Goal: Task Accomplishment & Management: Use online tool/utility

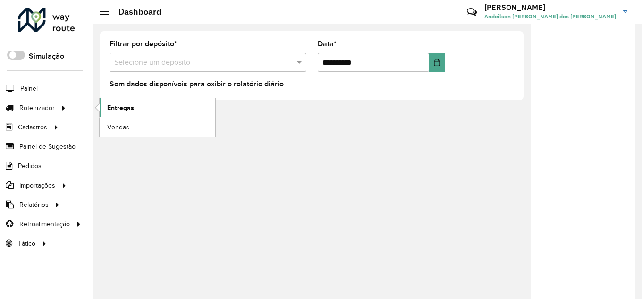
click at [109, 109] on span "Entregas" at bounding box center [120, 108] width 27 height 10
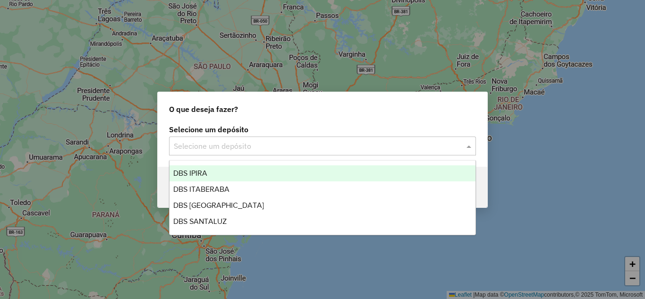
click at [314, 143] on input "text" at bounding box center [313, 146] width 278 height 11
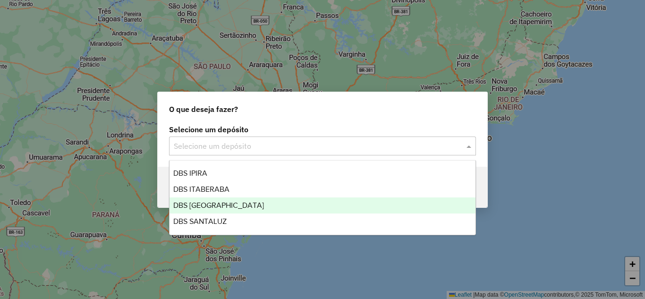
click at [248, 201] on div "DBS [GEOGRAPHIC_DATA]" at bounding box center [322, 205] width 306 height 16
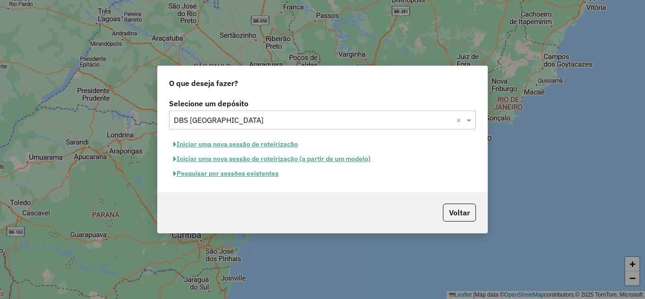
click at [245, 144] on button "Iniciar uma nova sessão de roteirização" at bounding box center [235, 144] width 133 height 15
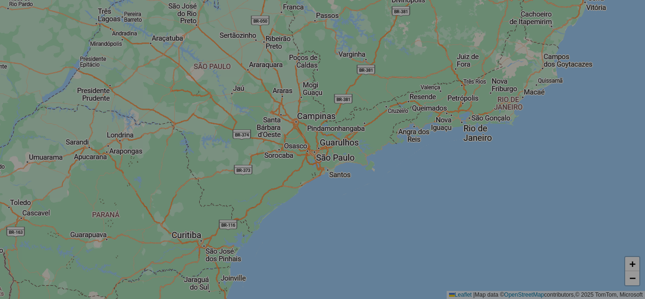
select select "*"
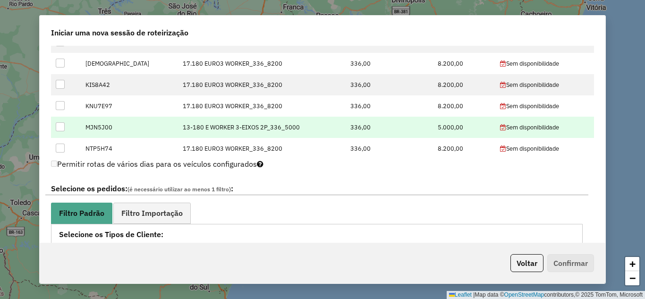
scroll to position [251, 0]
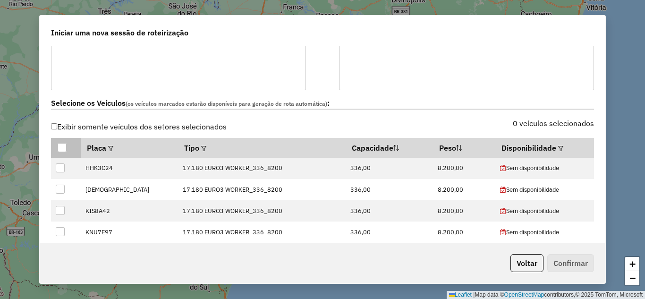
drag, startPoint x: 60, startPoint y: 147, endPoint x: 127, endPoint y: 151, distance: 67.6
click at [60, 147] on div at bounding box center [62, 147] width 9 height 9
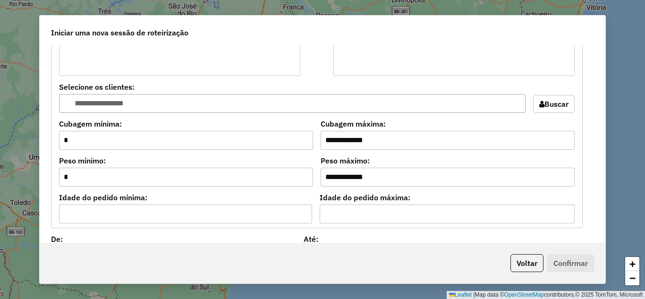
scroll to position [849, 0]
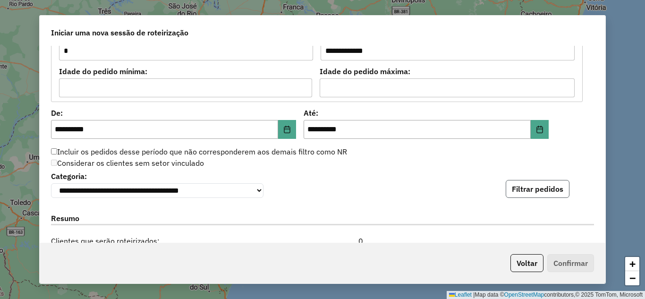
click at [519, 184] on button "Filtrar pedidos" at bounding box center [537, 189] width 64 height 18
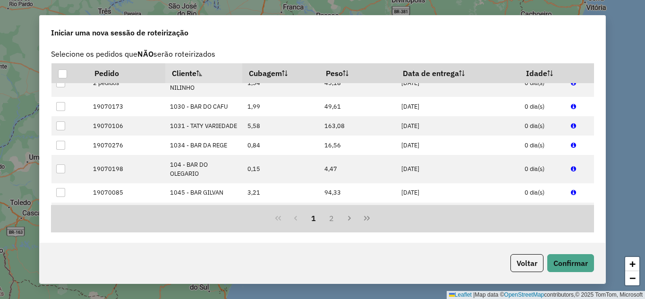
scroll to position [157, 0]
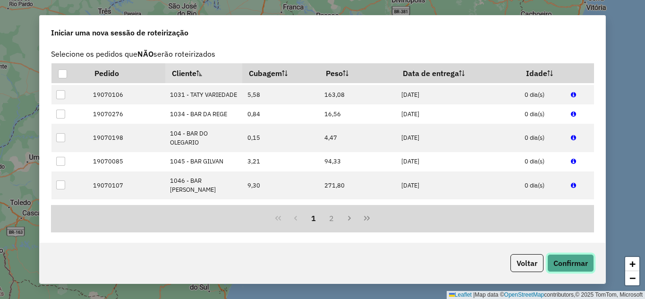
click at [582, 261] on button "Confirmar" at bounding box center [570, 263] width 47 height 18
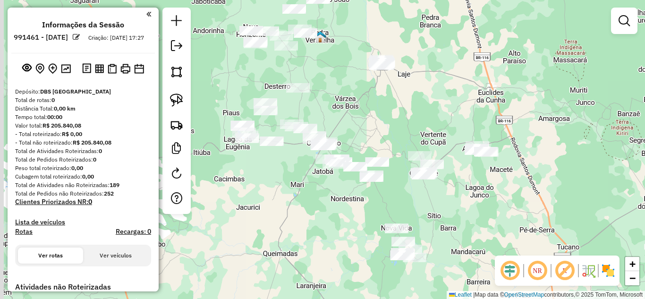
drag, startPoint x: 370, startPoint y: 188, endPoint x: 430, endPoint y: 103, distance: 103.3
click at [430, 103] on div "Janela de atendimento Grade de atendimento Capacidade Transportadoras Veículos …" at bounding box center [322, 149] width 645 height 299
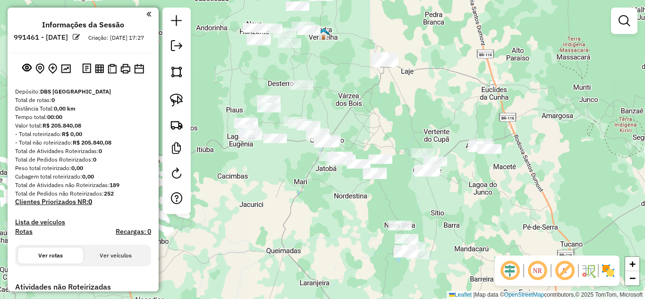
drag, startPoint x: 394, startPoint y: 129, endPoint x: 408, endPoint y: 122, distance: 16.0
click at [406, 122] on div "Janela de atendimento Grade de atendimento Capacidade Transportadoras Veículos …" at bounding box center [322, 149] width 645 height 299
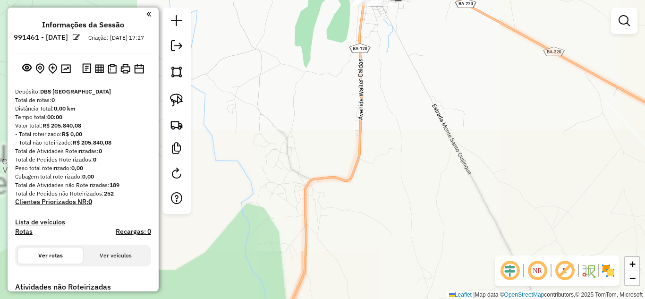
drag, startPoint x: 394, startPoint y: 40, endPoint x: 383, endPoint y: 106, distance: 66.6
click at [383, 106] on div "Janela de atendimento Grade de atendimento Capacidade Transportadoras Veículos …" at bounding box center [322, 149] width 645 height 299
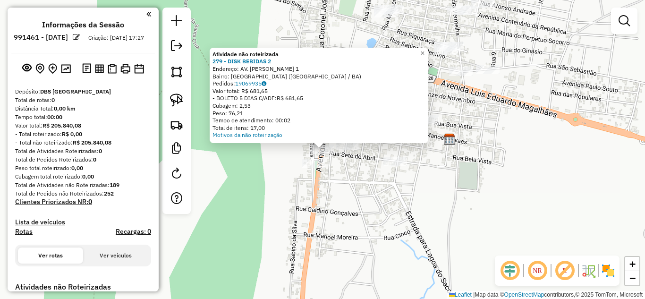
click at [314, 192] on div "Atividade não roteirizada 279 - DISK BEBIDAS 2 Endereço: AV. WALTER CALDAS 1 Ba…" at bounding box center [322, 149] width 645 height 299
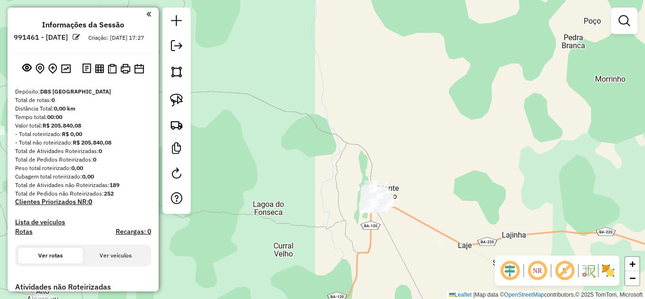
drag, startPoint x: 446, startPoint y: 217, endPoint x: 400, endPoint y: 105, distance: 121.0
click at [402, 119] on div "Janela de atendimento Grade de atendimento Capacidade Transportadoras Veículos …" at bounding box center [322, 149] width 645 height 299
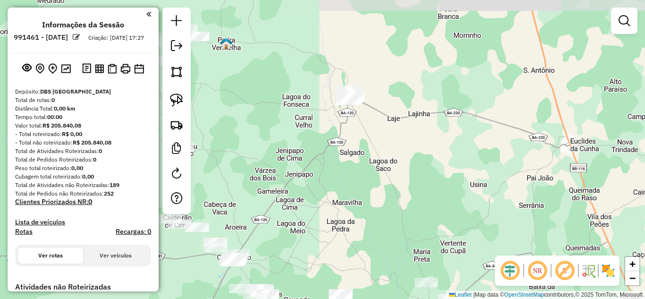
drag, startPoint x: 401, startPoint y: 185, endPoint x: 386, endPoint y: 101, distance: 85.3
click at [388, 110] on div "Janela de atendimento Grade de atendimento Capacidade Transportadoras Veículos …" at bounding box center [322, 149] width 645 height 299
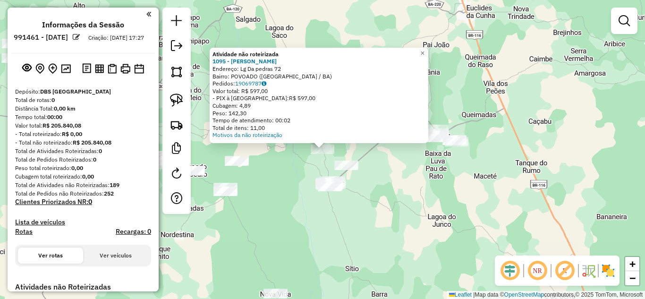
click at [391, 175] on div "Atividade não roteirizada 1095 - BAR WILSON Endereço: Lg Da pedras 72 Bairro: P…" at bounding box center [322, 149] width 645 height 299
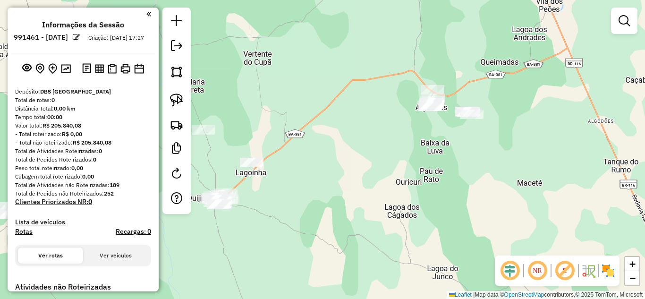
drag, startPoint x: 423, startPoint y: 203, endPoint x: 398, endPoint y: 87, distance: 118.7
click at [405, 110] on div "Janela de atendimento Grade de atendimento Capacidade Transportadoras Veículos …" at bounding box center [322, 149] width 645 height 299
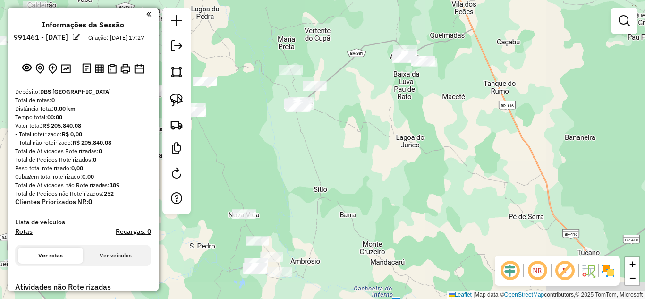
drag, startPoint x: 371, startPoint y: 143, endPoint x: 484, endPoint y: 120, distance: 115.0
click at [456, 124] on div "Janela de atendimento Grade de atendimento Capacidade Transportadoras Veículos …" at bounding box center [322, 149] width 645 height 299
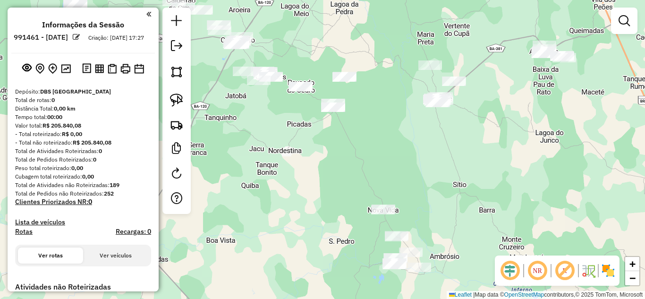
drag, startPoint x: 352, startPoint y: 126, endPoint x: 479, endPoint y: 185, distance: 141.0
click at [448, 179] on div "Janela de atendimento Grade de atendimento Capacidade Transportadoras Veículos …" at bounding box center [322, 149] width 645 height 299
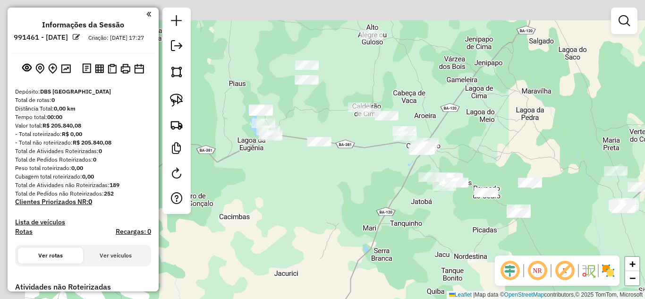
drag, startPoint x: 376, startPoint y: 187, endPoint x: 447, endPoint y: 246, distance: 92.1
click at [445, 246] on div "Janela de atendimento Grade de atendimento Capacidade Transportadoras Veículos …" at bounding box center [322, 149] width 645 height 299
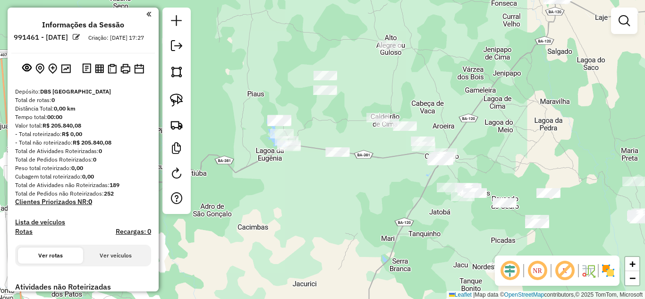
drag, startPoint x: 417, startPoint y: 78, endPoint x: 388, endPoint y: 167, distance: 93.4
click at [399, 147] on div "Janela de atendimento Grade de atendimento Capacidade Transportadoras Veículos …" at bounding box center [322, 149] width 645 height 299
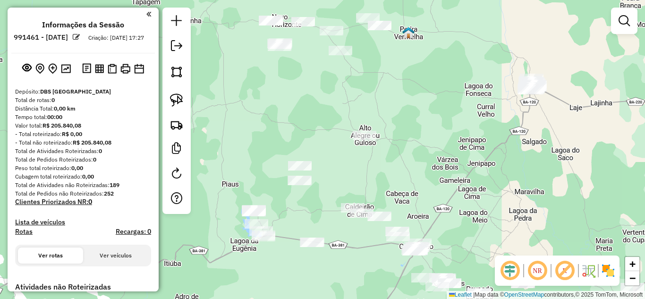
drag, startPoint x: 383, startPoint y: 79, endPoint x: 395, endPoint y: 183, distance: 105.0
click at [394, 182] on div "Janela de atendimento Grade de atendimento Capacidade Transportadoras Veículos …" at bounding box center [322, 149] width 645 height 299
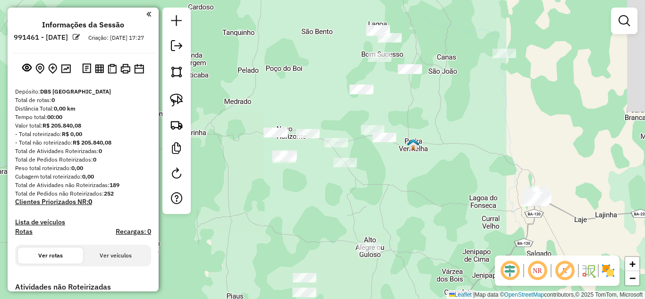
drag, startPoint x: 180, startPoint y: 103, endPoint x: 206, endPoint y: 106, distance: 25.7
click at [180, 102] on img at bounding box center [176, 99] width 13 height 13
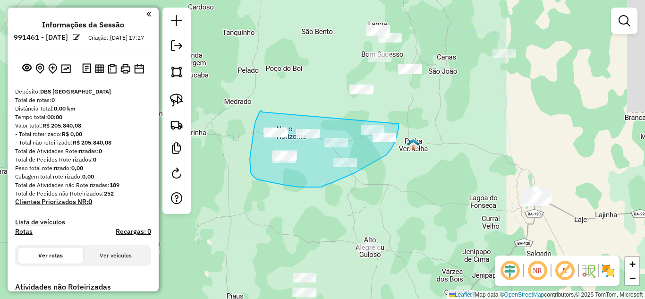
drag, startPoint x: 261, startPoint y: 112, endPoint x: 398, endPoint y: 120, distance: 137.6
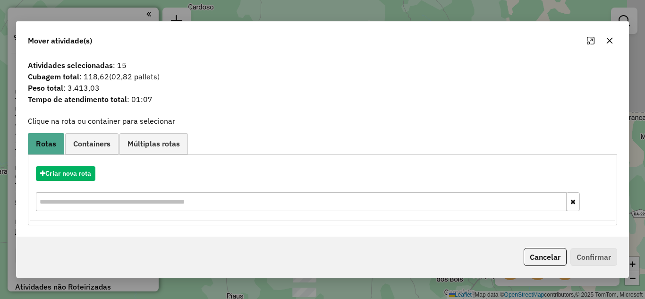
click at [607, 42] on icon "button" at bounding box center [609, 40] width 6 height 6
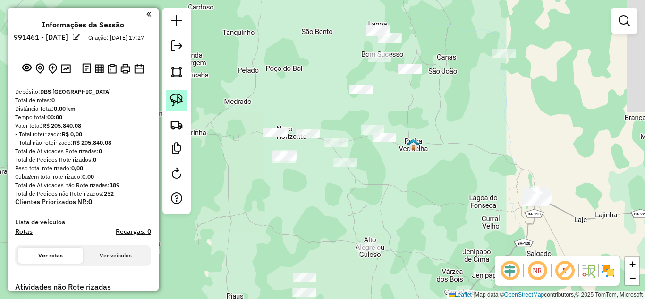
click at [177, 101] on img at bounding box center [176, 99] width 13 height 13
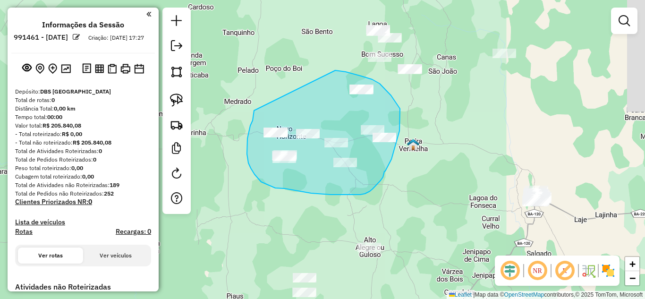
drag, startPoint x: 250, startPoint y: 126, endPoint x: 335, endPoint y: 70, distance: 101.3
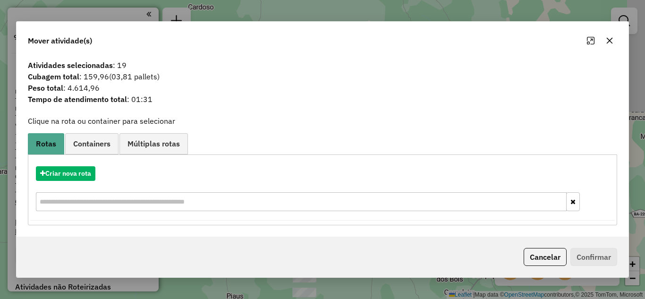
click at [611, 43] on icon "button" at bounding box center [609, 41] width 8 height 8
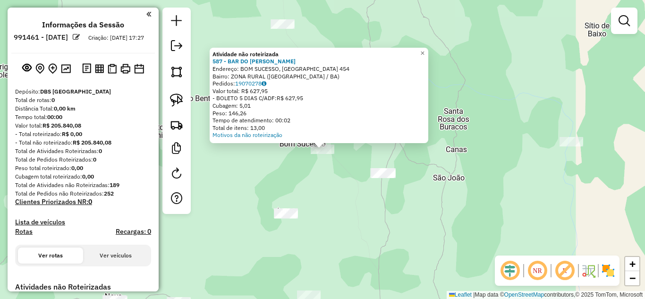
click at [338, 209] on div "Atividade não roteirizada 587 - BAR DO EDUARDO Endereço: BOM SUCESSO, LAGE GRAN…" at bounding box center [322, 149] width 645 height 299
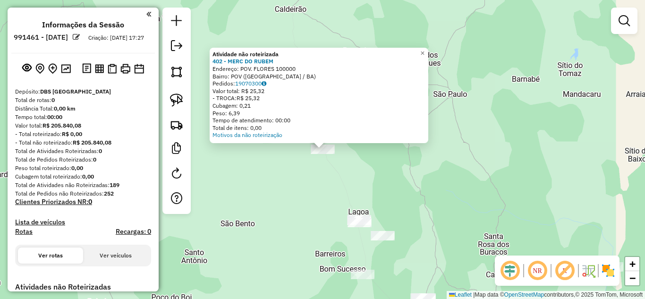
click at [326, 183] on div "Atividade não roteirizada 402 - MERC DO RUBEM Endereço: POV. FLORES 100000 Bair…" at bounding box center [322, 149] width 645 height 299
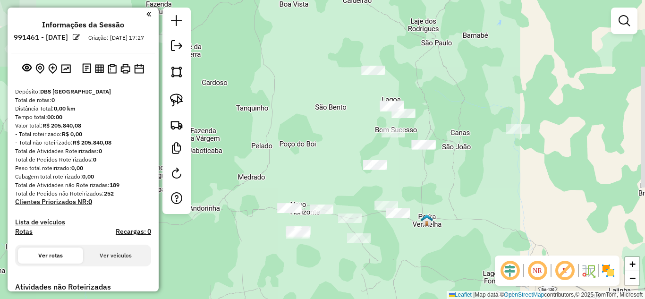
drag, startPoint x: 312, startPoint y: 226, endPoint x: 362, endPoint y: 130, distance: 108.1
click at [362, 130] on div "Janela de atendimento Grade de atendimento Capacidade Transportadoras Veículos …" at bounding box center [322, 149] width 645 height 299
click at [172, 105] on img at bounding box center [176, 99] width 13 height 13
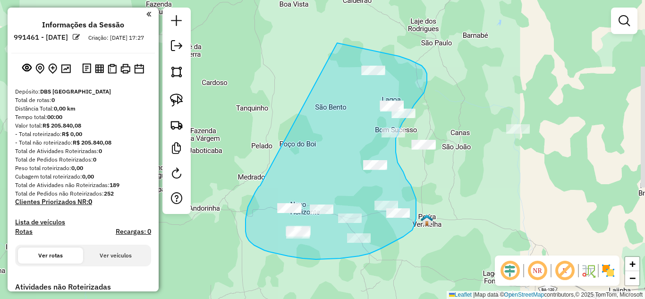
drag, startPoint x: 260, startPoint y: 185, endPoint x: 325, endPoint y: 65, distance: 136.6
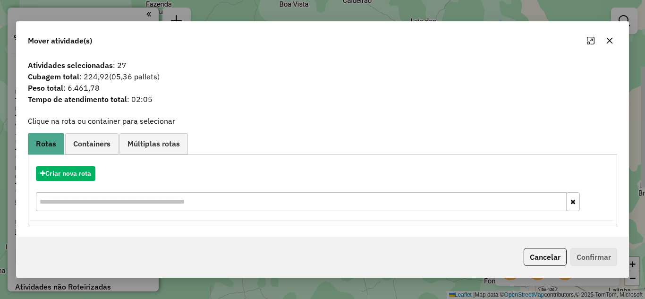
drag, startPoint x: 611, startPoint y: 39, endPoint x: 585, endPoint y: 59, distance: 33.0
click at [611, 38] on icon "button" at bounding box center [609, 40] width 6 height 6
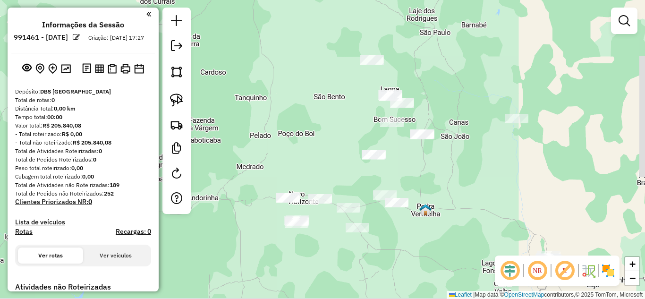
drag, startPoint x: 312, startPoint y: 192, endPoint x: 272, endPoint y: 82, distance: 116.7
click at [277, 91] on div "Janela de atendimento Grade de atendimento Capacidade Transportadoras Veículos …" at bounding box center [322, 149] width 645 height 299
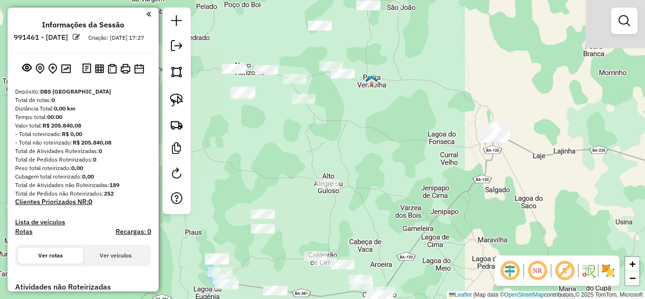
drag, startPoint x: 426, startPoint y: 153, endPoint x: 393, endPoint y: 122, distance: 45.4
click at [396, 126] on div "Janela de atendimento Grade de atendimento Capacidade Transportadoras Veículos …" at bounding box center [322, 149] width 645 height 299
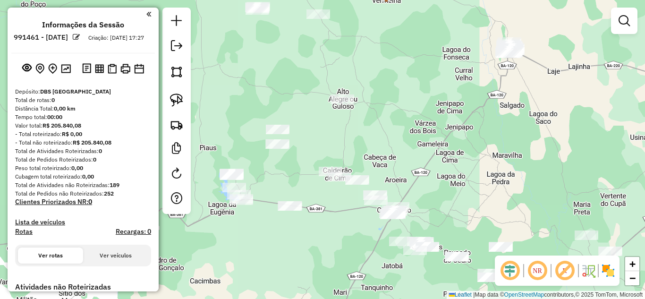
drag, startPoint x: 362, startPoint y: 152, endPoint x: 427, endPoint y: 93, distance: 88.2
click at [427, 93] on div "Janela de atendimento Grade de atendimento Capacidade Transportadoras Veículos …" at bounding box center [322, 149] width 645 height 299
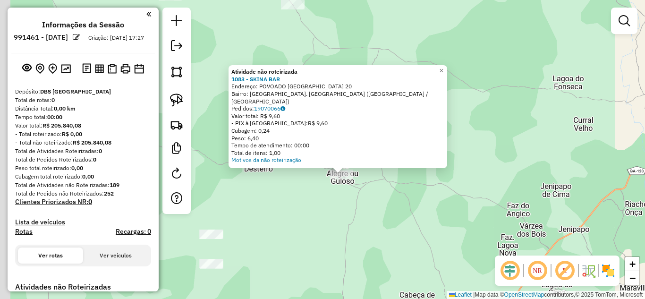
drag, startPoint x: 307, startPoint y: 249, endPoint x: 389, endPoint y: 173, distance: 111.9
click at [387, 174] on div "Atividade não roteirizada 1083 - SKINA BAR Endereço: POVOADO [GEOGRAPHIC_DATA] …" at bounding box center [322, 149] width 645 height 299
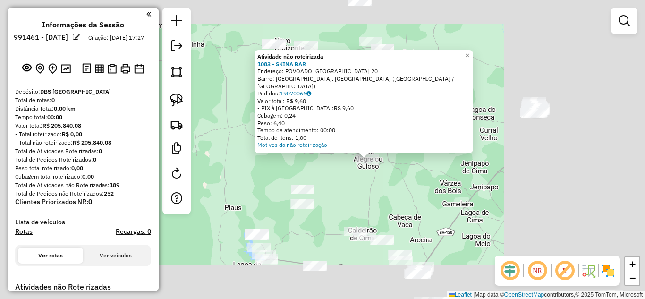
click at [339, 199] on div "Atividade não roteirizada 1083 - SKINA BAR Endereço: POVOADO [GEOGRAPHIC_DATA] …" at bounding box center [322, 149] width 645 height 299
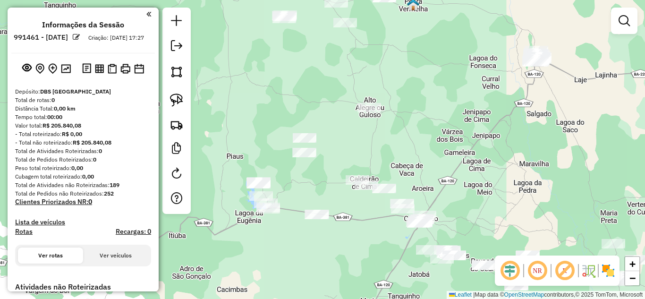
drag, startPoint x: 342, startPoint y: 182, endPoint x: 332, endPoint y: 103, distance: 79.0
click at [339, 103] on div "Janela de atendimento Grade de atendimento Capacidade Transportadoras Veículos …" at bounding box center [322, 149] width 645 height 299
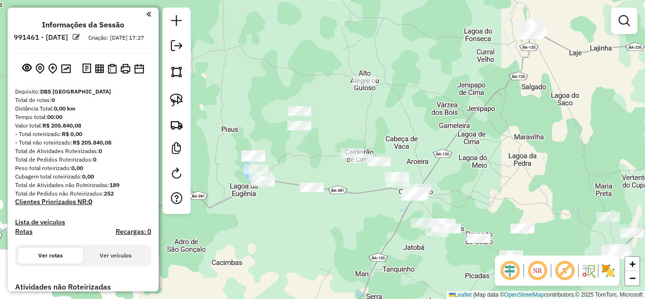
drag, startPoint x: 171, startPoint y: 103, endPoint x: 199, endPoint y: 126, distance: 35.8
click at [171, 103] on img at bounding box center [176, 99] width 13 height 13
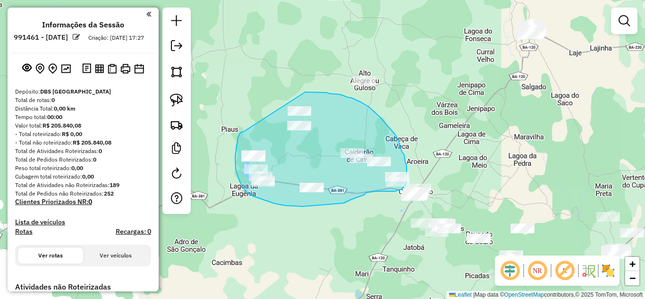
drag, startPoint x: 240, startPoint y: 133, endPoint x: 287, endPoint y: 92, distance: 62.2
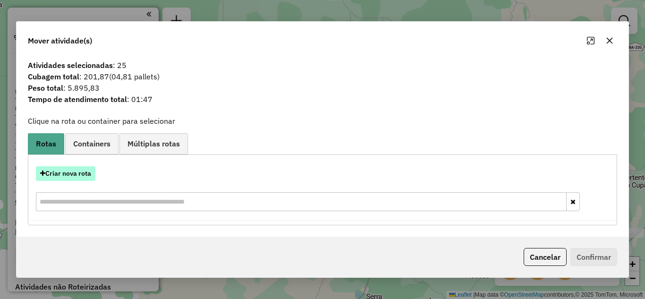
click at [82, 178] on button "Criar nova rota" at bounding box center [65, 173] width 59 height 15
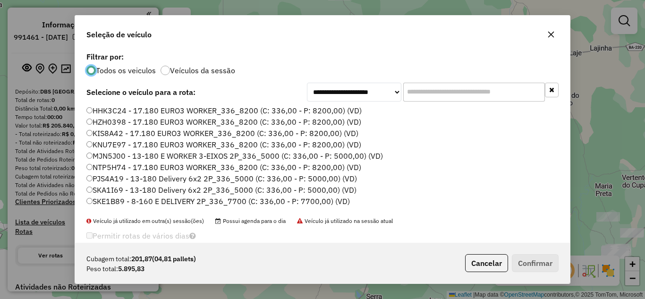
scroll to position [89, 0]
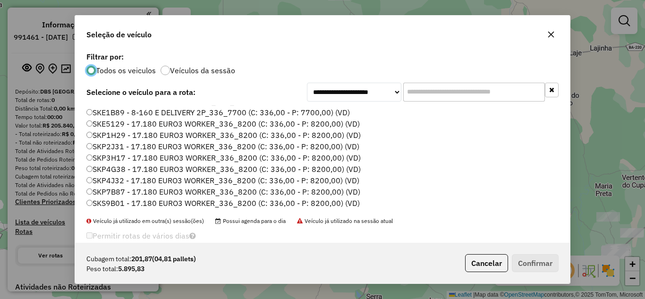
click at [137, 193] on label "SKP7B87 - 17.180 EURO3 WORKER_336_8200 (C: 336,00 - P: 8200,00) (VD)" at bounding box center [223, 191] width 274 height 11
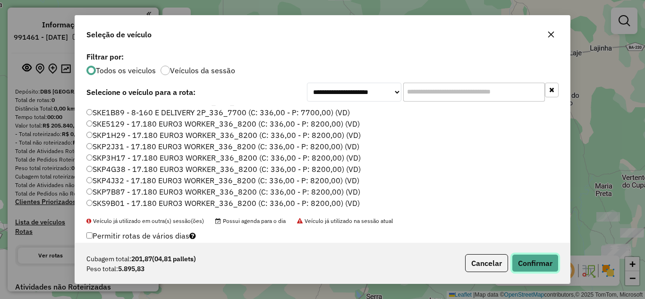
click at [533, 262] on button "Confirmar" at bounding box center [534, 263] width 47 height 18
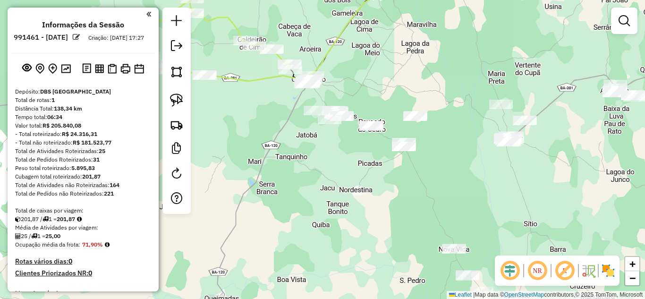
drag, startPoint x: 444, startPoint y: 129, endPoint x: 337, endPoint y: 17, distance: 155.2
click at [337, 17] on div "Janela de atendimento Grade de atendimento Capacidade Transportadoras Veículos …" at bounding box center [322, 149] width 645 height 299
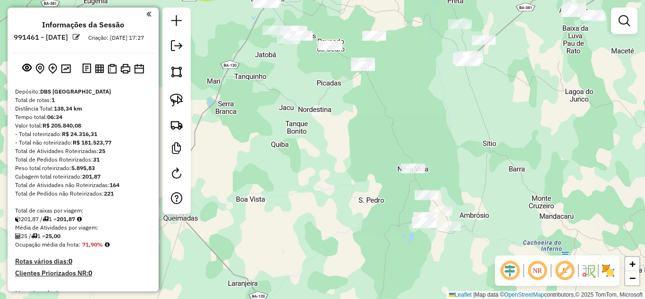
drag, startPoint x: 414, startPoint y: 232, endPoint x: 318, endPoint y: 91, distance: 170.8
click at [318, 91] on div "Janela de atendimento Grade de atendimento Capacidade Transportadoras Veículos …" at bounding box center [322, 149] width 645 height 299
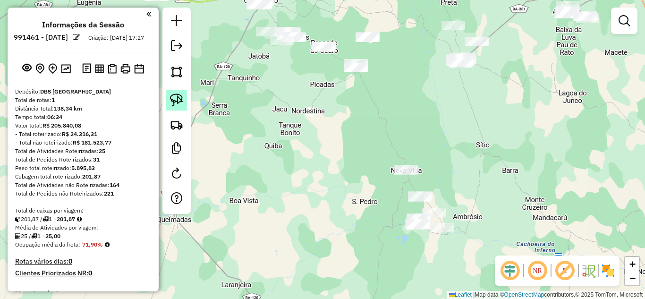
click at [181, 105] on img at bounding box center [176, 99] width 13 height 13
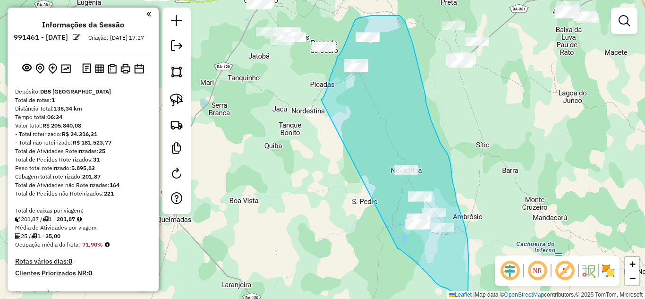
drag, startPoint x: 321, startPoint y: 100, endPoint x: 396, endPoint y: 245, distance: 163.6
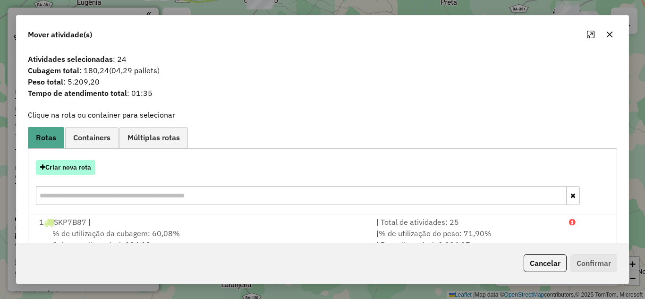
click at [74, 165] on button "Criar nova rota" at bounding box center [65, 167] width 59 height 15
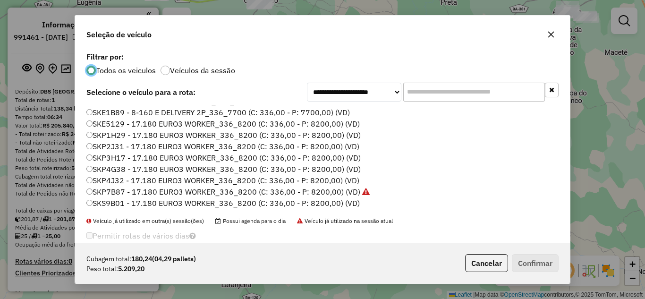
click at [178, 169] on label "SKP4G38 - 17.180 EURO3 WORKER_336_8200 (C: 336,00 - P: 8200,00) (VD)" at bounding box center [223, 168] width 274 height 11
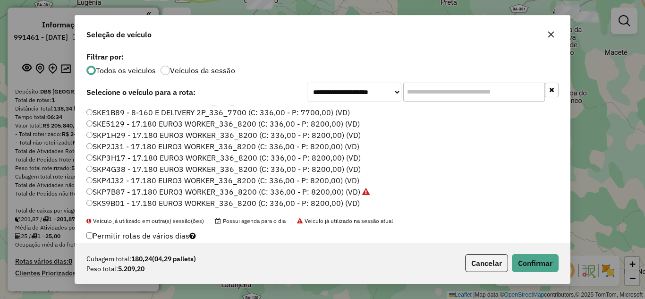
click at [134, 134] on label "SKP1H29 - 17.180 EURO3 WORKER_336_8200 (C: 336,00 - P: 8200,00) (VD)" at bounding box center [223, 134] width 274 height 11
click at [537, 268] on button "Confirmar" at bounding box center [534, 263] width 47 height 18
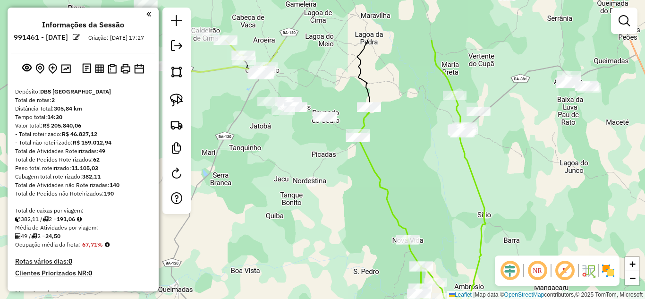
drag, startPoint x: 336, startPoint y: 114, endPoint x: 338, endPoint y: 184, distance: 69.8
click at [338, 184] on div "Janela de atendimento Grade de atendimento Capacidade Transportadoras Veículos …" at bounding box center [322, 149] width 645 height 299
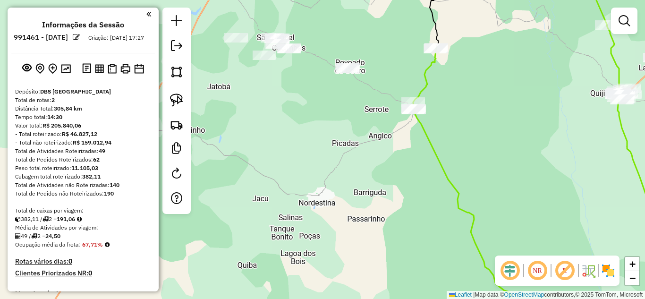
drag, startPoint x: 303, startPoint y: 131, endPoint x: 309, endPoint y: 86, distance: 45.6
click at [309, 86] on div "Janela de atendimento Grade de atendimento Capacidade Transportadoras Veículos …" at bounding box center [322, 149] width 645 height 299
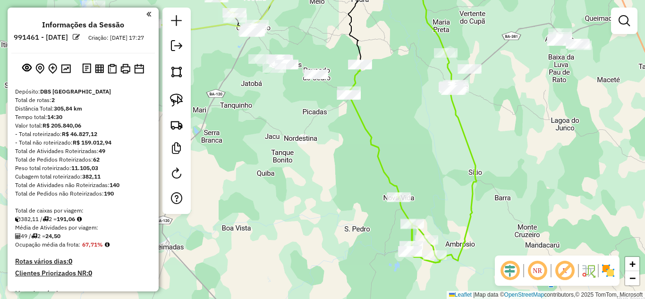
drag, startPoint x: 376, startPoint y: 163, endPoint x: 345, endPoint y: 144, distance: 36.3
click at [345, 144] on div "Janela de atendimento Grade de atendimento Capacidade Transportadoras Veículos …" at bounding box center [322, 149] width 645 height 299
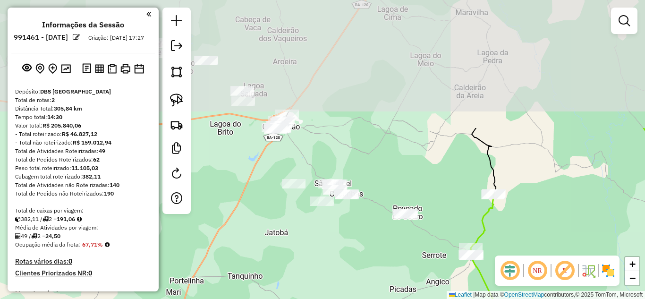
drag, startPoint x: 277, startPoint y: 92, endPoint x: 328, endPoint y: 250, distance: 165.6
click at [328, 250] on div "Janela de atendimento Grade de atendimento Capacidade Transportadoras Veículos …" at bounding box center [322, 149] width 645 height 299
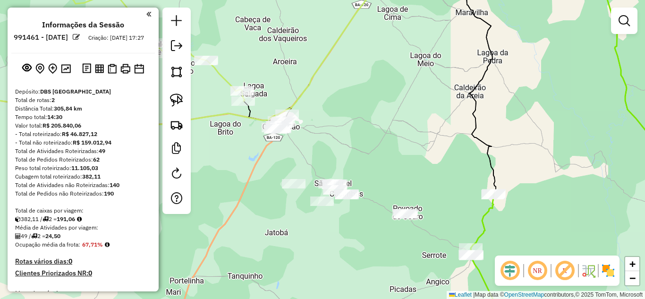
drag, startPoint x: 176, startPoint y: 96, endPoint x: 227, endPoint y: 93, distance: 51.0
click at [177, 96] on img at bounding box center [176, 99] width 13 height 13
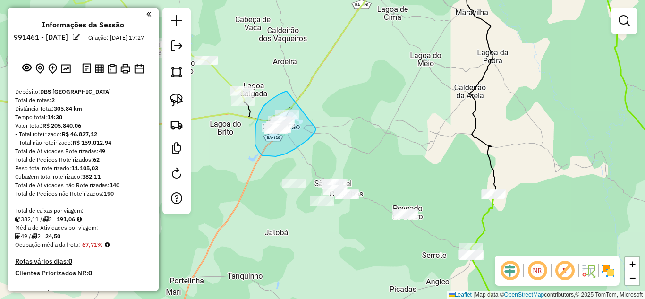
drag, startPoint x: 287, startPoint y: 92, endPoint x: 316, endPoint y: 128, distance: 46.7
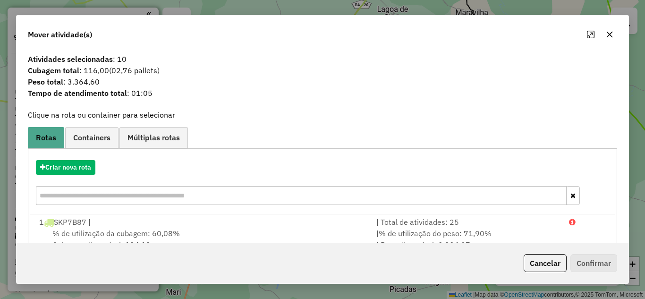
click at [611, 29] on button "button" at bounding box center [609, 34] width 15 height 15
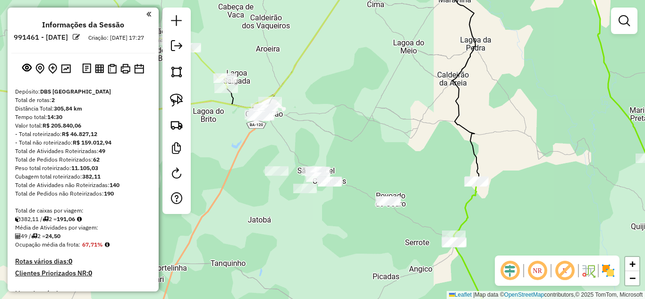
drag, startPoint x: 412, startPoint y: 124, endPoint x: 401, endPoint y: 113, distance: 16.0
click at [401, 113] on div "Janela de atendimento Grade de atendimento Capacidade Transportadoras Veículos …" at bounding box center [322, 149] width 645 height 299
click at [172, 100] on img at bounding box center [176, 99] width 13 height 13
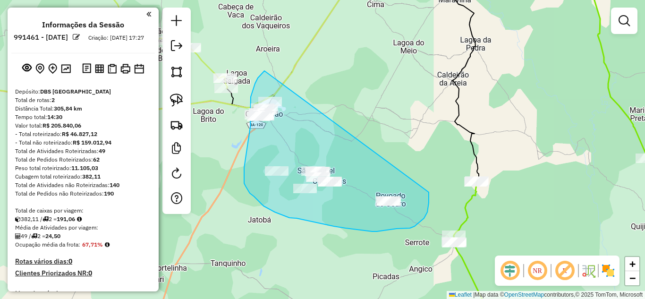
drag, startPoint x: 264, startPoint y: 71, endPoint x: 427, endPoint y: 191, distance: 202.4
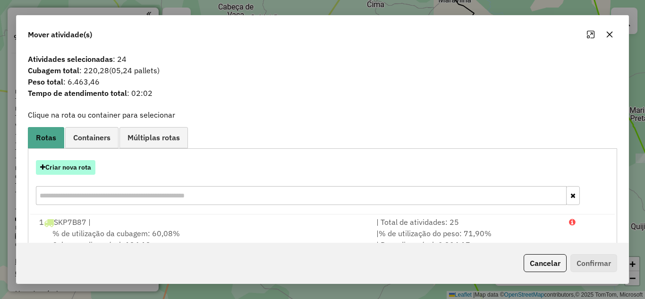
click at [89, 172] on button "Criar nova rota" at bounding box center [65, 167] width 59 height 15
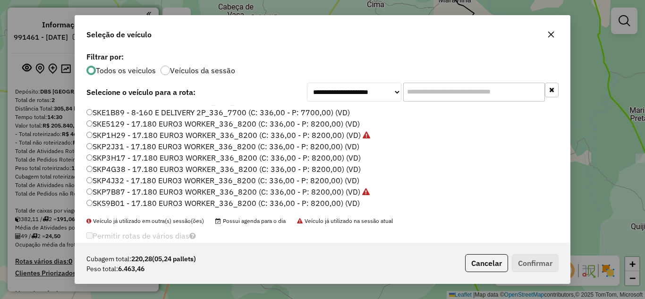
drag, startPoint x: 129, startPoint y: 159, endPoint x: 280, endPoint y: 180, distance: 152.0
click at [130, 158] on label "SKP3H17 - 17.180 EURO3 WORKER_336_8200 (C: 336,00 - P: 8200,00) (VD)" at bounding box center [223, 157] width 274 height 11
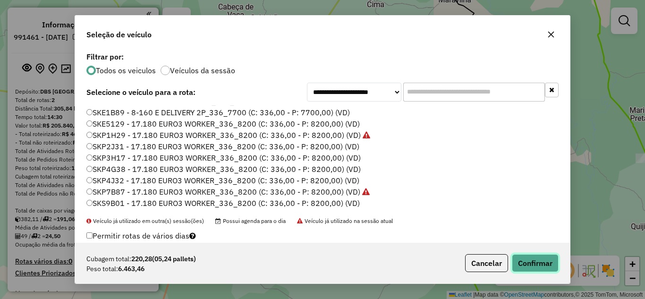
click at [523, 268] on button "Confirmar" at bounding box center [534, 263] width 47 height 18
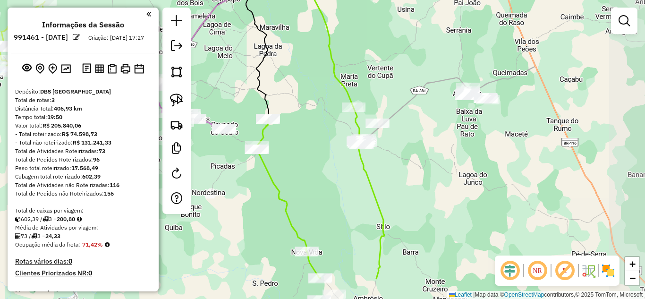
drag, startPoint x: 379, startPoint y: 136, endPoint x: 228, endPoint y: 86, distance: 158.8
click at [228, 86] on div "Janela de atendimento Grade de atendimento Capacidade Transportadoras Veículos …" at bounding box center [322, 149] width 645 height 299
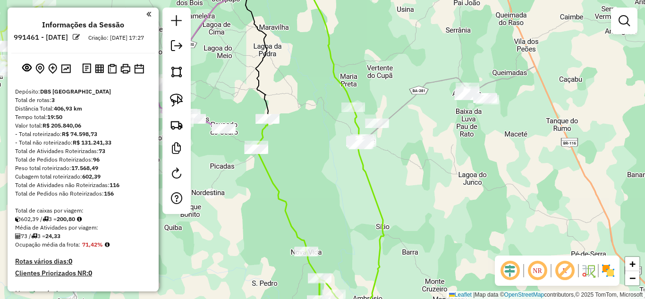
click at [352, 112] on div at bounding box center [353, 106] width 24 height 9
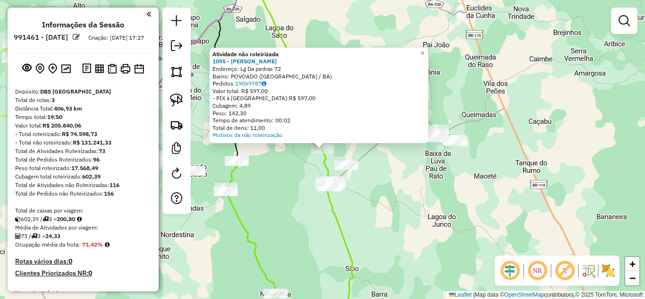
click at [374, 182] on div "Atividade não roteirizada 1095 - BAR WILSON Endereço: Lg Da pedras 72 Bairro: P…" at bounding box center [322, 149] width 645 height 299
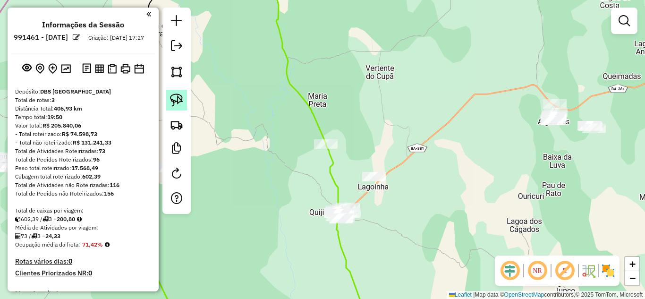
click at [174, 104] on img at bounding box center [176, 99] width 13 height 13
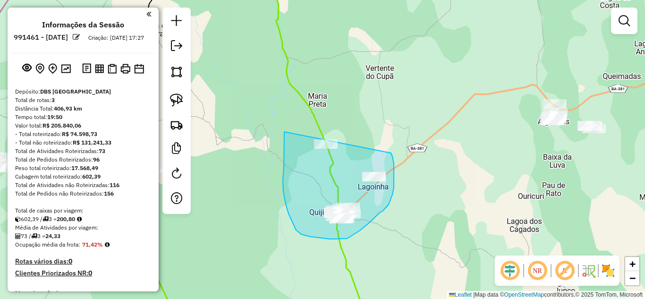
drag, startPoint x: 284, startPoint y: 132, endPoint x: 382, endPoint y: 142, distance: 98.2
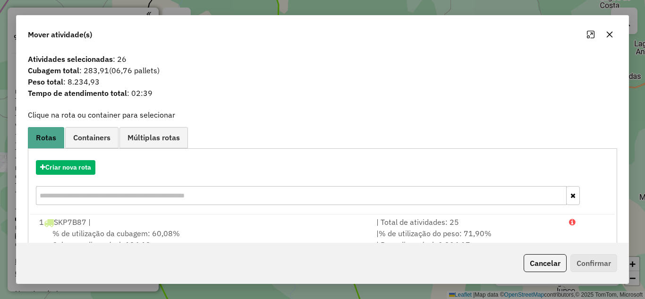
click at [608, 33] on icon "button" at bounding box center [609, 34] width 6 height 6
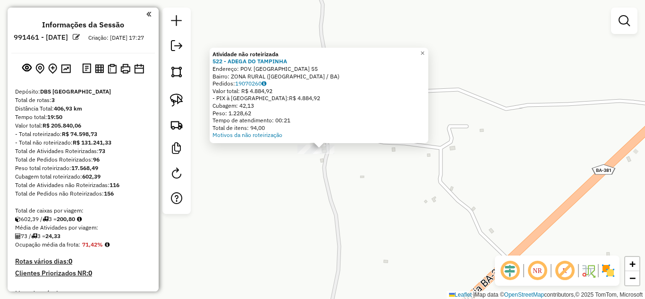
click at [309, 205] on div "Atividade não roteirizada 522 - ADEGA DO TAMPINHA Endereço: POV. LAGOA DA EMA 5…" at bounding box center [322, 149] width 645 height 299
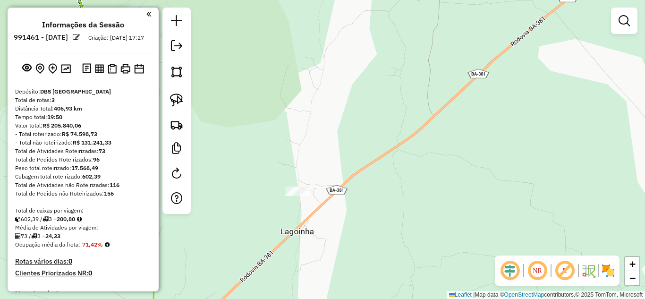
drag, startPoint x: 262, startPoint y: 165, endPoint x: 380, endPoint y: 127, distance: 123.4
click at [341, 135] on div "Janela de atendimento Grade de atendimento Capacidade Transportadoras Veículos …" at bounding box center [322, 149] width 645 height 299
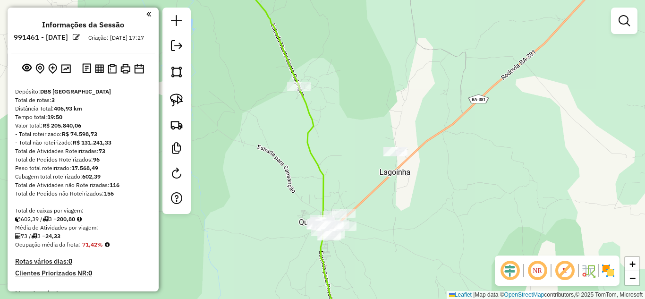
drag, startPoint x: 341, startPoint y: 161, endPoint x: 340, endPoint y: 118, distance: 42.9
click at [340, 120] on div "Janela de atendimento Grade de atendimento Capacidade Transportadoras Veículos …" at bounding box center [322, 149] width 645 height 299
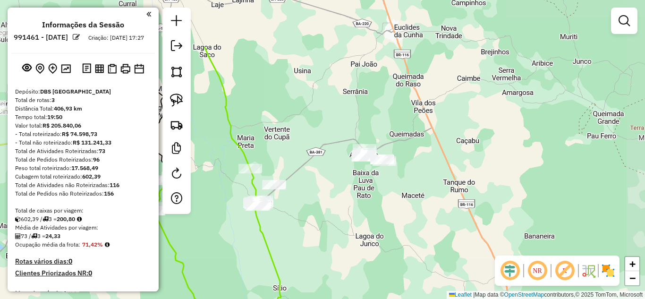
drag, startPoint x: 431, startPoint y: 101, endPoint x: 344, endPoint y: 169, distance: 110.9
click at [344, 169] on div "Janela de atendimento Grade de atendimento Capacidade Transportadoras Veículos …" at bounding box center [322, 149] width 645 height 299
click at [183, 100] on link at bounding box center [176, 100] width 21 height 21
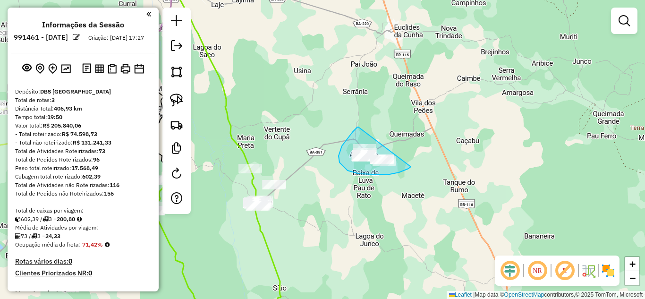
drag, startPoint x: 358, startPoint y: 127, endPoint x: 411, endPoint y: 166, distance: 65.8
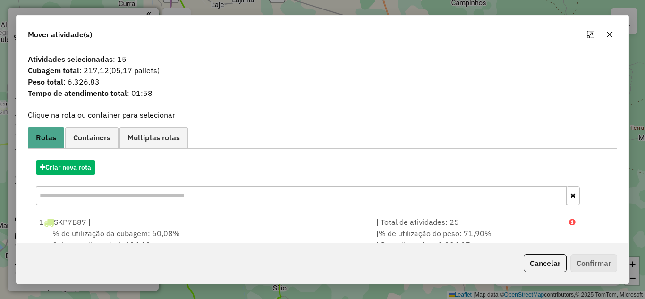
click at [604, 33] on button "button" at bounding box center [609, 34] width 15 height 15
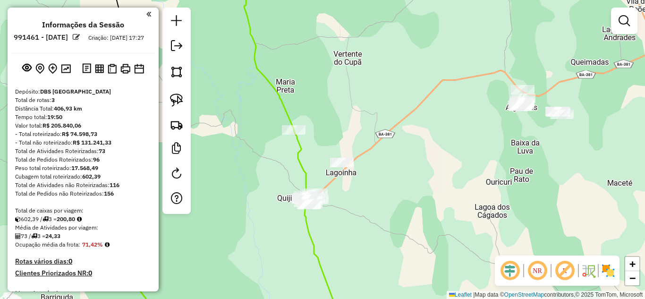
drag, startPoint x: 345, startPoint y: 198, endPoint x: 418, endPoint y: 176, distance: 76.0
click at [418, 176] on div "Janela de atendimento Grade de atendimento Capacidade Transportadoras Veículos …" at bounding box center [322, 149] width 645 height 299
click at [175, 101] on img at bounding box center [176, 99] width 13 height 13
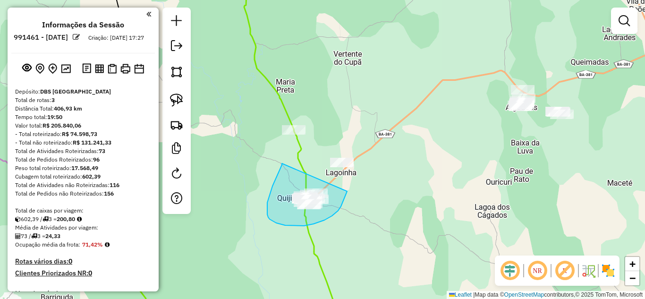
drag, startPoint x: 272, startPoint y: 186, endPoint x: 347, endPoint y: 191, distance: 74.7
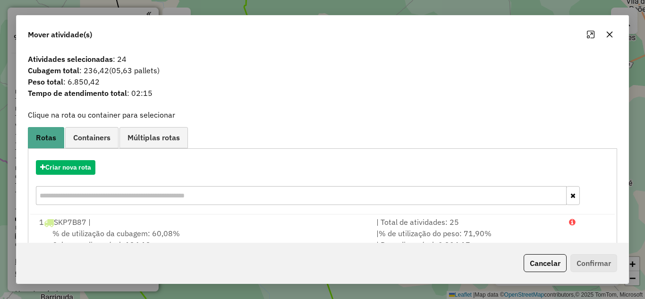
click at [608, 33] on icon "button" at bounding box center [609, 34] width 6 height 6
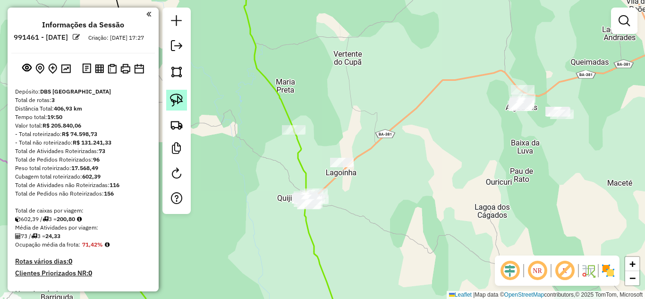
click at [176, 103] on img at bounding box center [176, 99] width 13 height 13
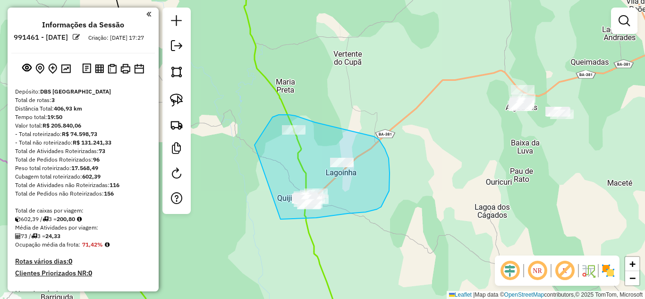
drag, startPoint x: 254, startPoint y: 145, endPoint x: 280, endPoint y: 219, distance: 78.5
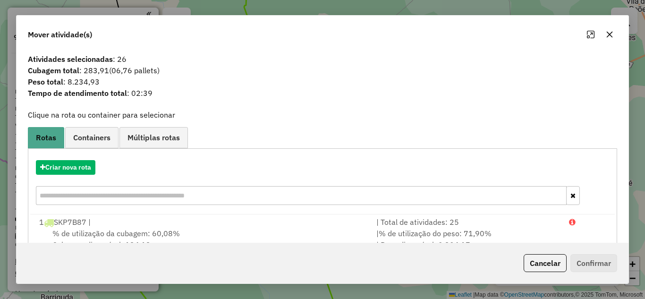
click at [611, 35] on icon "button" at bounding box center [609, 34] width 6 height 6
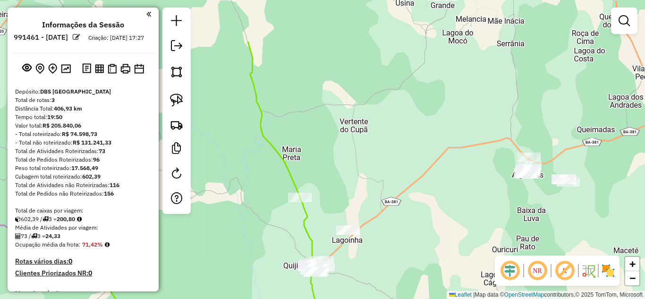
drag, startPoint x: 386, startPoint y: 160, endPoint x: 416, endPoint y: 232, distance: 77.4
click at [416, 232] on div "Janela de atendimento Grade de atendimento Capacidade Transportadoras Veículos …" at bounding box center [322, 149] width 645 height 299
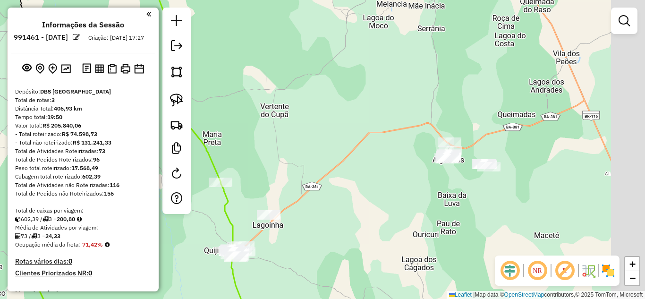
drag, startPoint x: 482, startPoint y: 220, endPoint x: 277, endPoint y: 159, distance: 213.8
click at [377, 201] on div "Janela de atendimento Grade de atendimento Capacidade Transportadoras Veículos …" at bounding box center [322, 149] width 645 height 299
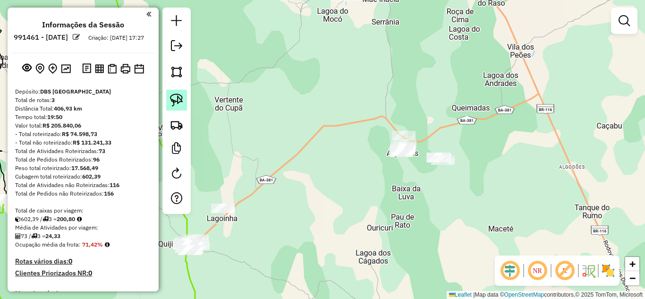
drag, startPoint x: 178, startPoint y: 94, endPoint x: 218, endPoint y: 100, distance: 40.0
click at [177, 94] on img at bounding box center [176, 99] width 13 height 13
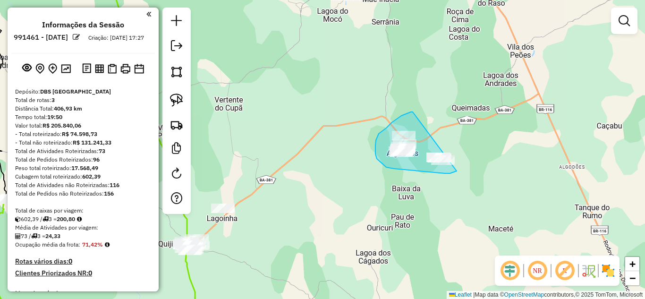
drag, startPoint x: 412, startPoint y: 112, endPoint x: 469, endPoint y: 160, distance: 74.3
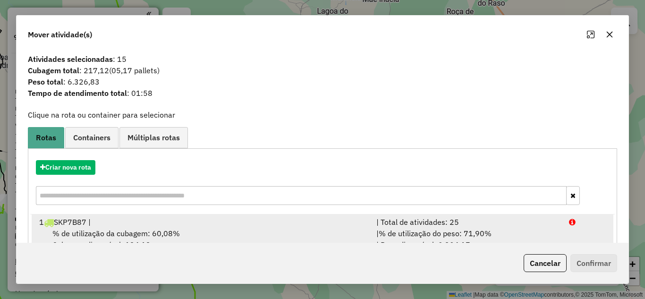
scroll to position [102, 0]
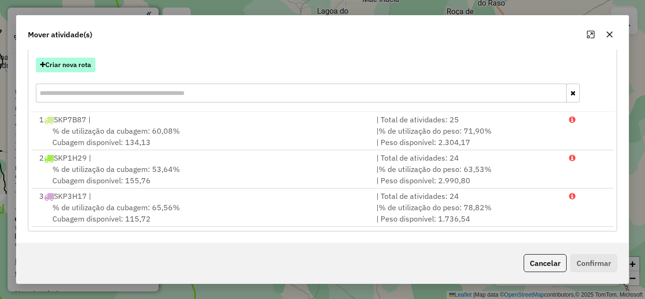
click at [82, 66] on button "Criar nova rota" at bounding box center [65, 65] width 59 height 15
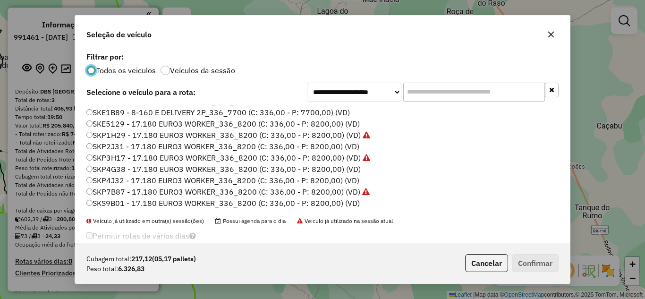
scroll to position [57, 0]
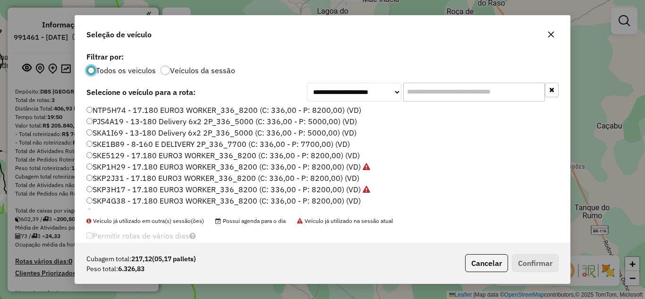
click at [149, 155] on label "SKE5129 - 17.180 EURO3 WORKER_336_8200 (C: 336,00 - P: 8200,00) (VD)" at bounding box center [222, 155] width 273 height 11
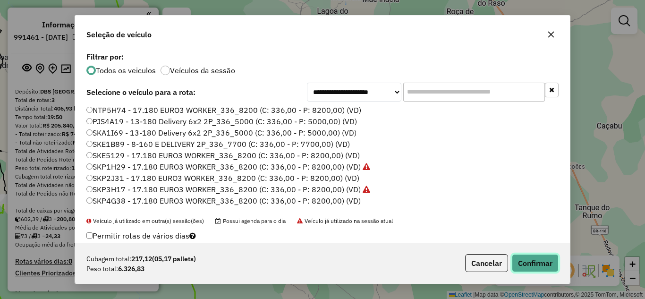
click at [544, 262] on button "Confirmar" at bounding box center [534, 263] width 47 height 18
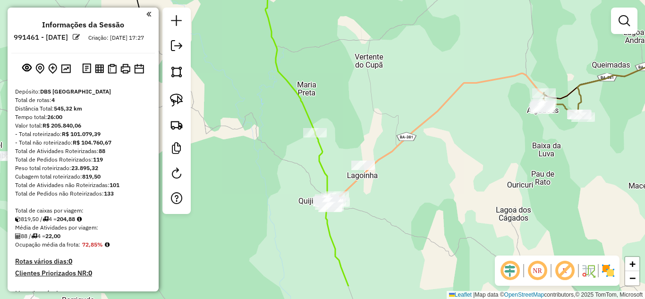
drag, startPoint x: 297, startPoint y: 181, endPoint x: 431, endPoint y: 138, distance: 141.2
click at [431, 138] on div "Janela de atendimento Grade de atendimento Capacidade Transportadoras Veículos …" at bounding box center [322, 149] width 645 height 299
click at [164, 94] on div at bounding box center [176, 111] width 28 height 206
click at [169, 97] on link at bounding box center [176, 100] width 21 height 21
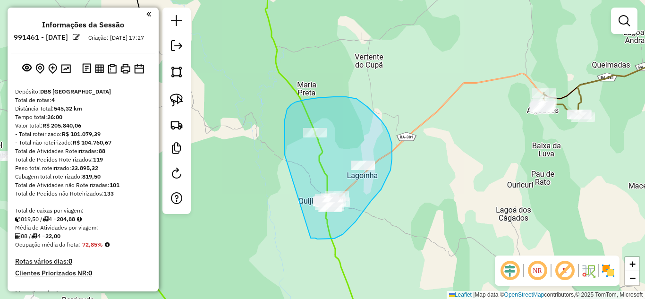
drag, startPoint x: 285, startPoint y: 155, endPoint x: 310, endPoint y: 238, distance: 87.0
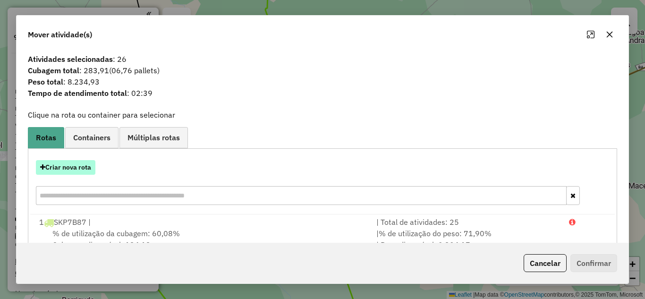
click at [79, 167] on button "Criar nova rota" at bounding box center [65, 167] width 59 height 15
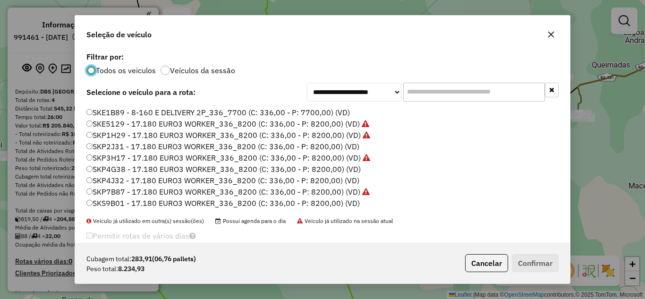
scroll to position [0, 0]
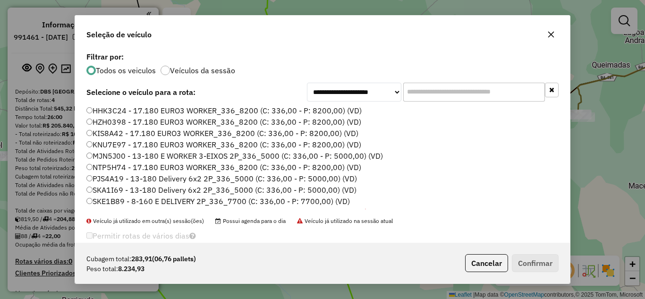
click at [117, 144] on label "KNU7E97 - 17.180 EURO3 WORKER_336_8200 (C: 336,00 - P: 8200,00) (VD)" at bounding box center [223, 144] width 275 height 11
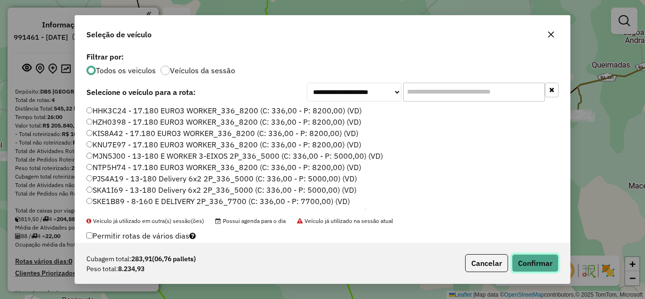
click at [545, 260] on button "Confirmar" at bounding box center [534, 263] width 47 height 18
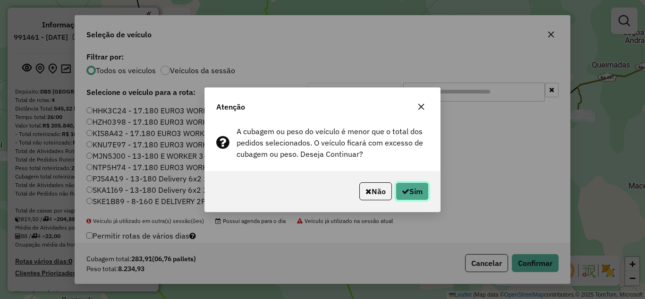
click at [407, 194] on button "Sim" at bounding box center [411, 191] width 33 height 18
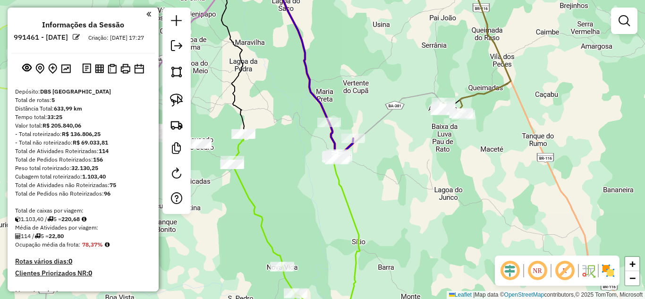
drag, startPoint x: 350, startPoint y: 88, endPoint x: 435, endPoint y: 109, distance: 87.9
click at [432, 109] on div "Janela de atendimento Grade de atendimento Capacidade Transportadoras Veículos …" at bounding box center [322, 149] width 645 height 299
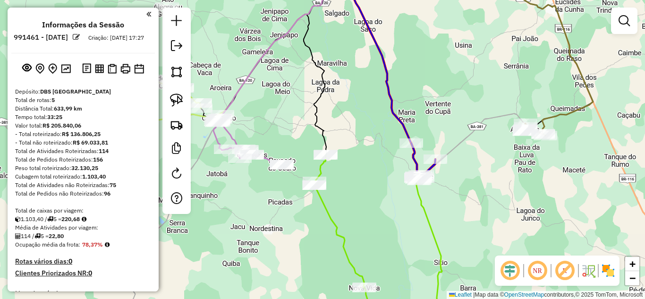
drag, startPoint x: 310, startPoint y: 102, endPoint x: 361, endPoint y: 212, distance: 121.6
click at [332, 154] on icon at bounding box center [317, 62] width 28 height 184
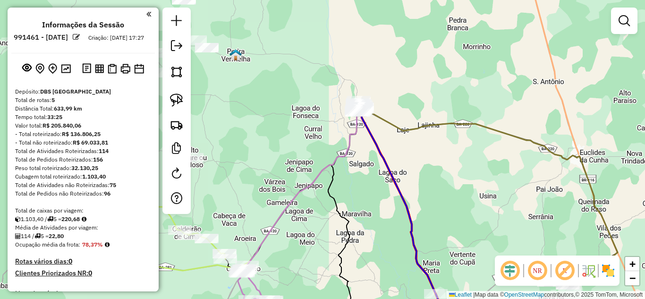
drag, startPoint x: 277, startPoint y: 117, endPoint x: 234, endPoint y: 151, distance: 54.8
click at [234, 151] on div "Janela de atendimento Grade de atendimento Capacidade Transportadoras Veículos …" at bounding box center [322, 149] width 645 height 299
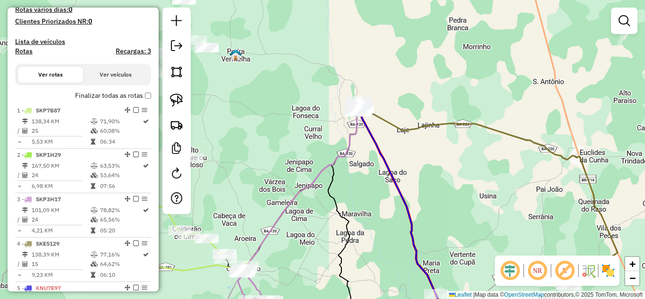
scroll to position [377, 0]
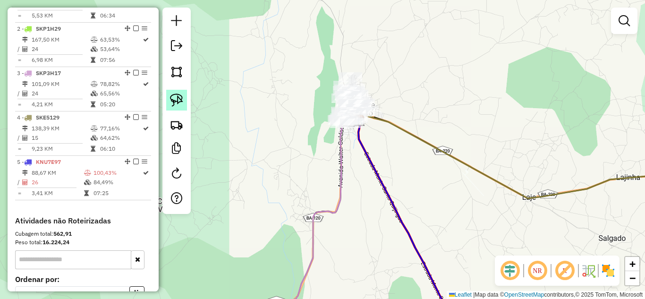
click at [176, 106] on img at bounding box center [176, 99] width 13 height 13
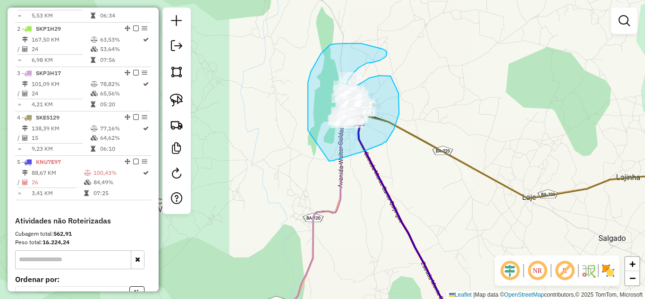
drag, startPoint x: 308, startPoint y: 130, endPoint x: 329, endPoint y: 161, distance: 37.3
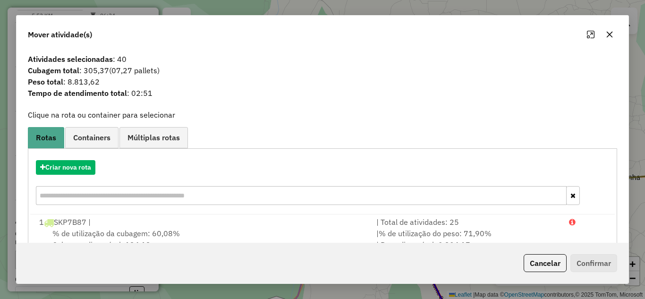
drag, startPoint x: 603, startPoint y: 34, endPoint x: 601, endPoint y: 39, distance: 5.1
click at [604, 34] on button "button" at bounding box center [609, 34] width 15 height 15
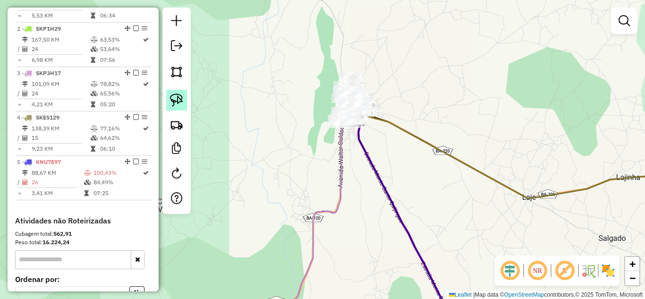
click at [178, 100] on img at bounding box center [176, 99] width 13 height 13
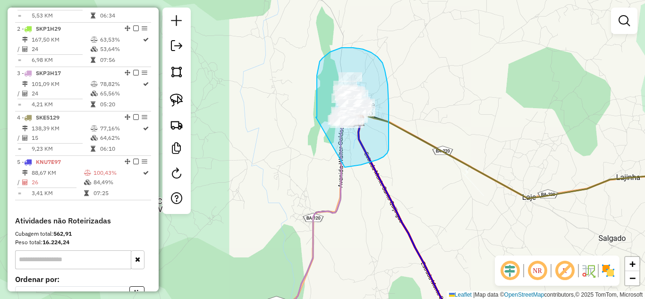
drag, startPoint x: 316, startPoint y: 117, endPoint x: 344, endPoint y: 167, distance: 57.7
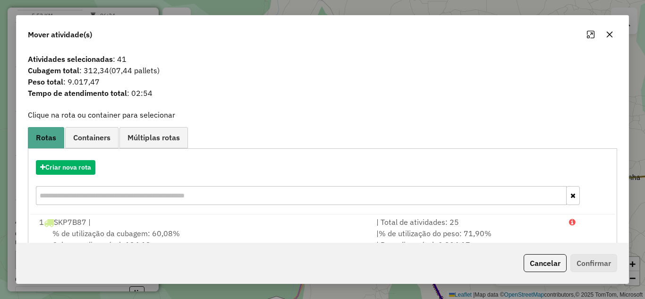
click at [607, 34] on icon "button" at bounding box center [609, 35] width 8 height 8
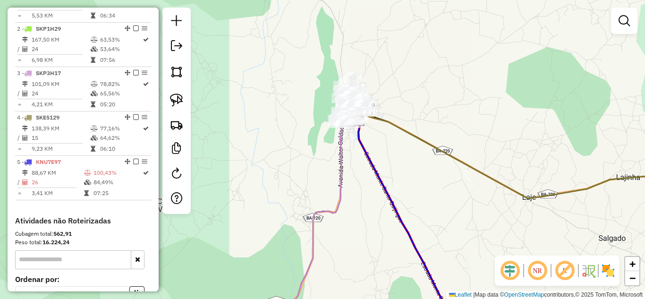
drag, startPoint x: 335, startPoint y: 192, endPoint x: 365, endPoint y: 46, distance: 148.3
click at [363, 50] on div "Janela de atendimento Grade de atendimento Capacidade Transportadoras Veículos …" at bounding box center [322, 149] width 645 height 299
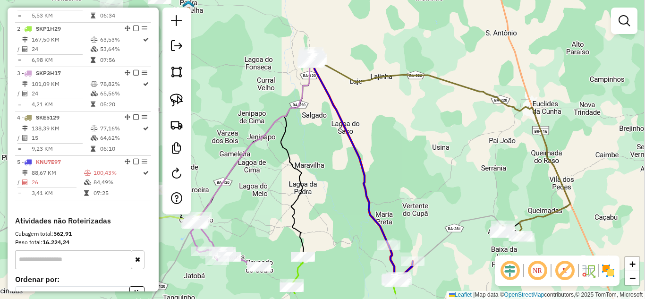
drag, startPoint x: 334, startPoint y: 184, endPoint x: 297, endPoint y: 117, distance: 75.8
click at [310, 139] on div "Janela de atendimento Grade de atendimento Capacidade Transportadoras Veículos …" at bounding box center [322, 149] width 645 height 299
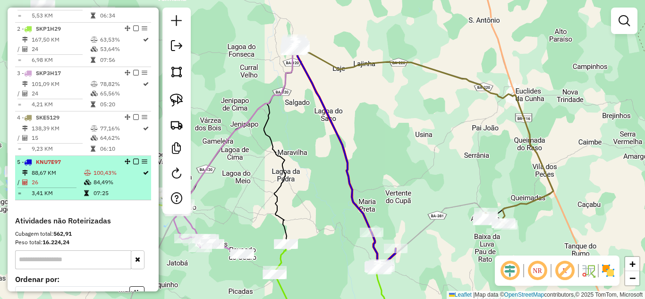
click at [45, 187] on td "26" at bounding box center [57, 181] width 52 height 9
select select "**********"
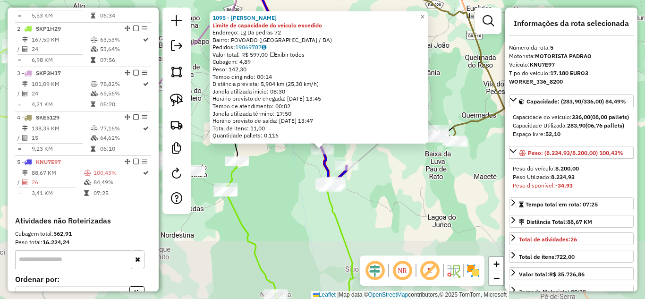
scroll to position [481, 0]
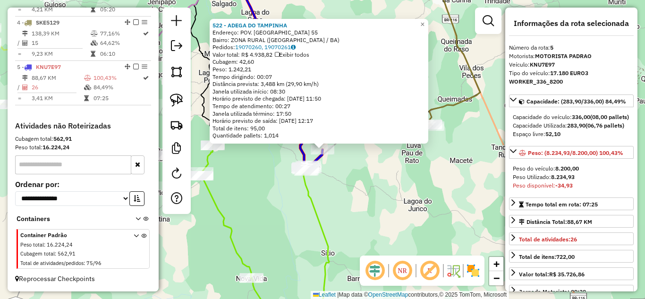
click at [334, 211] on div "522 - ADEGA DO TAMPINHA Endereço: POV. LAGOA DA EMA 55 Bairro: ZONA RURAL (QUIJ…" at bounding box center [322, 149] width 645 height 299
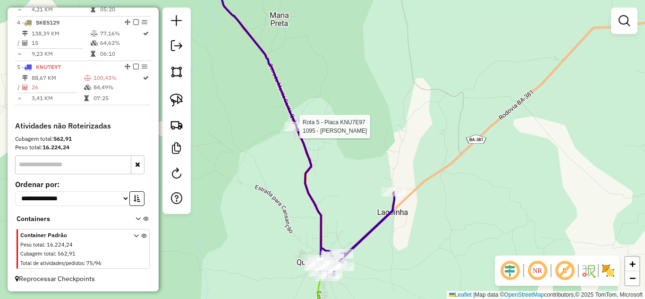
select select "**********"
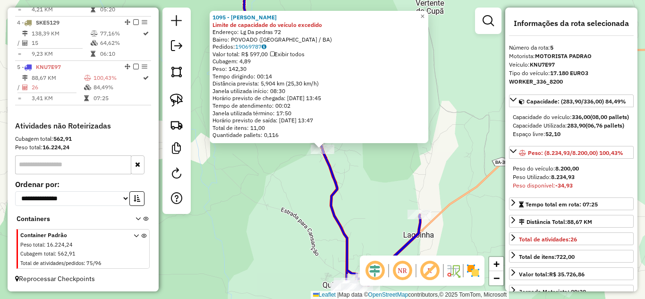
click at [356, 206] on div "1095 - BAR WILSON Limite de capacidade do veículo excedido Endereço: Lg Da pedr…" at bounding box center [322, 149] width 645 height 299
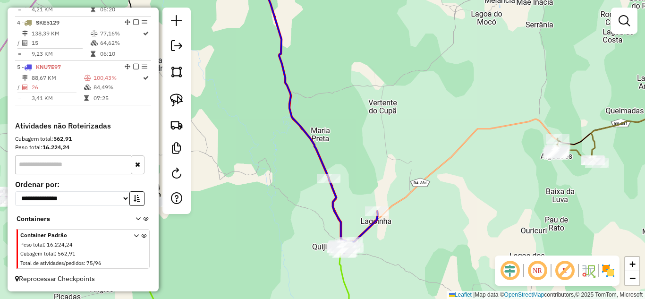
drag, startPoint x: 407, startPoint y: 152, endPoint x: 250, endPoint y: 140, distance: 158.1
click at [252, 141] on div "Janela de atendimento Grade de atendimento Capacidade Transportadoras Veículos …" at bounding box center [322, 149] width 645 height 299
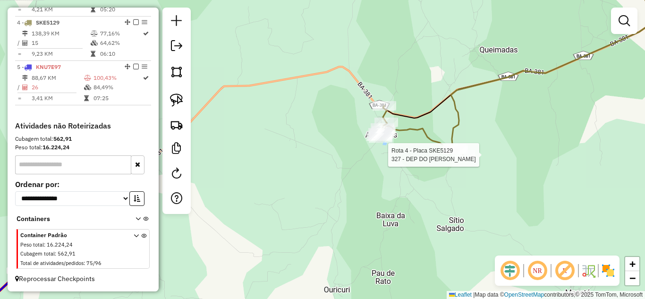
select select "**********"
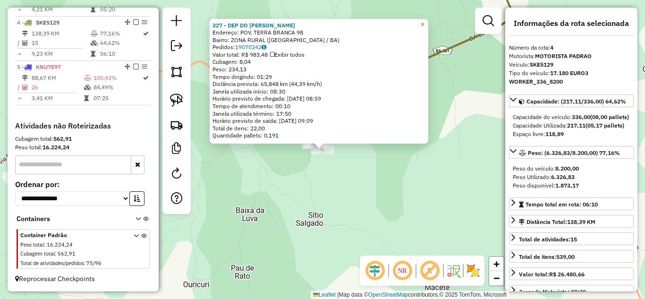
click at [356, 200] on div "327 - DEP DO [PERSON_NAME]: POV. TERRA BRANCA 98 Bairro: ZONA RURAL ([GEOGRAPHI…" at bounding box center [322, 149] width 645 height 299
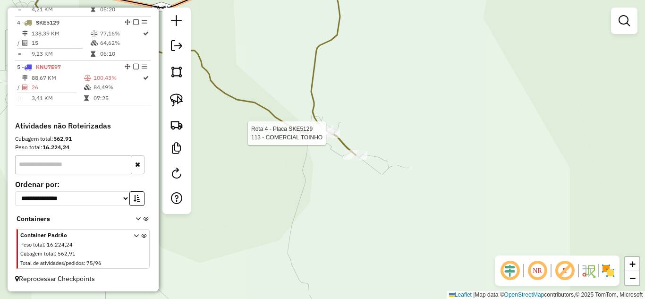
select select "**********"
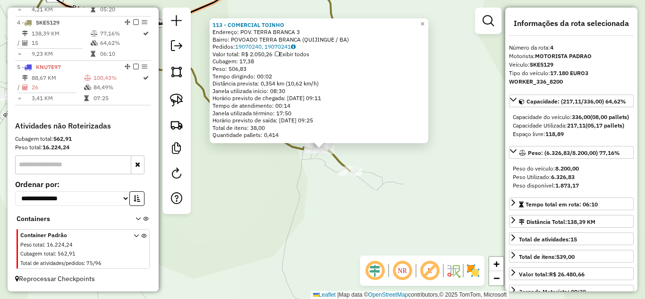
click at [321, 185] on div "113 - COMERCIAL TOINHO Endereço: POV. TERRA BRANCA 3 Bairro: POVOADO TERRA BRAN…" at bounding box center [322, 149] width 645 height 299
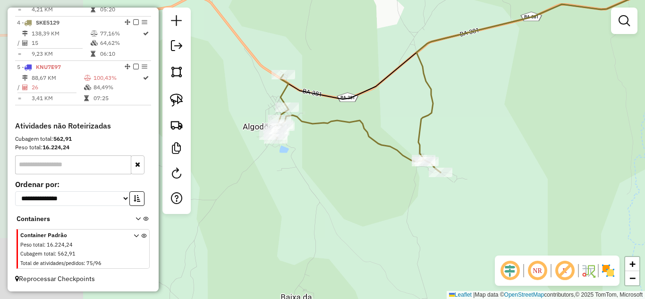
drag, startPoint x: 294, startPoint y: 196, endPoint x: 394, endPoint y: 190, distance: 100.2
click at [394, 190] on div "Janela de atendimento Grade de atendimento Capacidade Transportadoras Veículos …" at bounding box center [322, 149] width 645 height 299
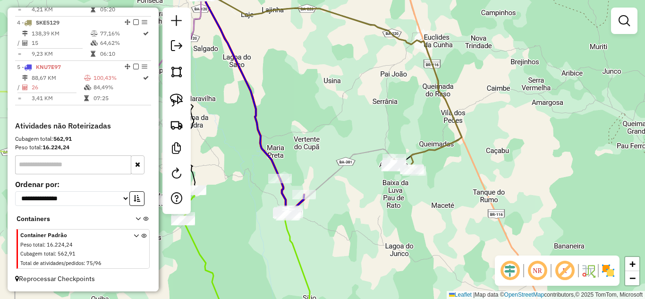
drag, startPoint x: 303, startPoint y: 252, endPoint x: 491, endPoint y: 174, distance: 203.7
click at [488, 175] on div "Janela de atendimento Grade de atendimento Capacidade Transportadoras Veículos …" at bounding box center [322, 149] width 645 height 299
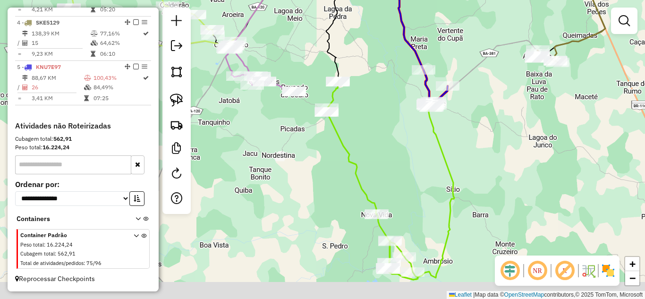
drag, startPoint x: 419, startPoint y: 189, endPoint x: 400, endPoint y: 118, distance: 72.9
click at [400, 118] on div "Janela de atendimento Grade de atendimento Capacidade Transportadoras Veículos …" at bounding box center [322, 149] width 645 height 299
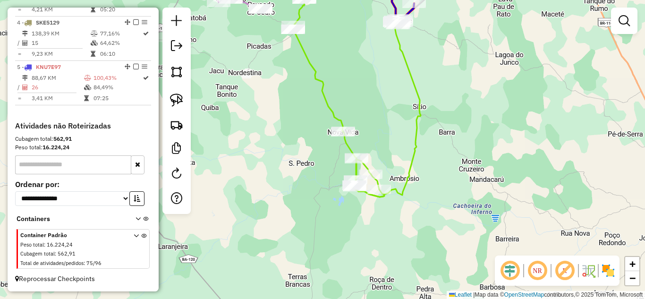
drag, startPoint x: 401, startPoint y: 115, endPoint x: 396, endPoint y: 99, distance: 17.2
click at [396, 99] on div "Janela de atendimento Grade de atendimento Capacidade Transportadoras Veículos …" at bounding box center [322, 149] width 645 height 299
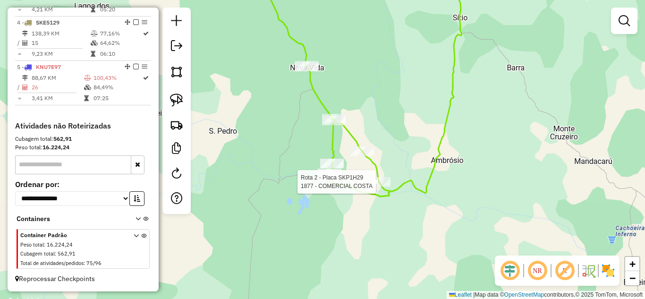
select select "**********"
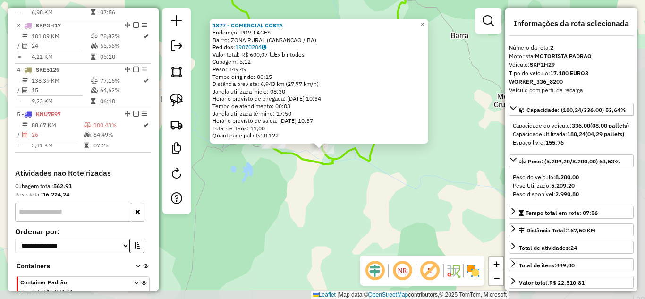
scroll to position [401, 0]
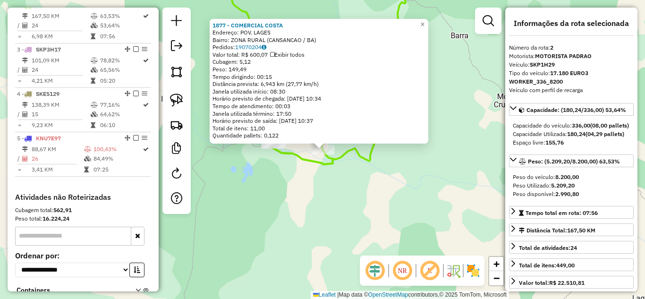
click at [306, 189] on div "1877 - COMERCIAL COSTA Endereço: POV. LAGES Bairro: ZONA RURAL (CANSANCAO / BA)…" at bounding box center [322, 149] width 645 height 299
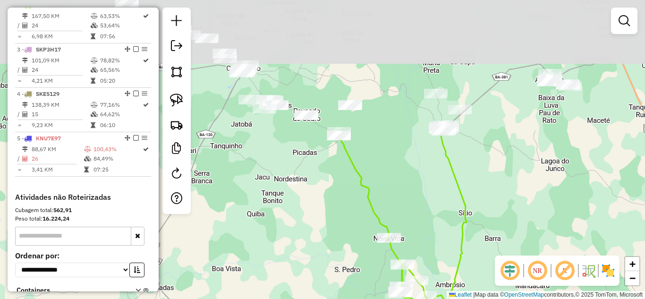
drag, startPoint x: 310, startPoint y: 67, endPoint x: 432, endPoint y: 243, distance: 214.4
click at [431, 243] on div "Janela de atendimento Grade de atendimento Capacidade Transportadoras Veículos …" at bounding box center [322, 149] width 645 height 299
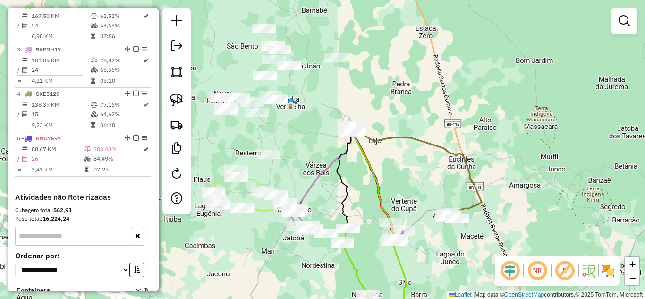
drag, startPoint x: 386, startPoint y: 157, endPoint x: 365, endPoint y: 243, distance: 88.0
click at [365, 243] on div "Janela de atendimento Grade de atendimento Capacidade Transportadoras Veículos …" at bounding box center [322, 149] width 645 height 299
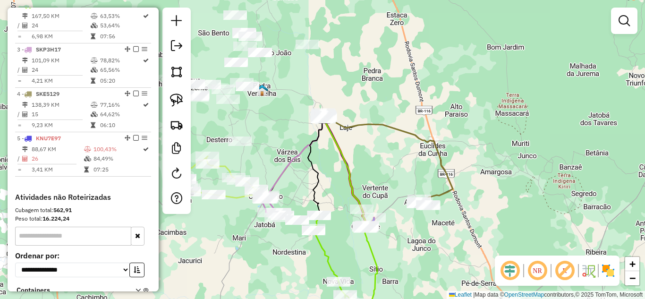
drag, startPoint x: 297, startPoint y: 138, endPoint x: 268, endPoint y: 125, distance: 31.9
click at [268, 125] on div "Janela de atendimento Grade de atendimento Capacidade Transportadoras Veículos …" at bounding box center [322, 149] width 645 height 299
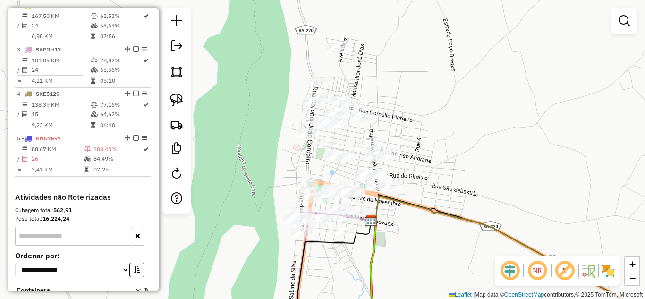
drag, startPoint x: 294, startPoint y: 159, endPoint x: 279, endPoint y: 119, distance: 42.1
click at [279, 119] on div "Janela de atendimento Grade de atendimento Capacidade Transportadoras Veículos …" at bounding box center [322, 149] width 645 height 299
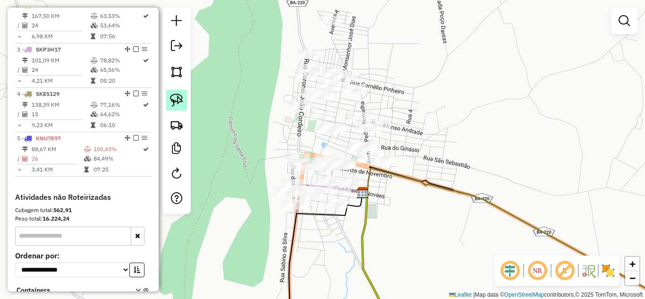
click at [179, 98] on img at bounding box center [176, 99] width 13 height 13
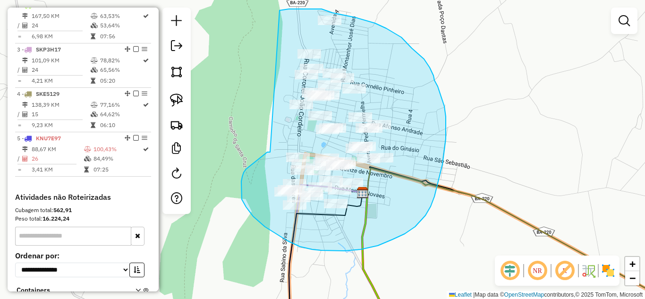
drag, startPoint x: 264, startPoint y: 154, endPoint x: 279, endPoint y: 10, distance: 144.7
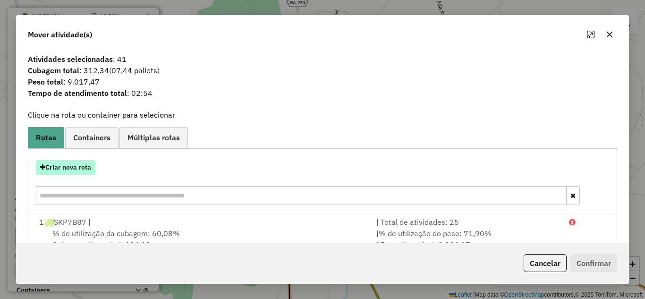
click at [86, 167] on button "Criar nova rota" at bounding box center [65, 167] width 59 height 15
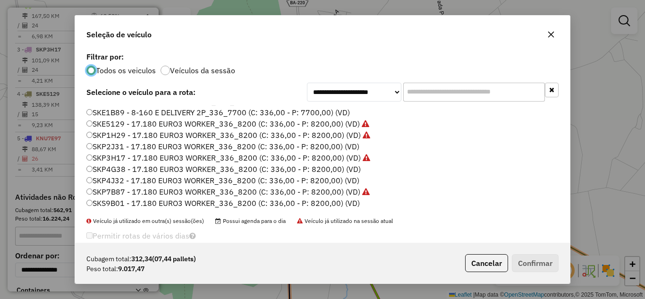
scroll to position [26, 0]
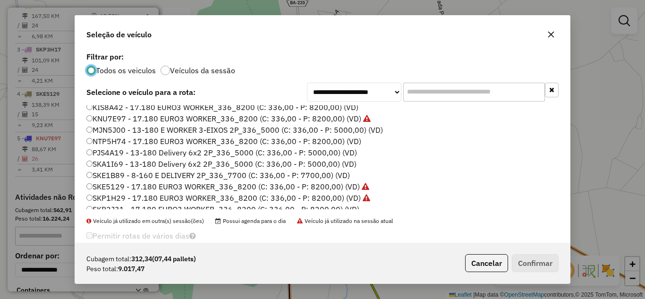
click at [167, 162] on label "SKA1I69 - 13-180 Delivery 6x2 2P_336_5000 (C: 336,00 - P: 5000,00) (VD)" at bounding box center [221, 163] width 270 height 11
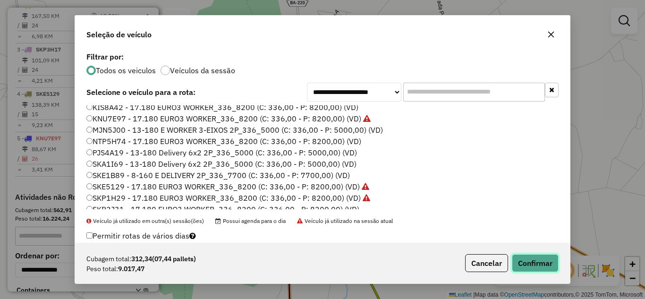
click at [535, 263] on button "Confirmar" at bounding box center [534, 263] width 47 height 18
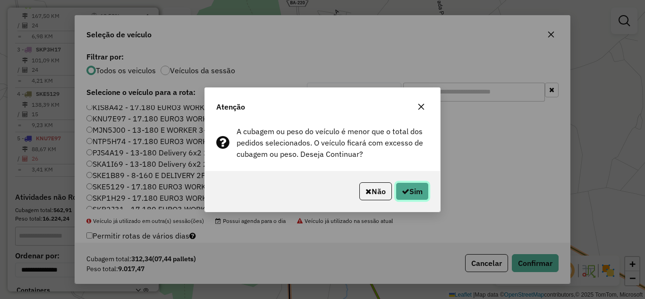
click at [410, 190] on button "Sim" at bounding box center [411, 191] width 33 height 18
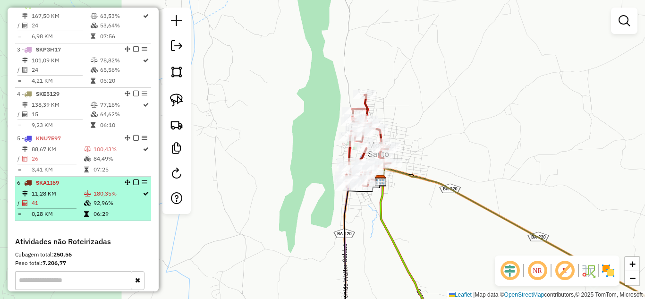
click at [49, 209] on hr at bounding box center [46, 208] width 59 height 0
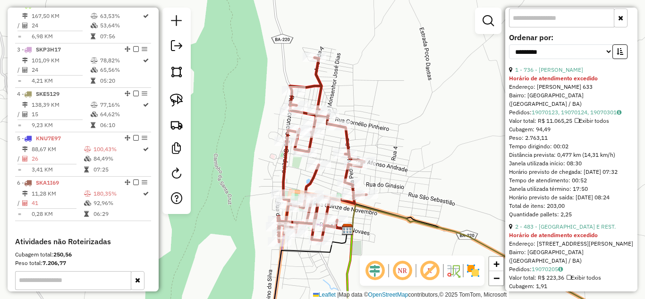
scroll to position [283, 0]
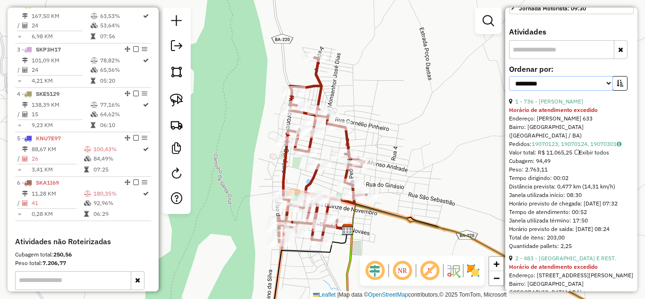
click at [588, 91] on select "**********" at bounding box center [561, 83] width 104 height 15
select select "*********"
click at [509, 91] on select "**********" at bounding box center [561, 83] width 104 height 15
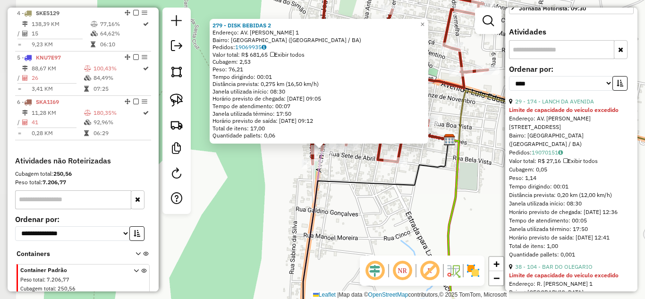
scroll to position [525, 0]
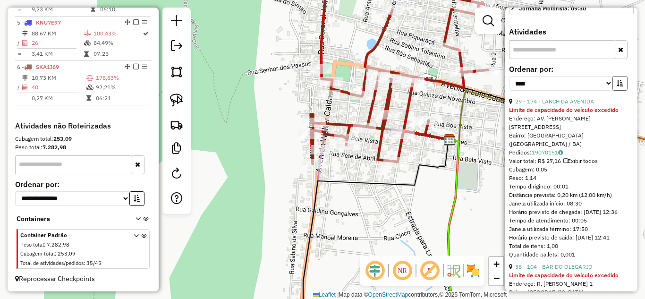
click at [612, 91] on button "button" at bounding box center [619, 83] width 15 height 15
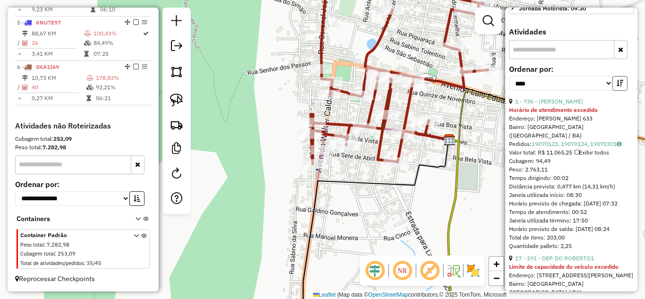
click at [619, 86] on icon "button" at bounding box center [619, 83] width 7 height 7
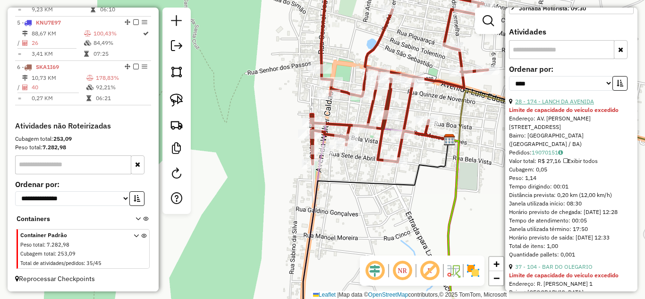
click at [570, 105] on link "28 - 174 - LANCH DA AVENIDA" at bounding box center [554, 101] width 79 height 7
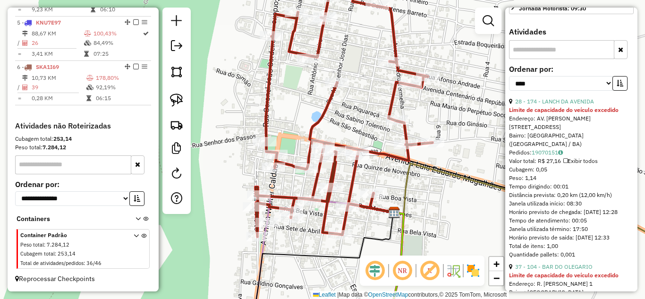
scroll to position [377, 0]
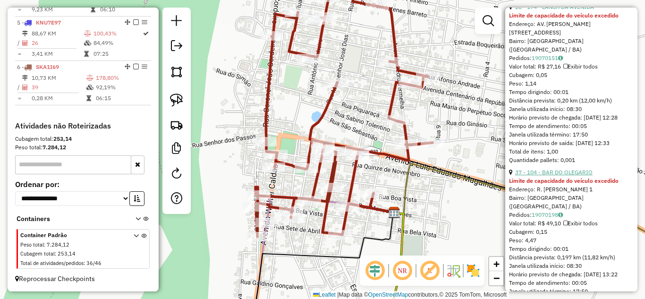
click at [555, 176] on link "37 - 104 - BAR DO OLEGARIO" at bounding box center [553, 171] width 77 height 7
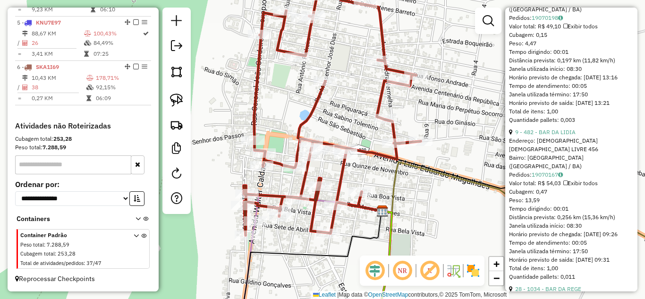
scroll to position [503, 0]
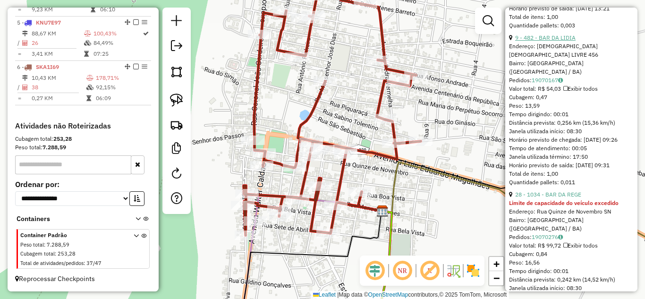
click at [561, 41] on link "9 - 482 - BAR DA LIDIA" at bounding box center [545, 37] width 60 height 7
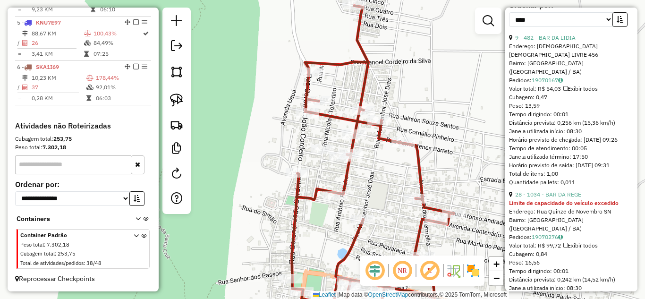
scroll to position [472, 0]
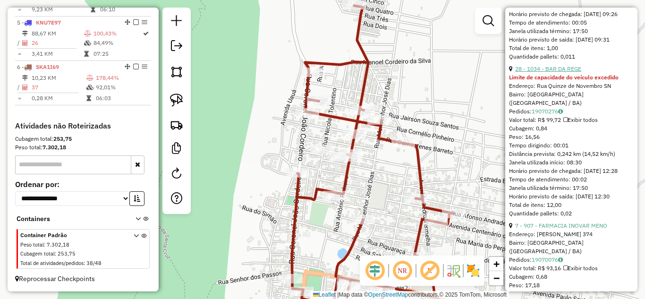
click at [568, 72] on link "28 - 1034 - BAR DA REGE" at bounding box center [548, 68] width 66 height 7
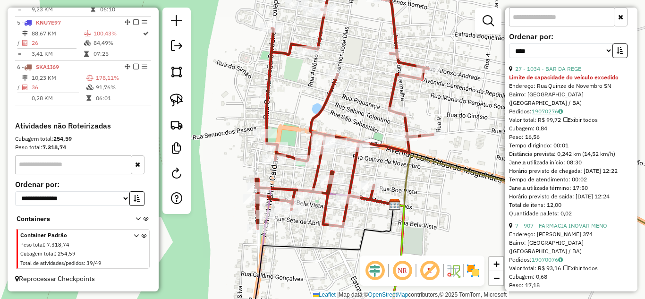
scroll to position [442, 0]
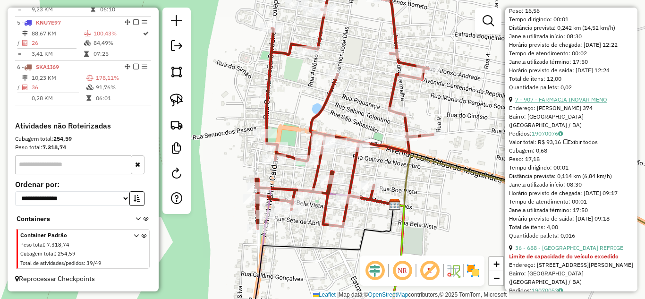
click at [563, 103] on link "7 - 907 - FARMACIA INOVAR MENO" at bounding box center [561, 99] width 92 height 7
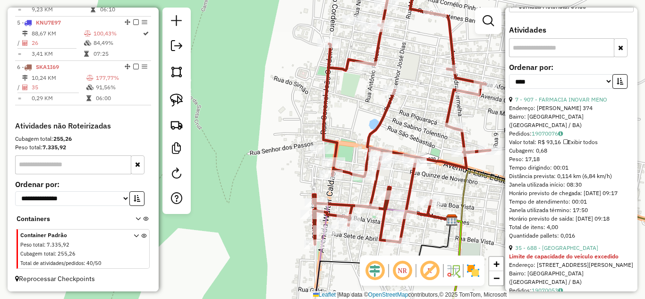
scroll to position [379, 0]
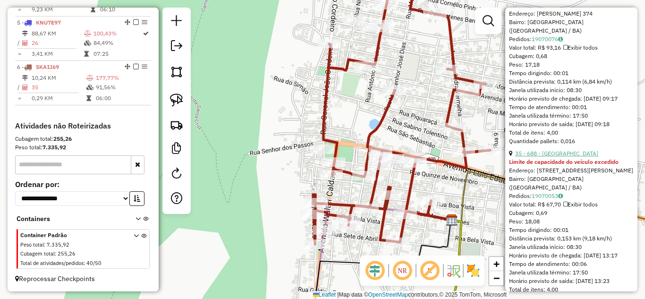
click at [557, 157] on link "35 - 688 - MONTE SANTO REFRIGE" at bounding box center [556, 153] width 83 height 7
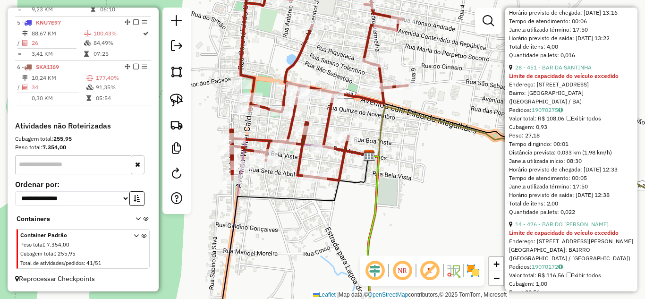
scroll to position [536, 0]
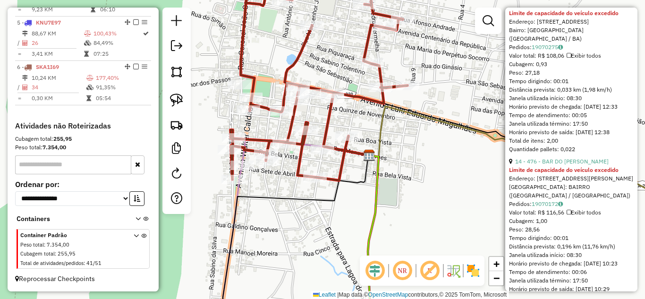
click at [555, 173] on strong "Limite de capacidade do veículo excedido" at bounding box center [563, 169] width 109 height 7
click at [554, 165] on link "14 - 476 - BAR DO OSVALDO" at bounding box center [561, 161] width 93 height 7
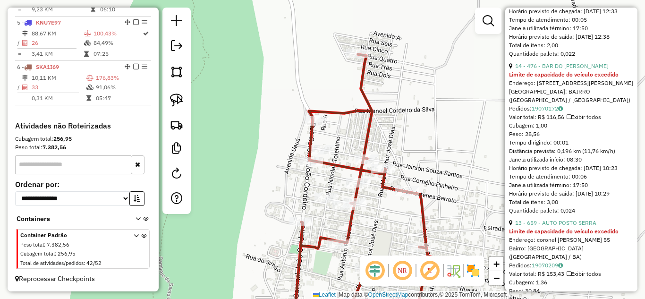
scroll to position [538, 0]
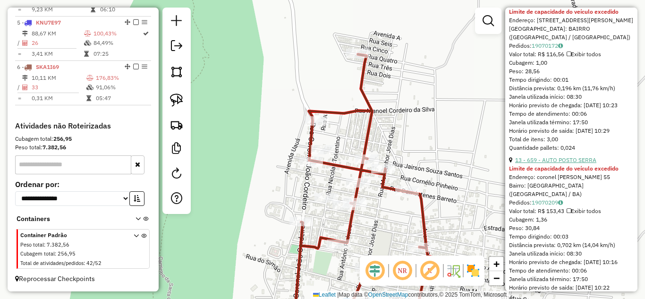
click at [564, 163] on link "13 - 659 - AUTO POSTO SERRA" at bounding box center [555, 159] width 81 height 7
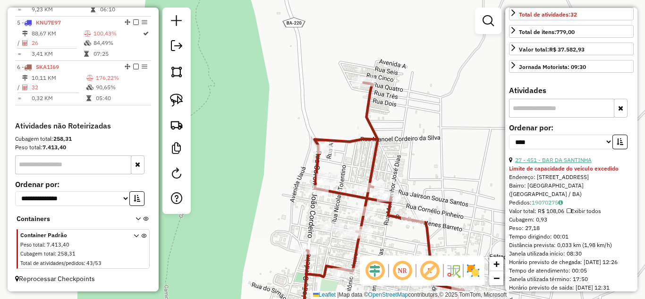
scroll to position [382, 0]
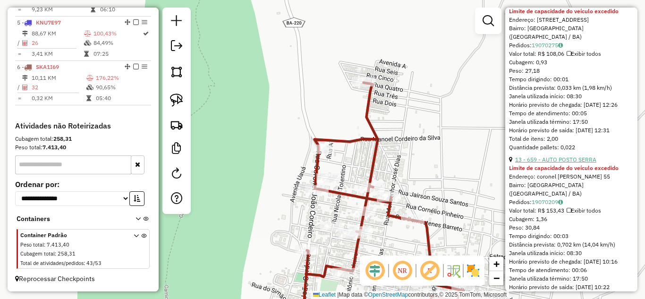
click at [571, 163] on link "13 - 659 - AUTO POSTO SERRA" at bounding box center [555, 159] width 81 height 7
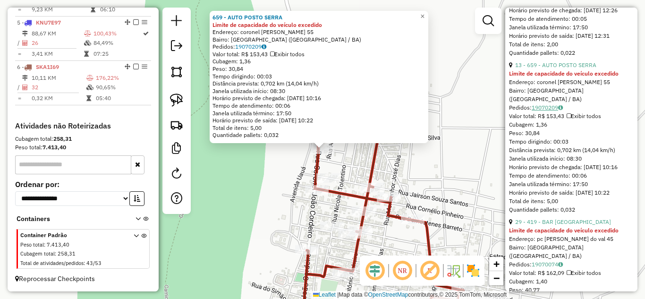
scroll to position [508, 0]
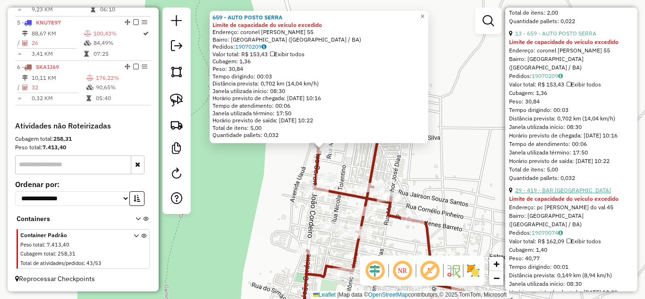
click at [557, 193] on link "29 - 419 - BAR DO BABAU" at bounding box center [563, 189] width 96 height 7
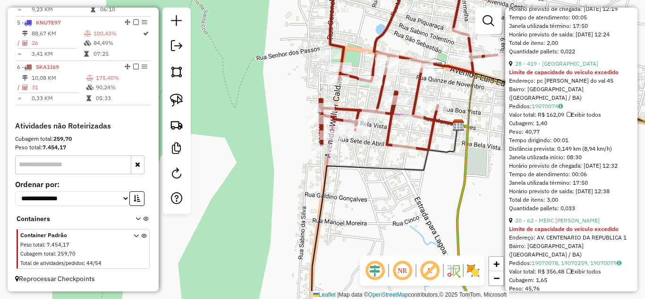
scroll to position [509, 0]
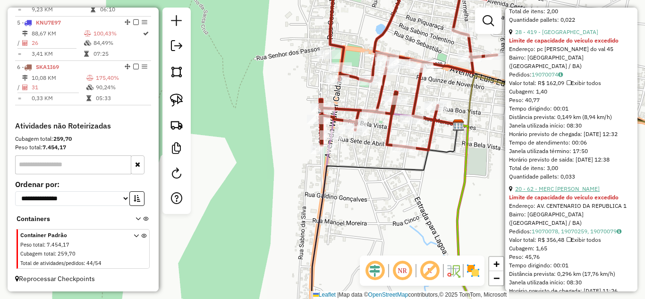
click at [577, 192] on link "20 - 62 - MERC MARCELO DO ROGA" at bounding box center [557, 188] width 84 height 7
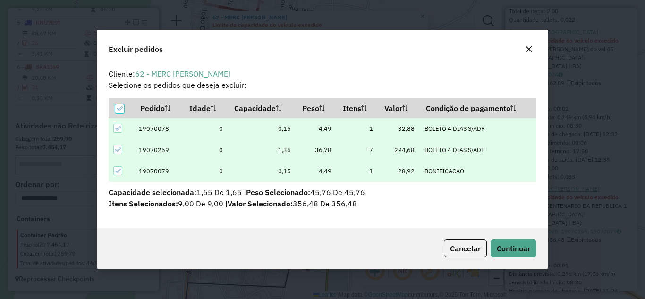
scroll to position [5, 3]
click at [515, 241] on button "Continuar" at bounding box center [513, 248] width 46 height 18
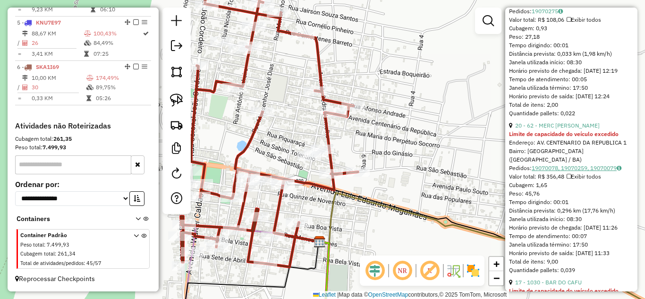
scroll to position [542, 0]
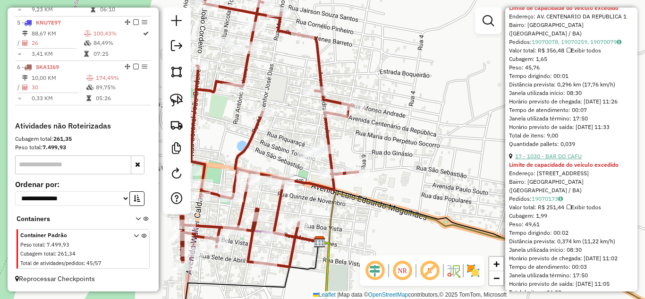
click at [558, 159] on link "17 - 1030 - BAR DO CAFU" at bounding box center [548, 155] width 67 height 7
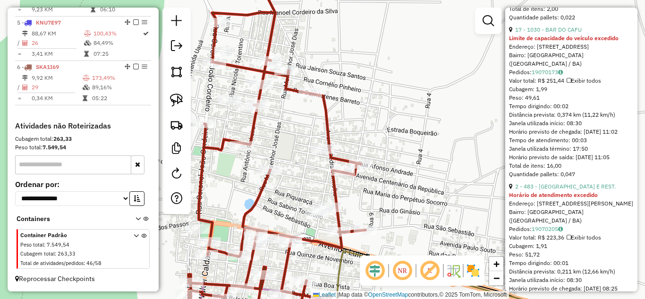
scroll to position [637, 0]
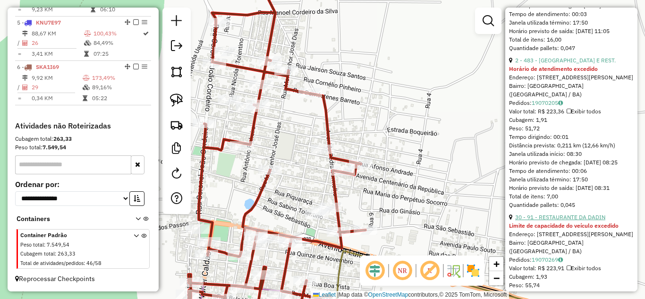
click at [563, 220] on link "30 - 91 - RESTAURANTE DA DADIN" at bounding box center [560, 216] width 90 height 7
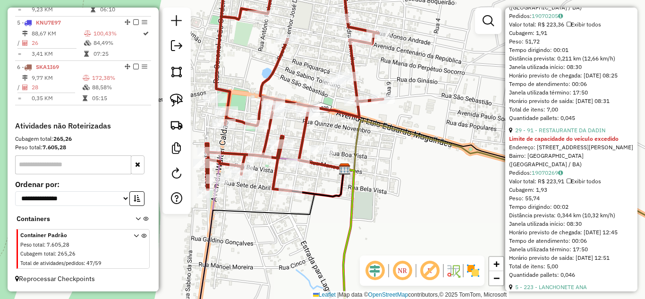
scroll to position [725, 0]
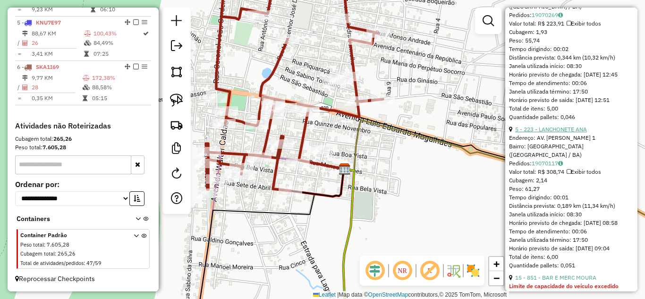
click at [572, 133] on link "5 - 223 - LANCHONETE ANA" at bounding box center [551, 129] width 72 height 7
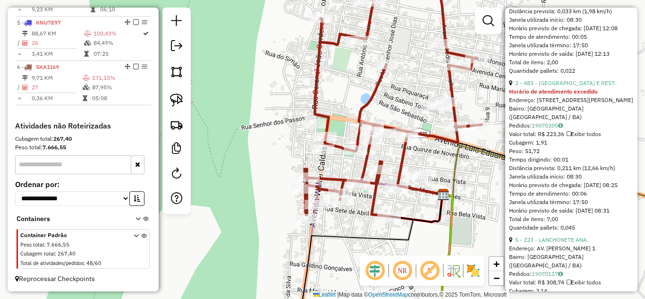
scroll to position [584, 0]
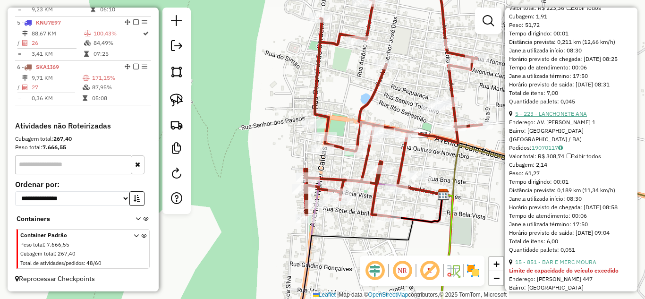
click at [561, 117] on link "5 - 223 - LANCHONETE ANA" at bounding box center [551, 113] width 72 height 7
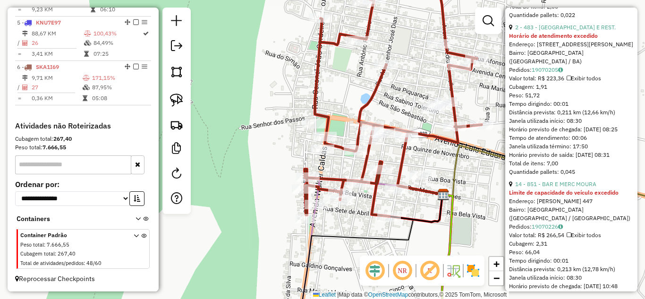
scroll to position [545, 0]
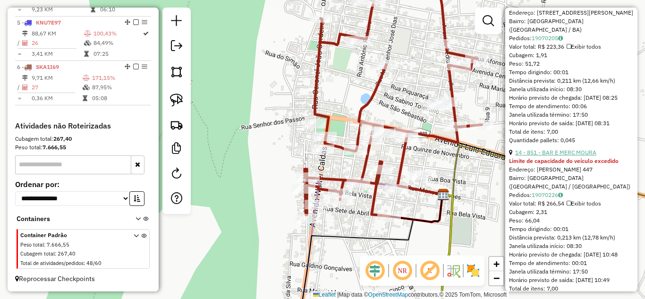
click at [572, 156] on link "14 - 851 - BAR E MERC MOURA" at bounding box center [555, 152] width 81 height 7
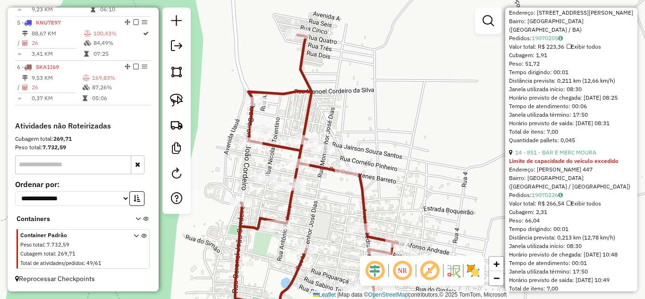
scroll to position [224, 0]
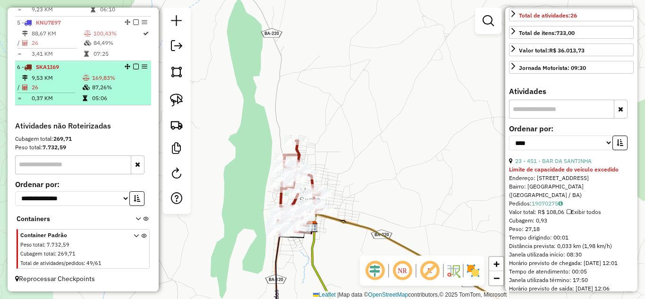
click at [63, 75] on td "9,53 KM" at bounding box center [56, 77] width 51 height 9
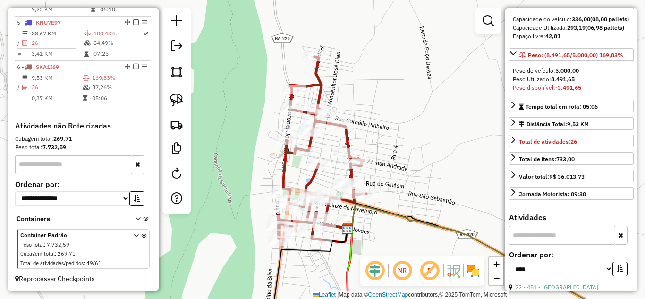
scroll to position [67, 0]
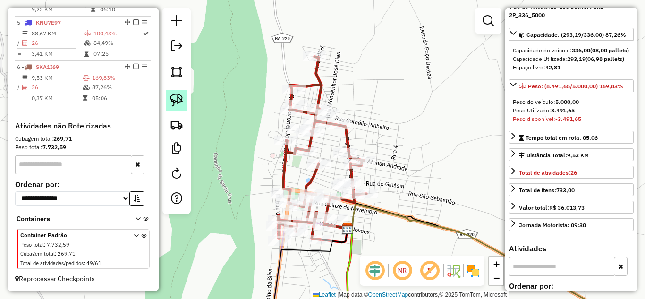
click at [174, 96] on img at bounding box center [176, 99] width 13 height 13
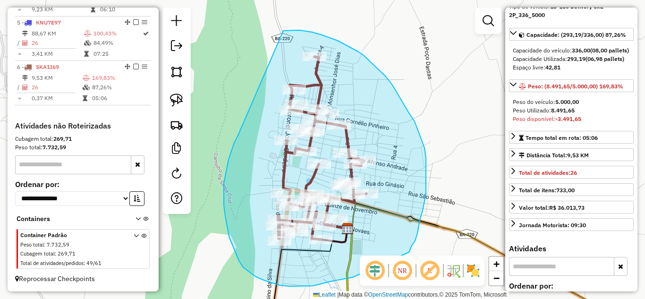
drag, startPoint x: 237, startPoint y: 136, endPoint x: 283, endPoint y: 31, distance: 115.2
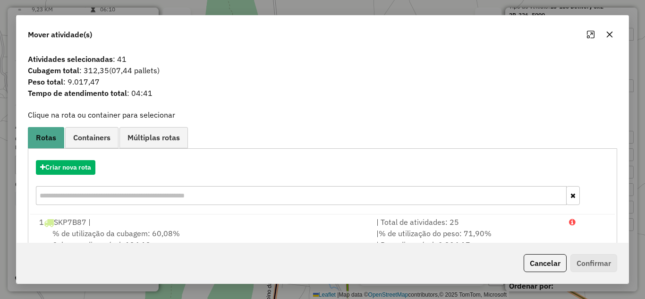
click at [612, 35] on icon "button" at bounding box center [609, 35] width 8 height 8
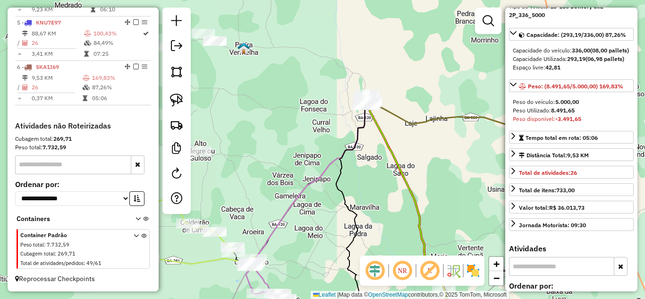
drag, startPoint x: 411, startPoint y: 185, endPoint x: 314, endPoint y: 63, distance: 155.9
click at [369, 104] on icon at bounding box center [408, 203] width 78 height 199
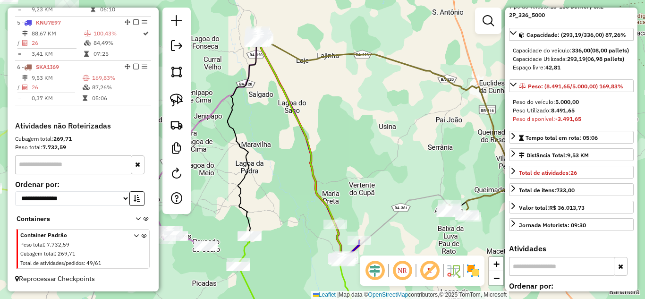
drag, startPoint x: 314, startPoint y: 136, endPoint x: 285, endPoint y: 171, distance: 45.9
click at [285, 171] on div "Janela de atendimento Grade de atendimento Capacidade Transportadoras Veículos …" at bounding box center [322, 149] width 645 height 299
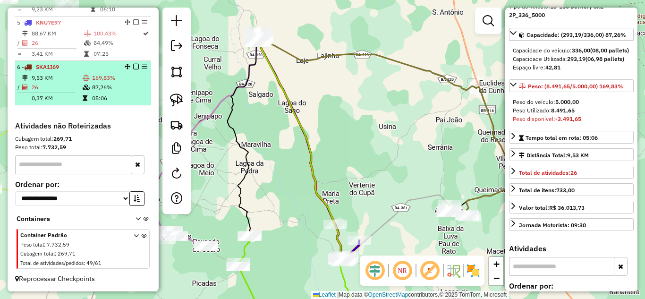
scroll to position [462, 0]
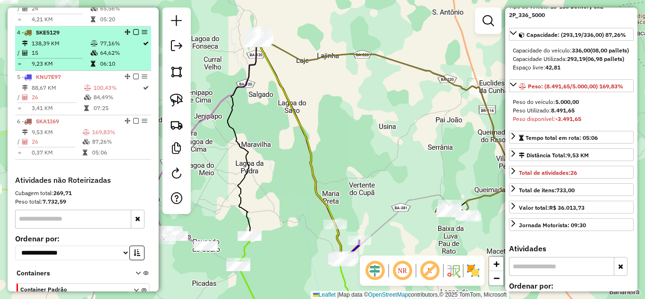
click at [61, 48] on td "138,39 KM" at bounding box center [60, 43] width 59 height 9
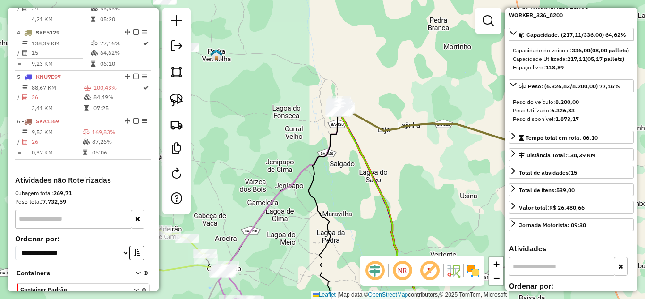
drag, startPoint x: 265, startPoint y: 121, endPoint x: 424, endPoint y: 177, distance: 168.6
click at [427, 181] on div "Janela de atendimento Grade de atendimento Capacidade Transportadoras Veículos …" at bounding box center [322, 149] width 645 height 299
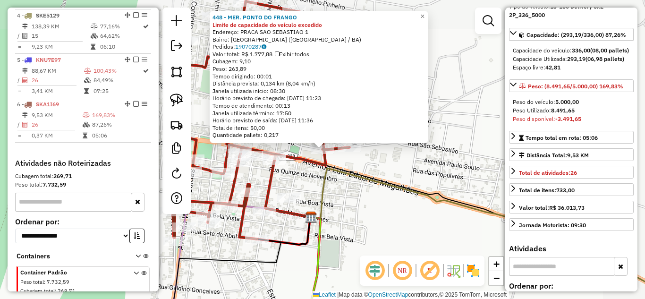
scroll to position [525, 0]
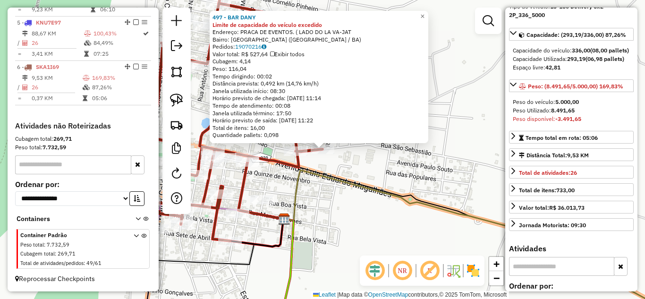
click at [332, 193] on div "497 - BAR DANY Limite de capacidade do veículo excedido Endereço: PRACA DE EVEN…" at bounding box center [322, 149] width 645 height 299
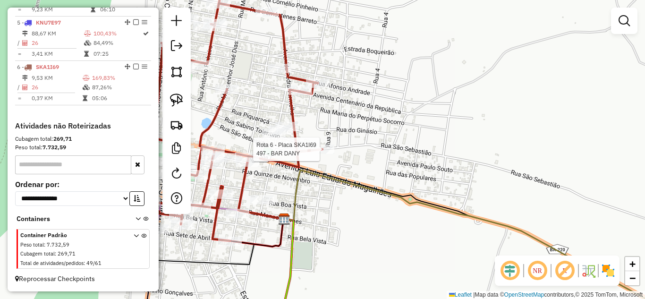
select select "*********"
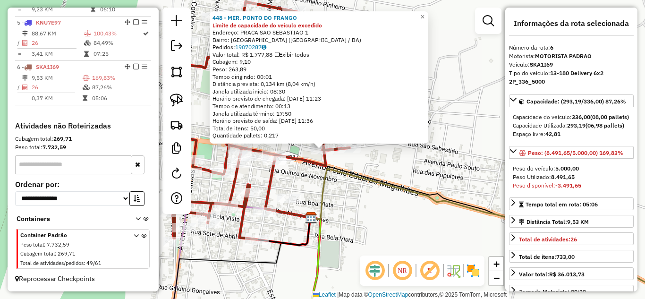
click at [327, 192] on icon at bounding box center [510, 242] width 398 height 148
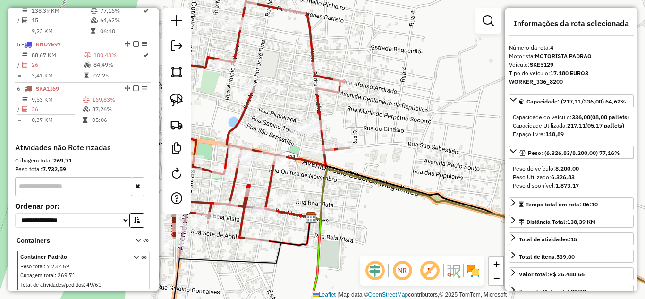
scroll to position [490, 0]
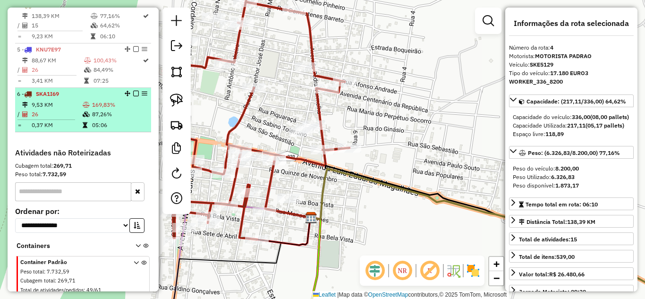
click at [52, 109] on td "9,53 KM" at bounding box center [56, 104] width 51 height 9
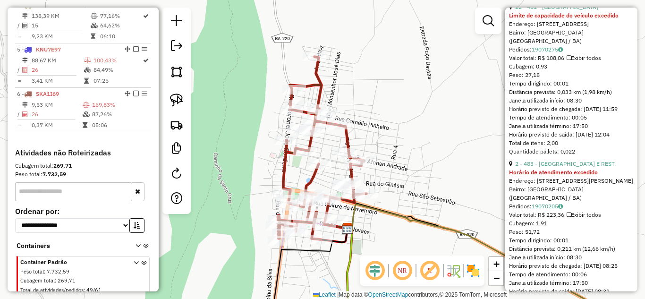
scroll to position [315, 0]
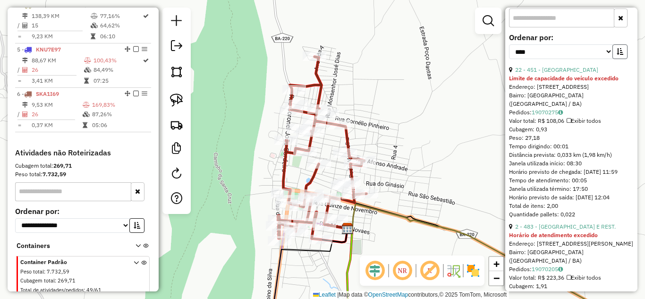
click at [617, 55] on icon "button" at bounding box center [619, 51] width 7 height 7
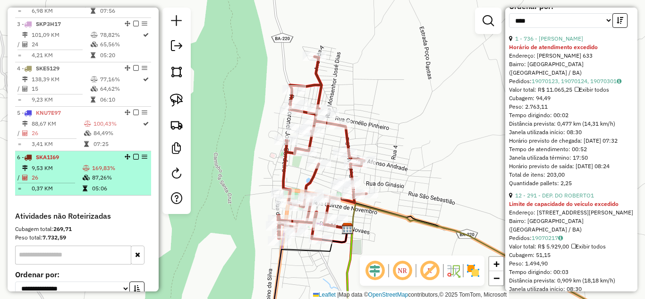
scroll to position [395, 0]
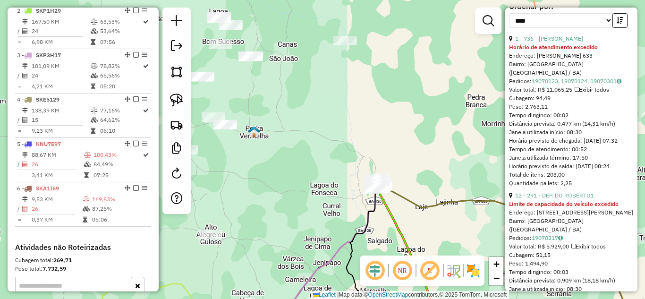
drag, startPoint x: 436, startPoint y: 185, endPoint x: 343, endPoint y: 75, distance: 144.4
click at [352, 90] on div "Janela de atendimento Grade de atendimento Capacidade Transportadoras Veículos …" at bounding box center [322, 149] width 645 height 299
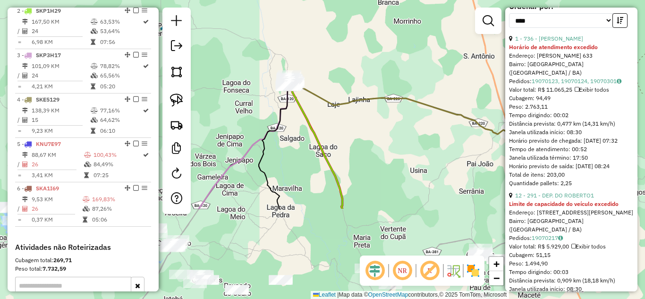
drag, startPoint x: 379, startPoint y: 158, endPoint x: 335, endPoint y: 99, distance: 73.2
click at [337, 103] on div "Janela de atendimento Grade de atendimento Capacidade Transportadoras Veículos …" at bounding box center [322, 149] width 645 height 299
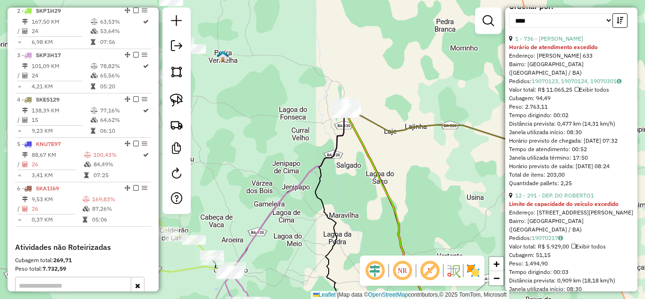
drag, startPoint x: 332, startPoint y: 97, endPoint x: 440, endPoint y: 196, distance: 146.3
click at [440, 196] on div "Janela de atendimento Grade de atendimento Capacidade Transportadoras Veículos …" at bounding box center [322, 149] width 645 height 299
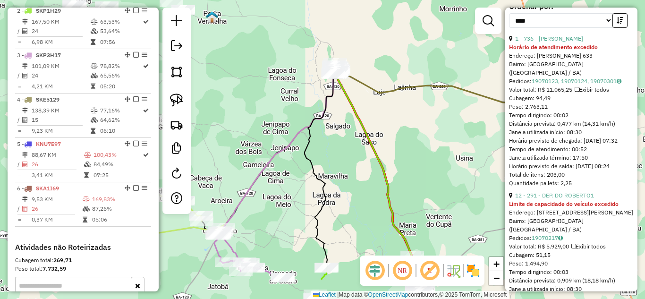
drag, startPoint x: 328, startPoint y: 193, endPoint x: 337, endPoint y: 111, distance: 82.6
click at [334, 142] on div "Janela de atendimento Grade de atendimento Capacidade Transportadoras Veículos …" at bounding box center [322, 149] width 645 height 299
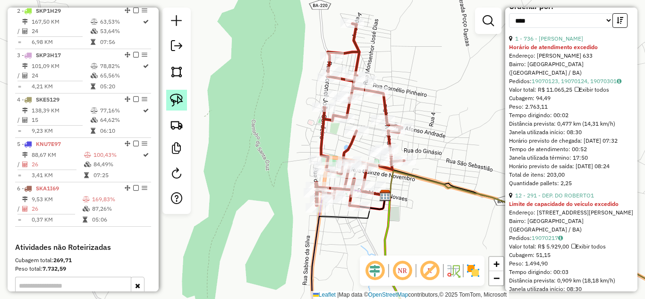
click at [176, 96] on img at bounding box center [176, 99] width 13 height 13
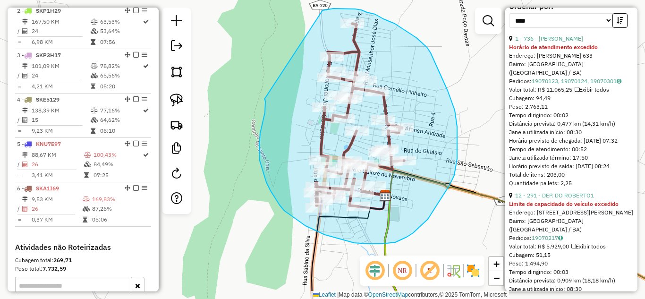
drag, startPoint x: 265, startPoint y: 112, endPoint x: 320, endPoint y: 11, distance: 115.3
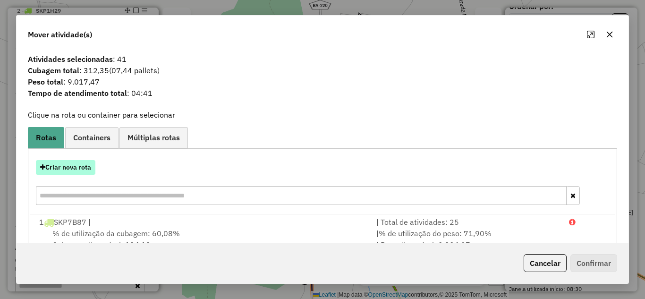
click at [82, 167] on button "Criar nova rota" at bounding box center [65, 167] width 59 height 15
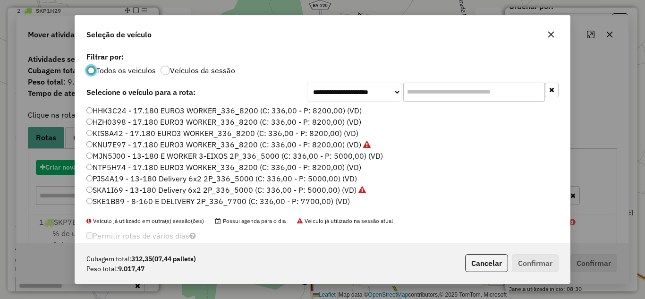
scroll to position [5, 3]
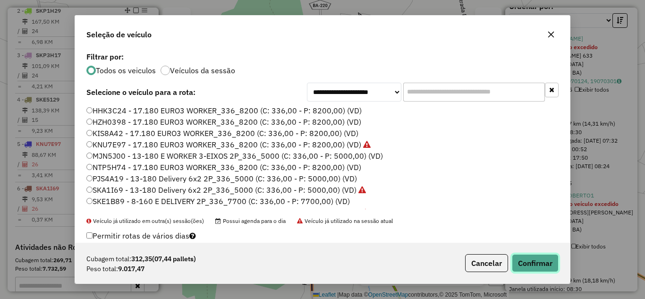
click at [537, 265] on button "Confirmar" at bounding box center [534, 263] width 47 height 18
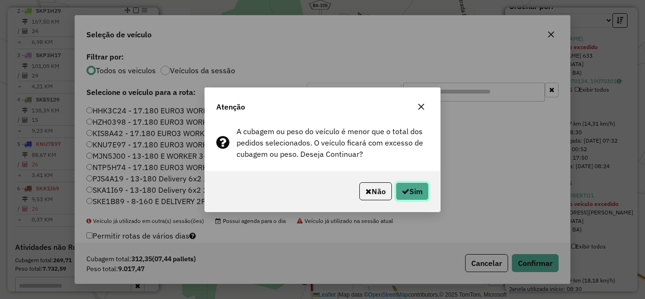
click at [409, 192] on button "Sim" at bounding box center [411, 191] width 33 height 18
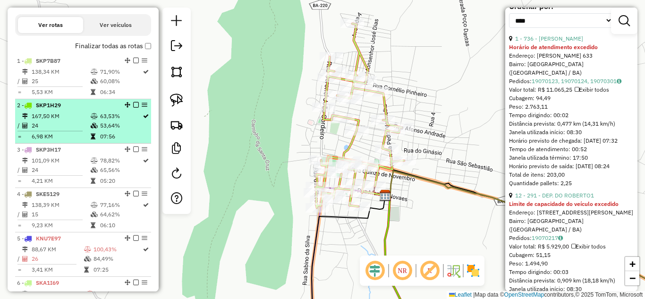
scroll to position [427, 0]
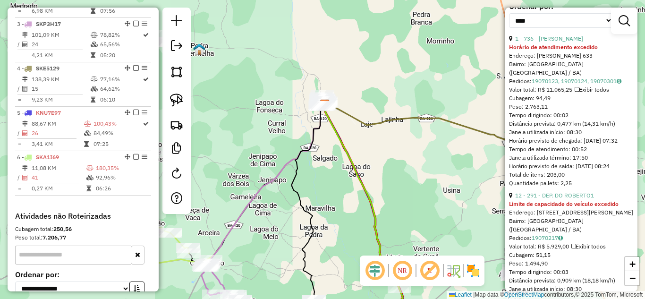
drag, startPoint x: 327, startPoint y: 209, endPoint x: 322, endPoint y: 116, distance: 92.6
click at [323, 120] on div "Janela de atendimento Grade de atendimento Capacidade Transportadoras Veículos …" at bounding box center [322, 149] width 645 height 299
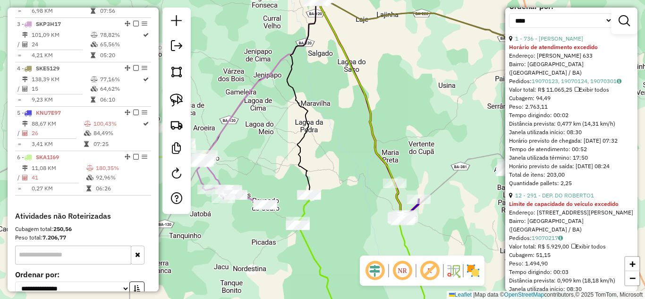
drag, startPoint x: 324, startPoint y: 183, endPoint x: 320, endPoint y: 148, distance: 35.1
click at [321, 149] on div "Janela de atendimento Grade de atendimento Capacidade Transportadoras Veículos …" at bounding box center [322, 149] width 645 height 299
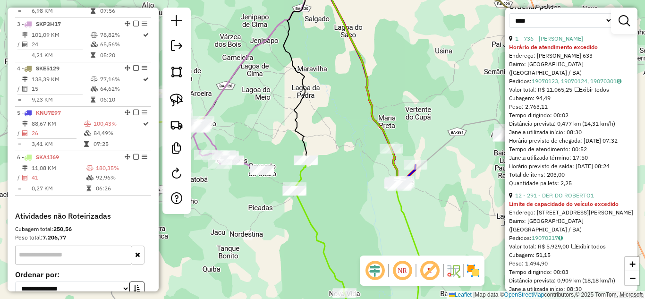
drag, startPoint x: 369, startPoint y: 232, endPoint x: 321, endPoint y: 168, distance: 80.2
click at [323, 171] on div "Janela de atendimento Grade de atendimento Capacidade Transportadoras Veículos …" at bounding box center [322, 149] width 645 height 299
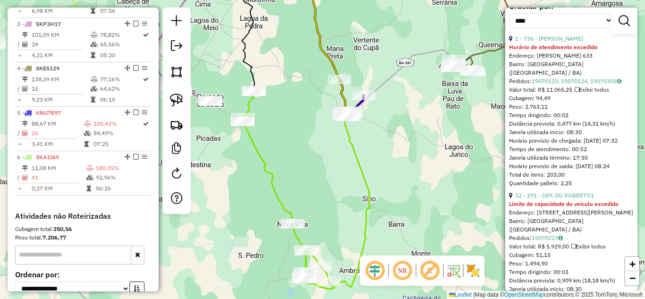
drag, startPoint x: 317, startPoint y: 166, endPoint x: 301, endPoint y: 136, distance: 34.4
click at [308, 147] on div "Janela de atendimento Grade de atendimento Capacidade Transportadoras Veículos …" at bounding box center [322, 149] width 645 height 299
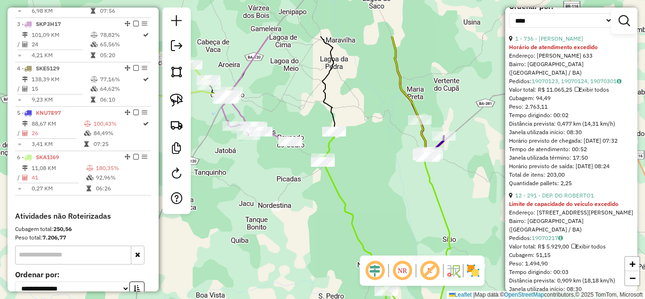
drag, startPoint x: 300, startPoint y: 137, endPoint x: 393, endPoint y: 205, distance: 115.2
click at [393, 205] on div "Janela de atendimento Grade de atendimento Capacidade Transportadoras Veículos …" at bounding box center [322, 149] width 645 height 299
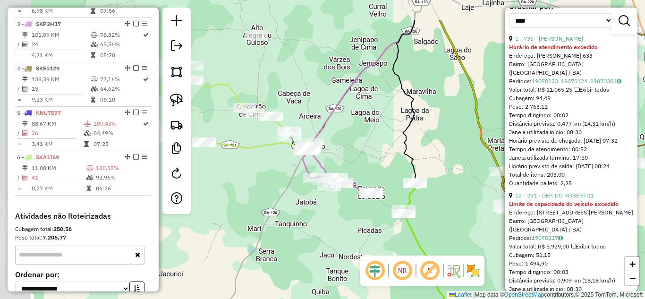
drag, startPoint x: 282, startPoint y: 72, endPoint x: 344, endPoint y: 139, distance: 91.2
click at [373, 134] on div "Janela de atendimento Grade de atendimento Capacidade Transportadoras Veículos …" at bounding box center [322, 149] width 645 height 299
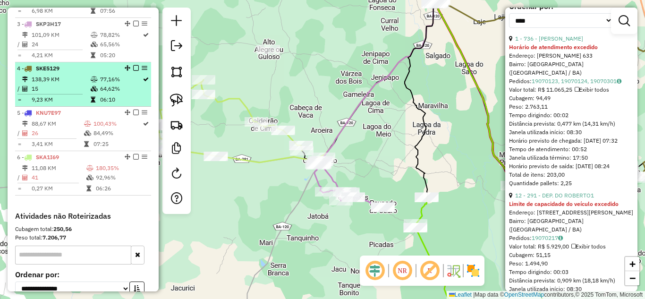
click at [58, 84] on td "138,39 KM" at bounding box center [60, 79] width 59 height 9
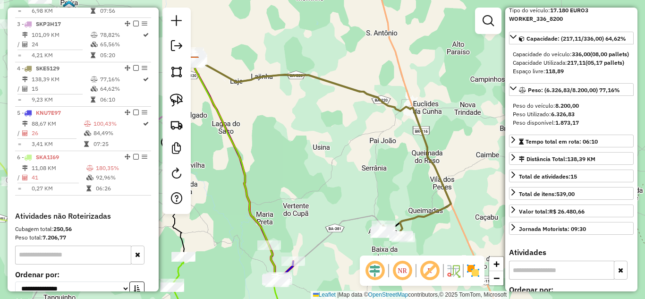
scroll to position [0, 0]
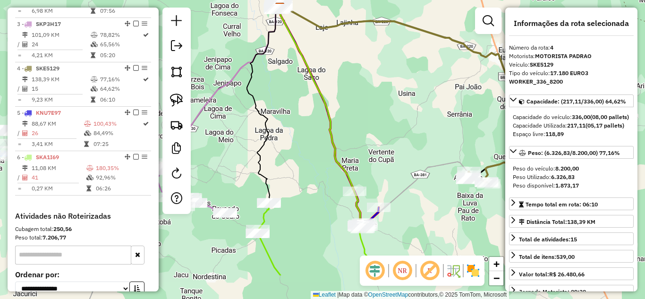
drag, startPoint x: 295, startPoint y: 171, endPoint x: 411, endPoint y: 92, distance: 140.6
click at [402, 99] on div "Janela de atendimento Grade de atendimento Capacidade Transportadoras Veículos …" at bounding box center [322, 149] width 645 height 299
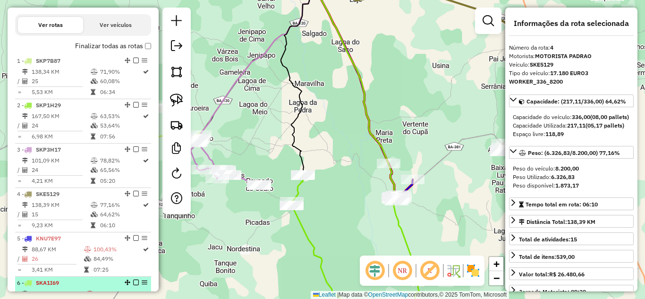
scroll to position [207, 0]
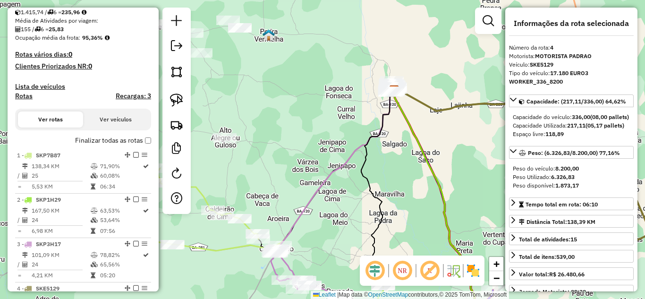
drag, startPoint x: 257, startPoint y: 113, endPoint x: 365, endPoint y: 286, distance: 203.7
click at [365, 286] on div "Janela de atendimento Grade de atendimento Capacidade Transportadoras Veículos …" at bounding box center [322, 149] width 645 height 299
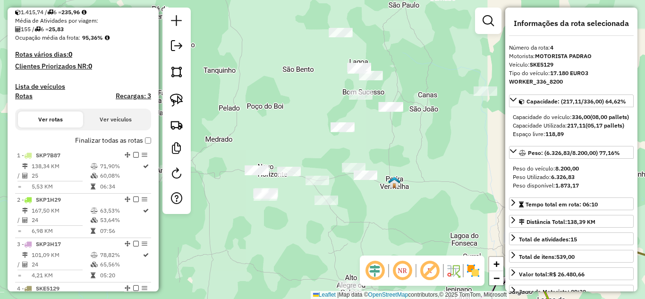
drag, startPoint x: 274, startPoint y: 152, endPoint x: 331, endPoint y: 224, distance: 91.7
click at [365, 236] on div "Janela de atendimento Grade de atendimento Capacidade Transportadoras Veículos …" at bounding box center [322, 149] width 645 height 299
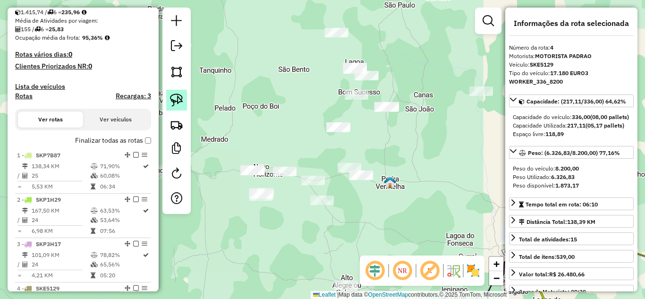
click at [176, 100] on img at bounding box center [176, 99] width 13 height 13
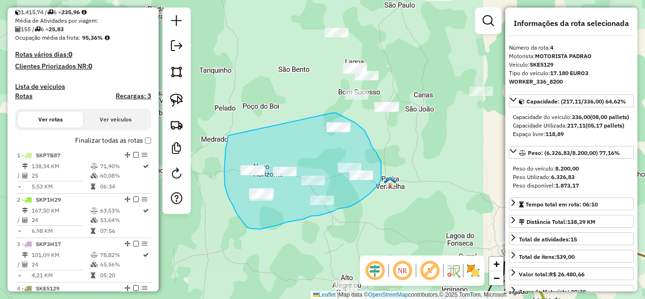
drag, startPoint x: 228, startPoint y: 135, endPoint x: 332, endPoint y: 113, distance: 106.7
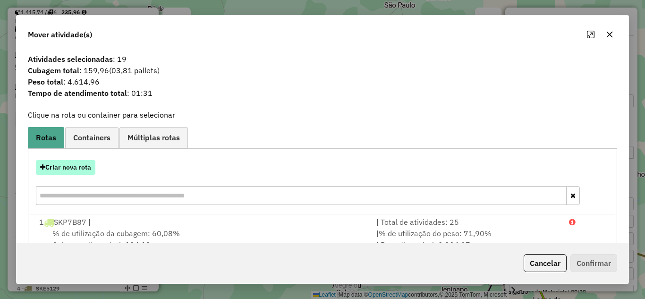
click at [85, 169] on button "Criar nova rota" at bounding box center [65, 167] width 59 height 15
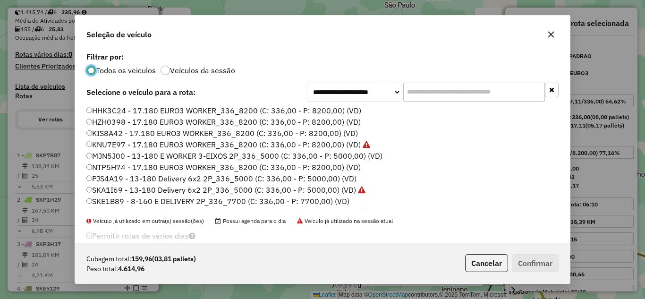
scroll to position [89, 0]
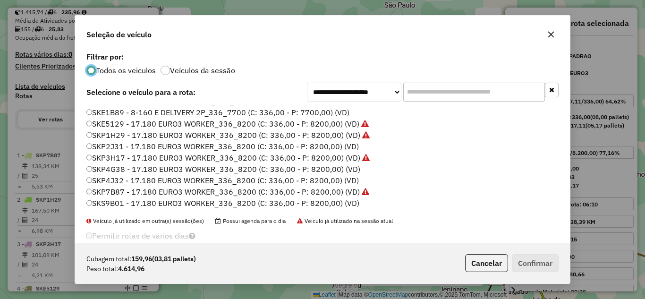
click at [164, 171] on label "SKP4G38 - 17.180 EURO3 WORKER_336_8200 (C: 336,00 - P: 8200,00) (VD)" at bounding box center [223, 168] width 274 height 11
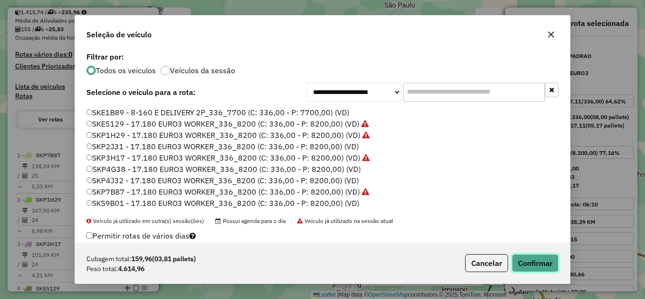
click at [543, 265] on button "Confirmar" at bounding box center [534, 263] width 47 height 18
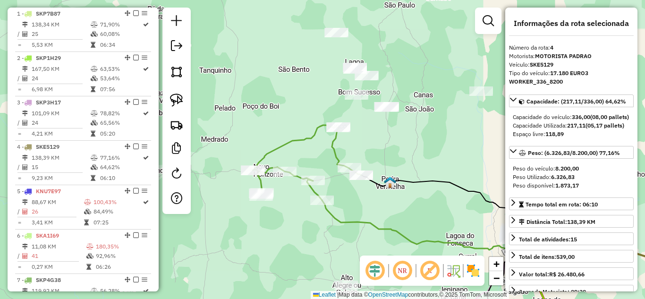
scroll to position [490, 0]
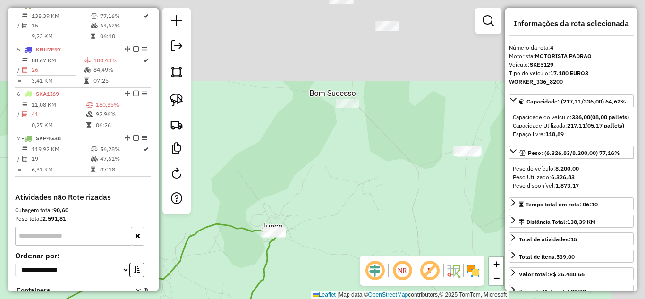
drag, startPoint x: 406, startPoint y: 90, endPoint x: 337, endPoint y: 233, distance: 158.9
click at [337, 232] on div "Janela de atendimento Grade de atendimento Capacidade Transportadoras Veículos …" at bounding box center [322, 149] width 645 height 299
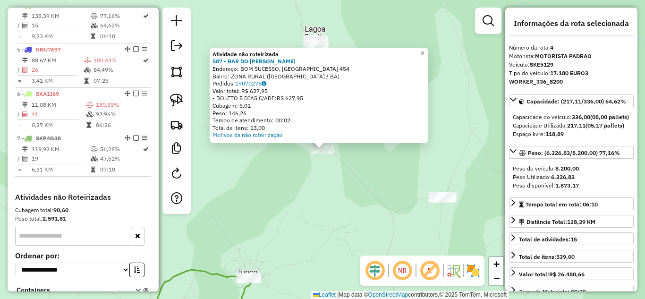
drag, startPoint x: 378, startPoint y: 196, endPoint x: 424, endPoint y: 197, distance: 46.3
click at [377, 196] on div "Atividade não roteirizada 587 - BAR DO EDUARDO Endereço: BOM SUCESSO, LAGE GRAN…" at bounding box center [322, 149] width 645 height 299
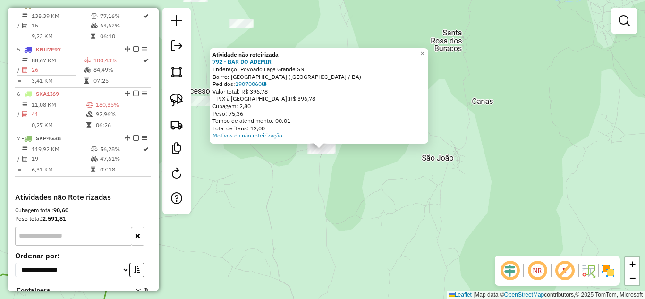
click at [309, 168] on div "Atividade não roteirizada 792 - BAR DO ADEMIR Endereço: Povoado Lage Grande SN …" at bounding box center [322, 149] width 645 height 299
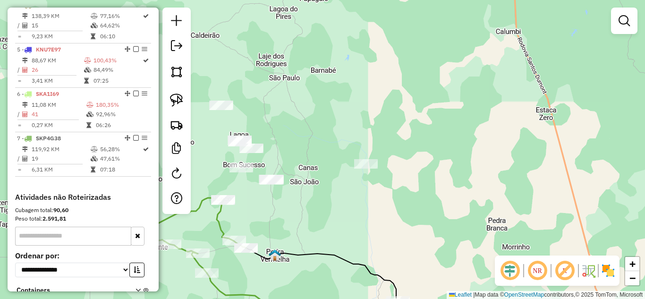
drag, startPoint x: 291, startPoint y: 149, endPoint x: 354, endPoint y: 105, distance: 77.1
click at [352, 107] on div "Janela de atendimento Grade de atendimento Capacidade Transportadoras Veículos …" at bounding box center [322, 149] width 645 height 299
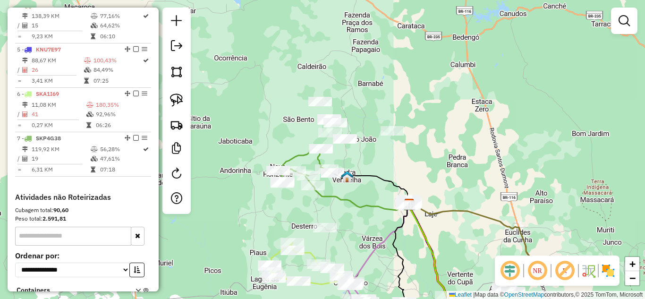
drag, startPoint x: 375, startPoint y: 164, endPoint x: 327, endPoint y: 121, distance: 64.1
click at [329, 122] on div "Janela de atendimento Grade de atendimento Capacidade Transportadoras Veículos …" at bounding box center [322, 149] width 645 height 299
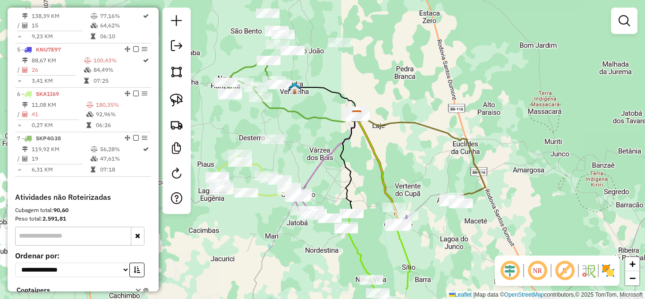
drag, startPoint x: 310, startPoint y: 190, endPoint x: 309, endPoint y: 134, distance: 55.7
click at [309, 137] on div "Janela de atendimento Grade de atendimento Capacidade Transportadoras Veículos …" at bounding box center [322, 149] width 645 height 299
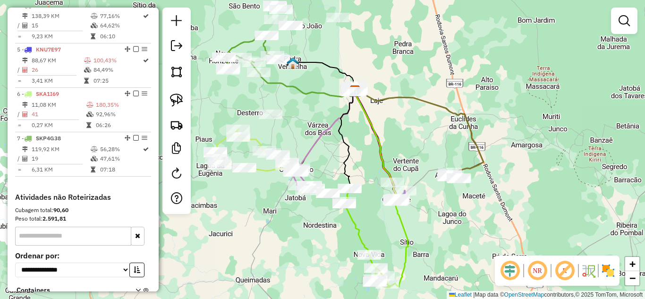
drag, startPoint x: 390, startPoint y: 131, endPoint x: 379, endPoint y: 94, distance: 38.2
click at [380, 98] on div "Janela de atendimento Grade de atendimento Capacidade Transportadoras Veículos …" at bounding box center [322, 149] width 645 height 299
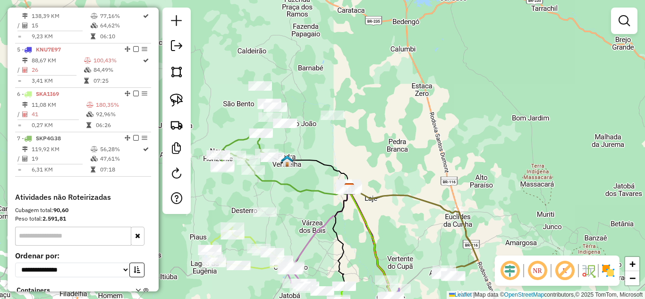
drag, startPoint x: 308, startPoint y: 76, endPoint x: 310, endPoint y: 198, distance: 121.8
click at [310, 198] on div "Janela de atendimento Grade de atendimento Capacidade Transportadoras Veículos …" at bounding box center [322, 149] width 645 height 299
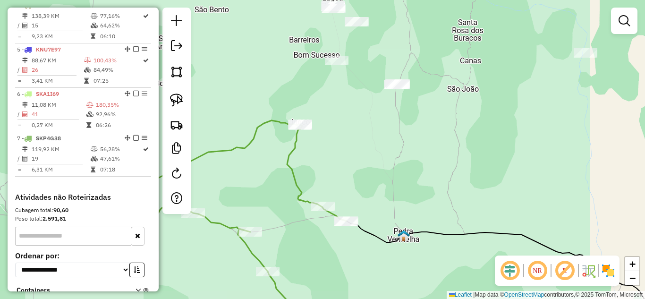
drag, startPoint x: 288, startPoint y: 184, endPoint x: 394, endPoint y: 157, distance: 108.7
click at [394, 157] on div "Janela de atendimento Grade de atendimento Capacidade Transportadoras Veículos …" at bounding box center [322, 149] width 645 height 299
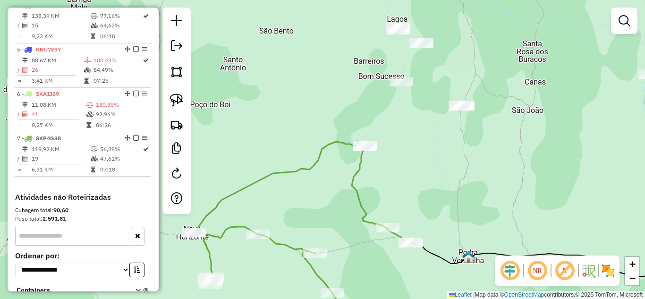
drag, startPoint x: 348, startPoint y: 148, endPoint x: 411, endPoint y: 152, distance: 63.4
click at [405, 168] on div "Janela de atendimento Grade de atendimento Capacidade Transportadoras Veículos …" at bounding box center [322, 149] width 645 height 299
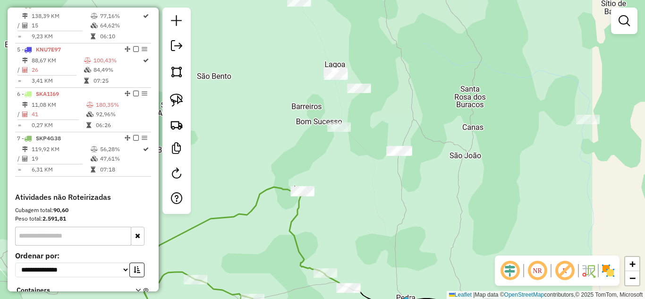
drag, startPoint x: 406, startPoint y: 120, endPoint x: 326, endPoint y: 187, distance: 104.2
click at [326, 187] on div "Janela de atendimento Grade de atendimento Capacidade Transportadoras Veículos …" at bounding box center [322, 149] width 645 height 299
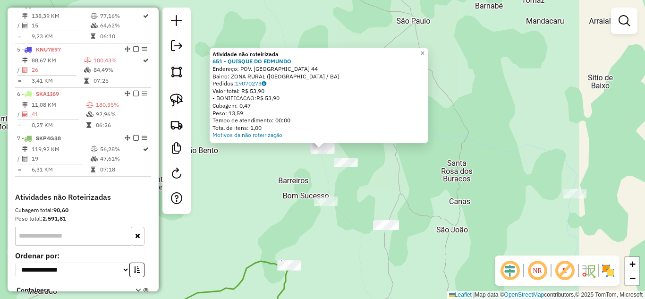
click at [308, 169] on div "Atividade não roteirizada 651 - QUISQUE DO [PERSON_NAME]: POV. [GEOGRAPHIC_DATA…" at bounding box center [322, 149] width 645 height 299
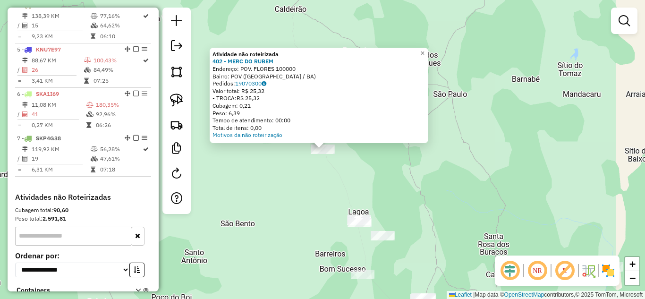
click at [302, 210] on div "Atividade não roteirizada 402 - MERC DO RUBEM Endereço: POV. FLORES 100000 Bair…" at bounding box center [322, 149] width 645 height 299
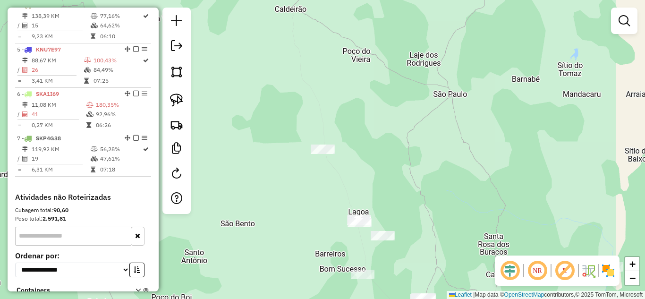
drag, startPoint x: 301, startPoint y: 230, endPoint x: 295, endPoint y: 143, distance: 87.0
click at [293, 153] on div "Janela de atendimento Grade de atendimento Capacidade Transportadoras Veículos …" at bounding box center [322, 149] width 645 height 299
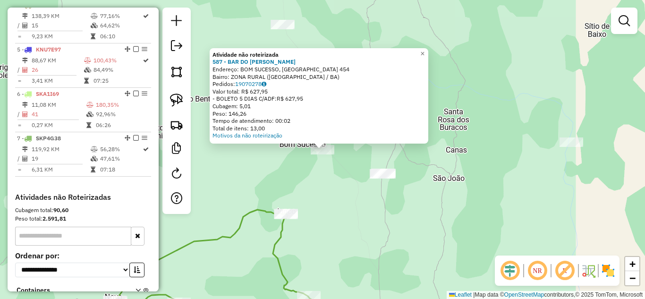
click at [340, 195] on div "Atividade não roteirizada 587 - BAR DO EDUARDO Endereço: BOM SUCESSO, LAGE GRAN…" at bounding box center [322, 149] width 645 height 299
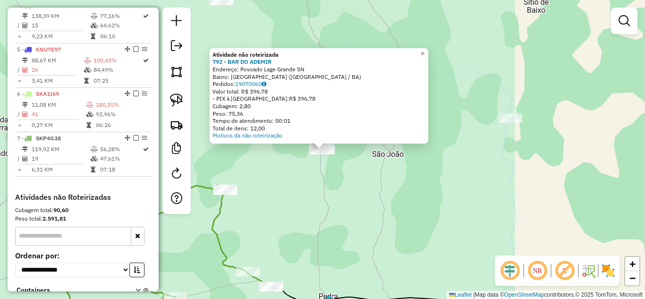
click at [335, 187] on div "Atividade não roteirizada 792 - BAR DO ADEMIR Endereço: Povoado Lage Grande SN …" at bounding box center [322, 149] width 645 height 299
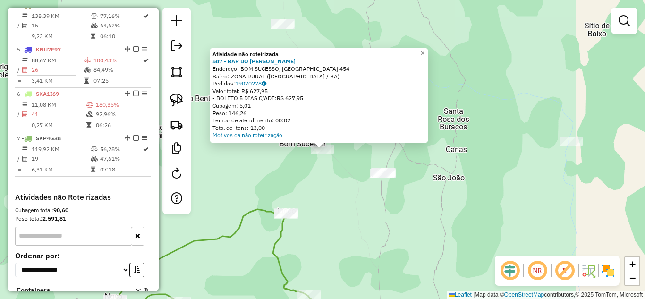
click at [310, 189] on div "Atividade não roteirizada 587 - BAR DO EDUARDO Endereço: BOM SUCESSO, LAGE GRAN…" at bounding box center [322, 149] width 645 height 299
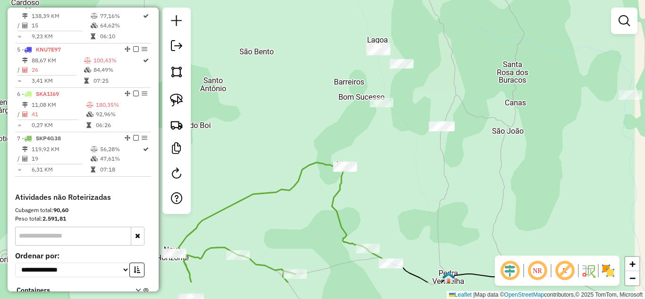
drag, startPoint x: 322, startPoint y: 203, endPoint x: 393, endPoint y: 147, distance: 90.3
click at [387, 151] on div "Janela de atendimento Grade de atendimento Capacidade Transportadoras Veículos …" at bounding box center [322, 149] width 645 height 299
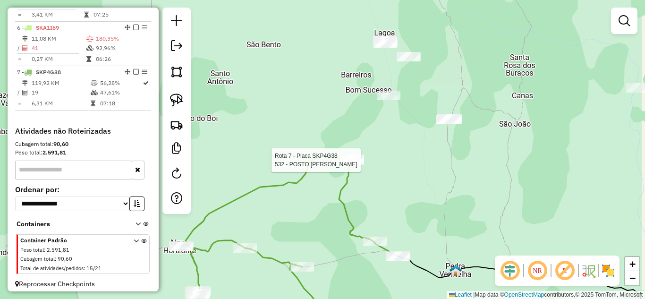
select select "*********"
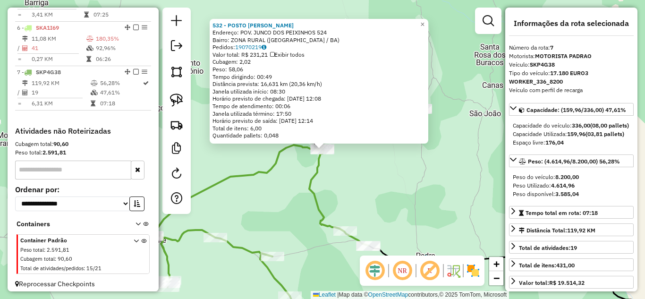
scroll to position [570, 0]
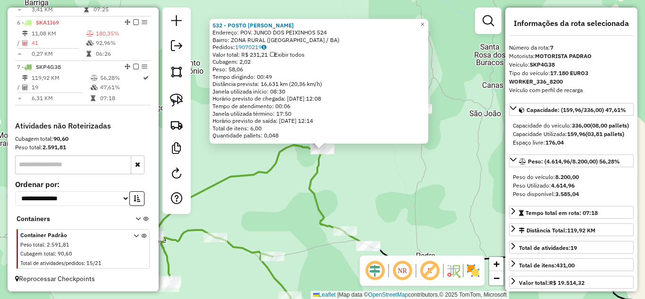
click at [353, 164] on div "532 - POSTO MARIA ROSA Endereço: POV. JUNCO DOS PEIXINHOS 524 Bairro: ZONA RURA…" at bounding box center [322, 149] width 645 height 299
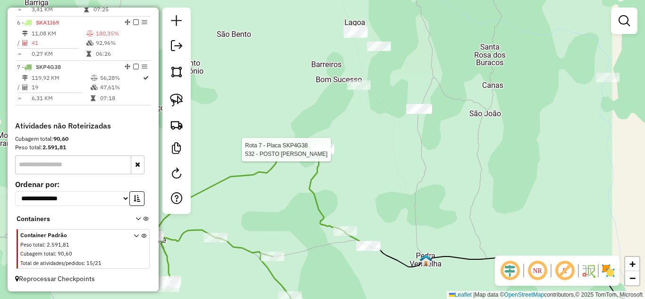
select select "*********"
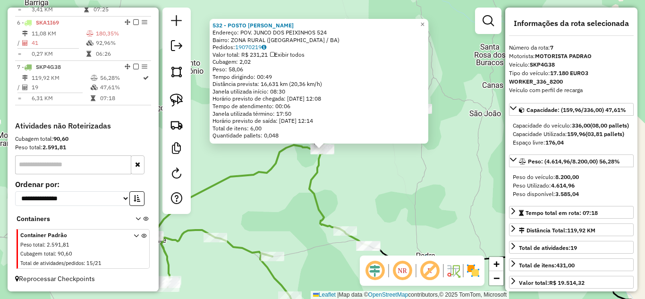
click at [352, 183] on div "532 - POSTO MARIA ROSA Endereço: POV. JUNCO DOS PEIXINHOS 524 Bairro: ZONA RURA…" at bounding box center [322, 149] width 645 height 299
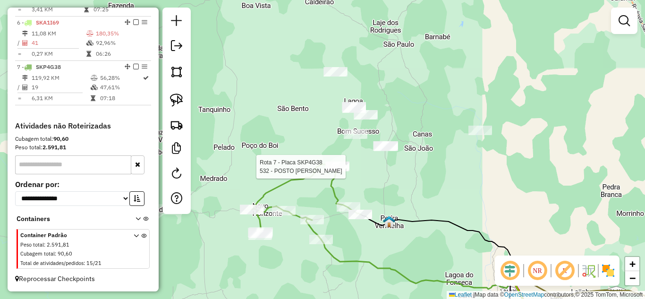
select select "*********"
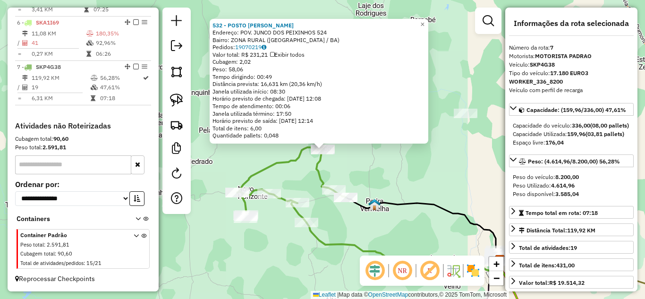
click at [341, 168] on div "532 - POSTO MARIA ROSA Endereço: POV. JUNCO DOS PEIXINHOS 524 Bairro: ZONA RURA…" at bounding box center [322, 149] width 645 height 299
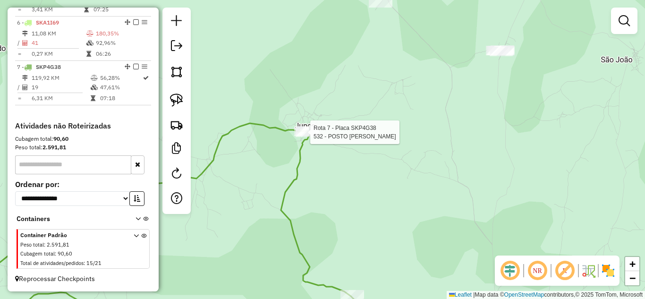
select select "*********"
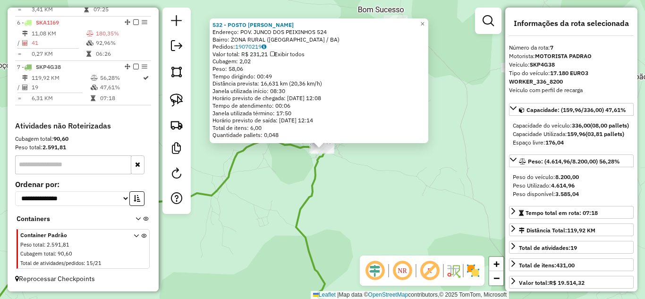
click at [328, 190] on div "532 - POSTO MARIA ROSA Endereço: POV. JUNCO DOS PEIXINHOS 524 Bairro: ZONA RURA…" at bounding box center [322, 149] width 645 height 299
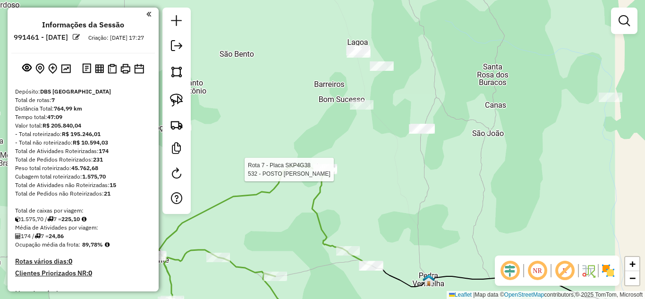
scroll to position [570, 0]
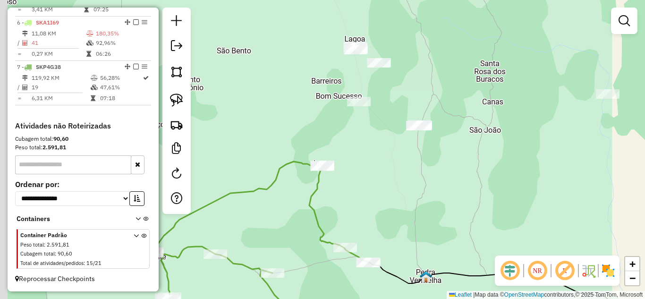
drag, startPoint x: 346, startPoint y: 198, endPoint x: 397, endPoint y: 174, distance: 56.4
click at [388, 178] on div "Janela de atendimento Grade de atendimento Capacidade Transportadoras Veículos …" at bounding box center [322, 149] width 645 height 299
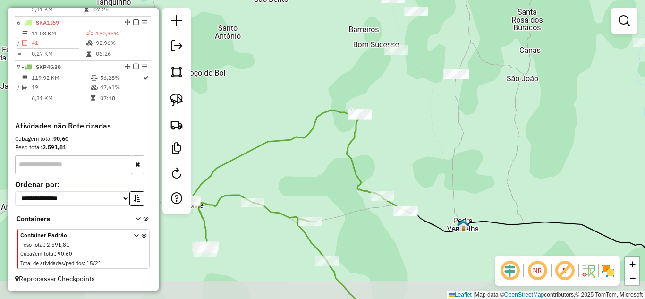
drag, startPoint x: 391, startPoint y: 196, endPoint x: 385, endPoint y: 165, distance: 31.4
click at [385, 165] on div "Janela de atendimento Grade de atendimento Capacidade Transportadoras Veículos …" at bounding box center [322, 149] width 645 height 299
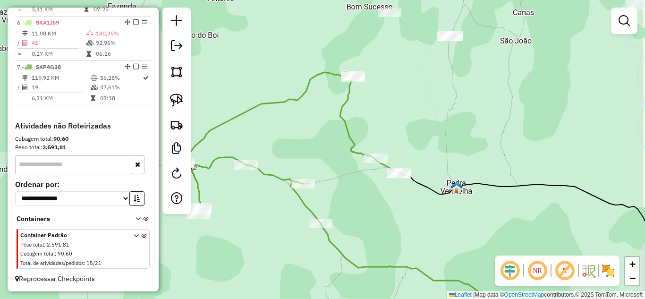
drag, startPoint x: 306, startPoint y: 182, endPoint x: 300, endPoint y: 143, distance: 38.8
click at [300, 143] on div "Janela de atendimento Grade de atendimento Capacidade Transportadoras Veículos …" at bounding box center [322, 149] width 645 height 299
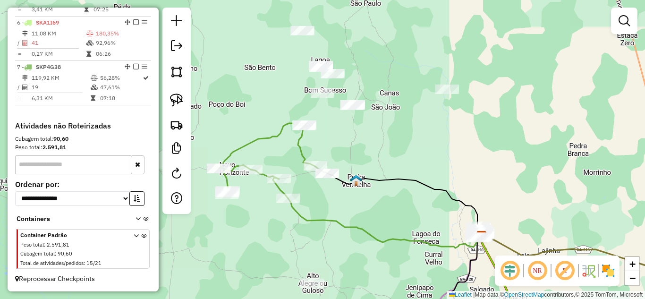
drag, startPoint x: 300, startPoint y: 144, endPoint x: 277, endPoint y: 159, distance: 27.1
click at [277, 159] on div "Janela de atendimento Grade de atendimento Capacidade Transportadoras Veículos …" at bounding box center [322, 149] width 645 height 299
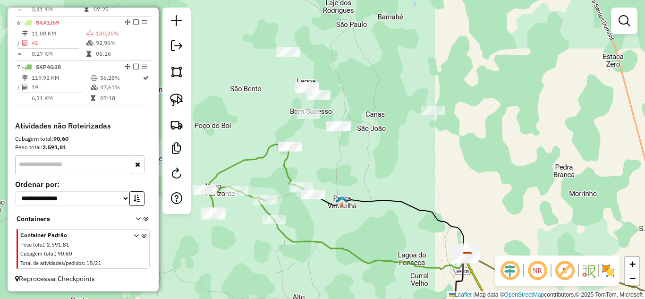
drag, startPoint x: 344, startPoint y: 147, endPoint x: 329, endPoint y: 168, distance: 25.5
click at [329, 168] on div "Janela de atendimento Grade de atendimento Capacidade Transportadoras Veículos …" at bounding box center [322, 149] width 645 height 299
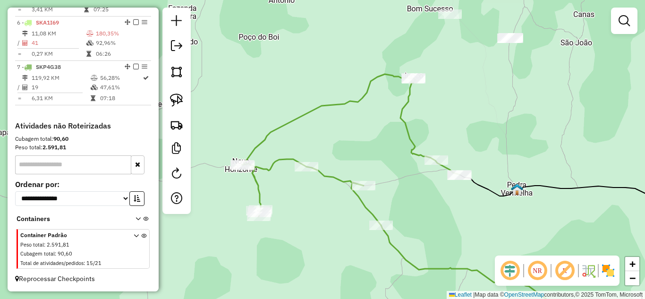
drag, startPoint x: 268, startPoint y: 148, endPoint x: 370, endPoint y: 146, distance: 101.5
click at [370, 146] on div "Janela de atendimento Grade de atendimento Capacidade Transportadoras Veículos …" at bounding box center [322, 149] width 645 height 299
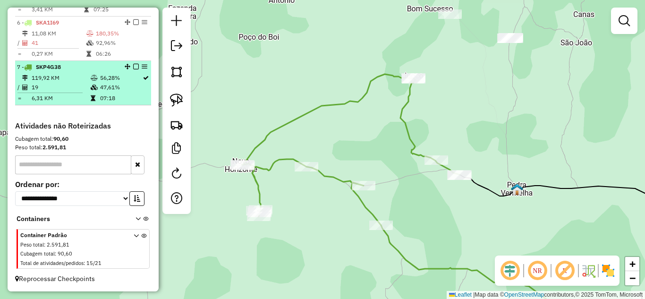
click at [68, 79] on td "119,92 KM" at bounding box center [60, 77] width 59 height 9
select select "*********"
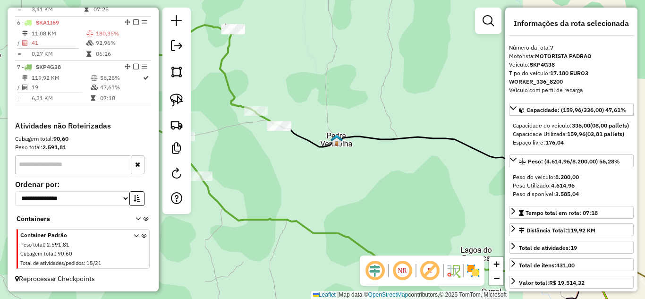
drag, startPoint x: 297, startPoint y: 75, endPoint x: 384, endPoint y: 99, distance: 90.0
click at [366, 97] on div "Janela de atendimento Grade de atendimento Capacidade Transportadoras Veículos …" at bounding box center [322, 149] width 645 height 299
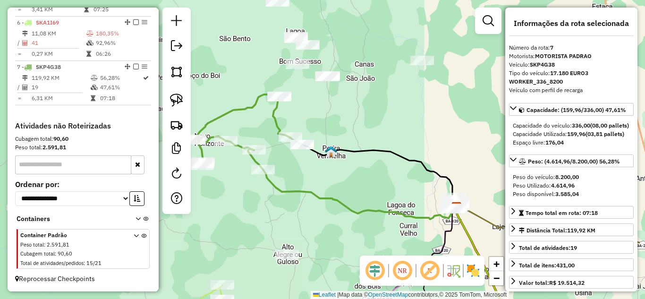
drag, startPoint x: 379, startPoint y: 92, endPoint x: 310, endPoint y: 113, distance: 72.9
click at [310, 113] on div "Janela de atendimento Grade de atendimento Capacidade Transportadoras Veículos …" at bounding box center [322, 149] width 645 height 299
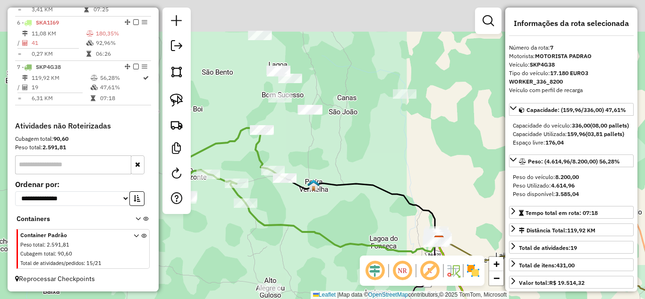
drag, startPoint x: 333, startPoint y: 110, endPoint x: 313, endPoint y: 155, distance: 49.4
click at [313, 155] on div "Janela de atendimento Grade de atendimento Capacidade Transportadoras Veículos …" at bounding box center [322, 149] width 645 height 299
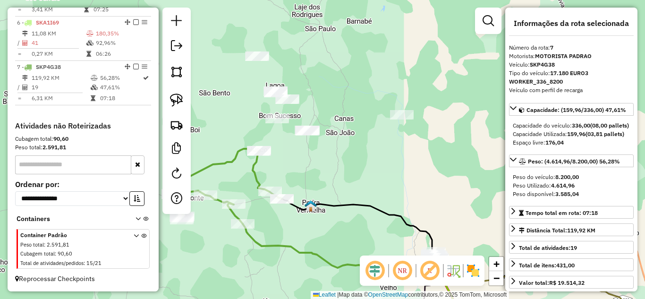
drag, startPoint x: 292, startPoint y: 155, endPoint x: 302, endPoint y: 117, distance: 38.9
click at [302, 119] on div "Janela de atendimento Grade de atendimento Capacidade Transportadoras Veículos …" at bounding box center [322, 149] width 645 height 299
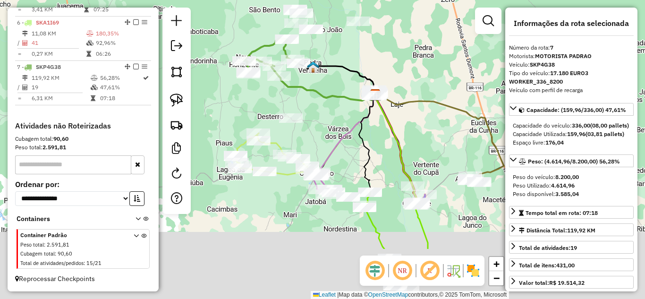
drag, startPoint x: 307, startPoint y: 224, endPoint x: 301, endPoint y: 103, distance: 120.9
click at [302, 108] on div "Janela de atendimento Grade de atendimento Capacidade Transportadoras Veículos …" at bounding box center [322, 149] width 645 height 299
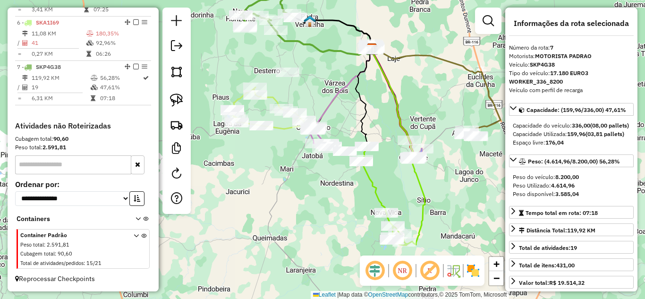
drag, startPoint x: 298, startPoint y: 205, endPoint x: 227, endPoint y: 201, distance: 70.4
click at [229, 201] on div "Rota 3 - Placa SKP3H17 1722 - EMPORIO DAS BEBIDAS Rota 3 - Placa SKP3H17 1742 -…" at bounding box center [322, 149] width 645 height 299
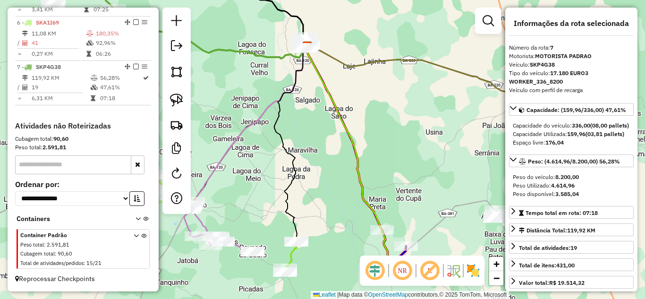
drag, startPoint x: 282, startPoint y: 197, endPoint x: 330, endPoint y: 98, distance: 110.2
click at [329, 98] on div "Janela de atendimento Grade de atendimento Capacidade Transportadoras Veículos …" at bounding box center [322, 149] width 645 height 299
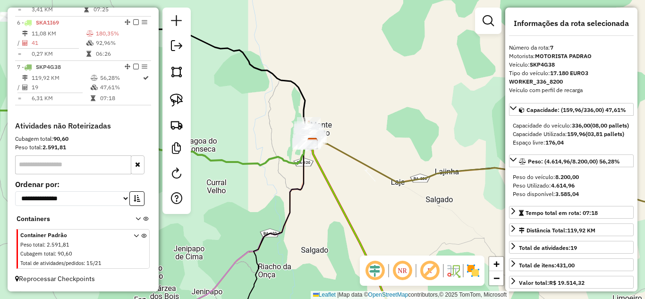
drag, startPoint x: 349, startPoint y: 162, endPoint x: 344, endPoint y: 115, distance: 47.0
click at [345, 117] on div "Janela de atendimento Grade de atendimento Capacidade Transportadoras Veículos …" at bounding box center [322, 149] width 645 height 299
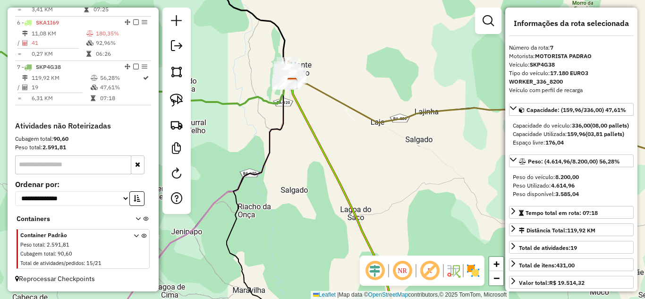
drag, startPoint x: 384, startPoint y: 152, endPoint x: 309, endPoint y: 58, distance: 120.3
click at [320, 80] on div "Janela de atendimento Grade de atendimento Capacidade Transportadoras Veículos …" at bounding box center [322, 149] width 645 height 299
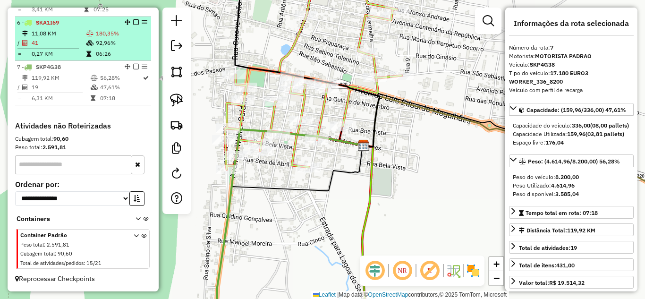
drag, startPoint x: 64, startPoint y: 36, endPoint x: 69, endPoint y: 35, distance: 4.8
click at [64, 36] on td "11,08 KM" at bounding box center [58, 33] width 55 height 9
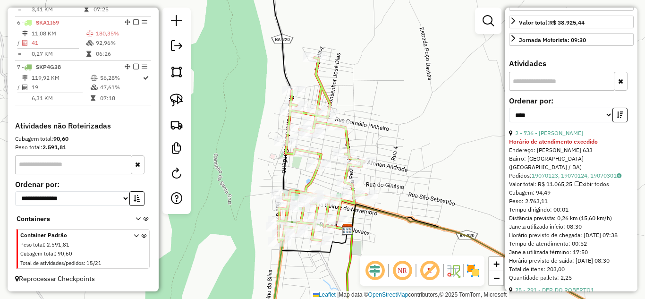
scroll to position [377, 0]
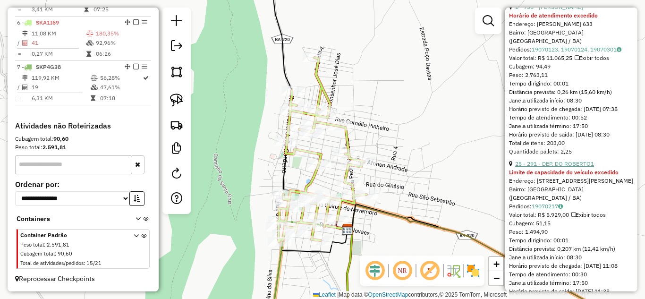
click at [567, 167] on link "25 - 291 - DEP. DO ROBERTO1" at bounding box center [554, 163] width 79 height 7
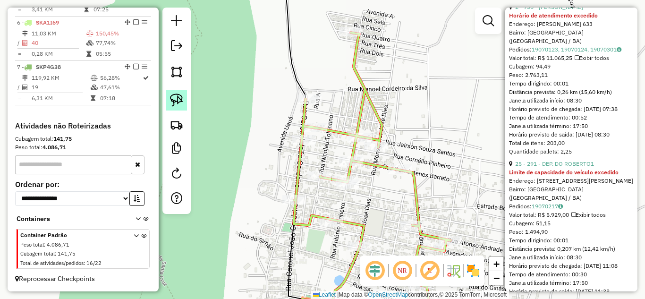
click at [176, 94] on img at bounding box center [176, 99] width 13 height 13
click at [314, 137] on div "Janela de atendimento Grade de atendimento Capacidade Transportadoras Veículos …" at bounding box center [322, 149] width 645 height 299
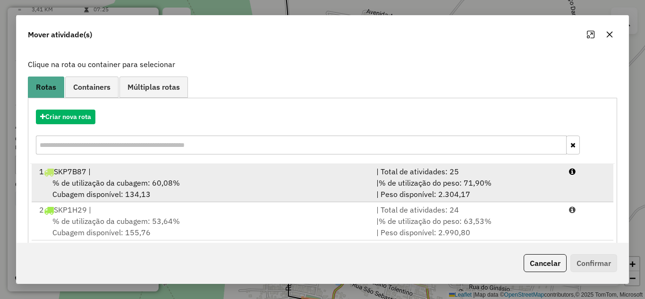
scroll to position [79, 0]
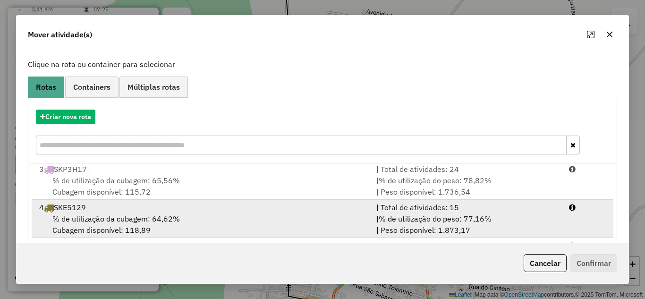
drag, startPoint x: 227, startPoint y: 207, endPoint x: 370, endPoint y: 211, distance: 143.0
click at [226, 208] on div "4 SKE5129 |" at bounding box center [202, 206] width 337 height 11
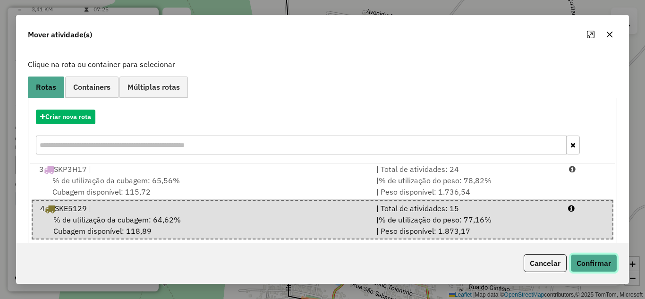
click at [594, 262] on button "Confirmar" at bounding box center [593, 263] width 47 height 18
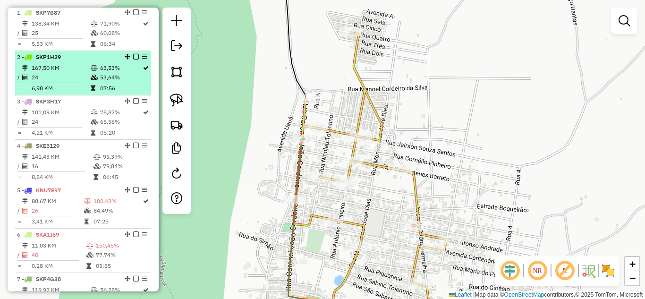
scroll to position [318, 0]
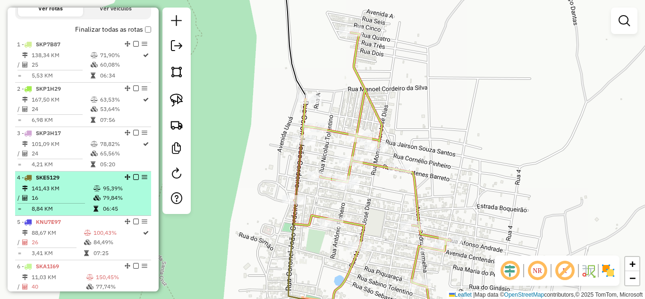
click at [69, 202] on td "16" at bounding box center [62, 197] width 62 height 9
select select "*********"
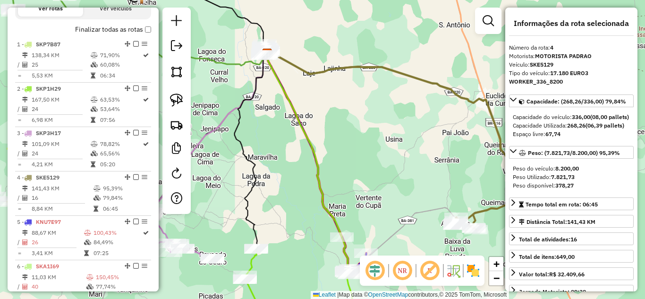
drag, startPoint x: 287, startPoint y: 145, endPoint x: 313, endPoint y: 115, distance: 40.5
click at [335, 122] on div "Janela de atendimento Grade de atendimento Capacidade Transportadoras Veículos …" at bounding box center [322, 149] width 645 height 299
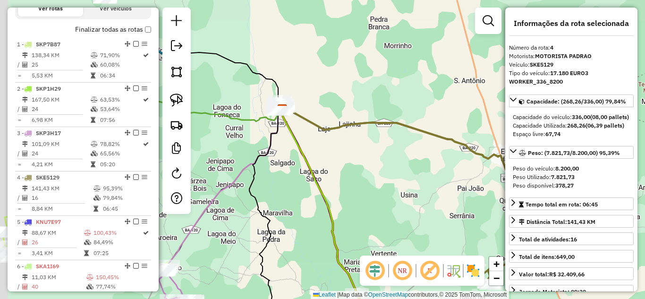
drag, startPoint x: 351, startPoint y: 135, endPoint x: 396, endPoint y: 206, distance: 84.0
click at [396, 206] on div "Janela de atendimento Grade de atendimento Capacidade Transportadoras Veículos …" at bounding box center [322, 149] width 645 height 299
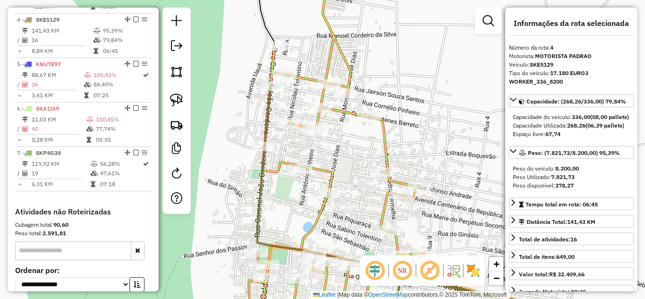
scroll to position [506, 0]
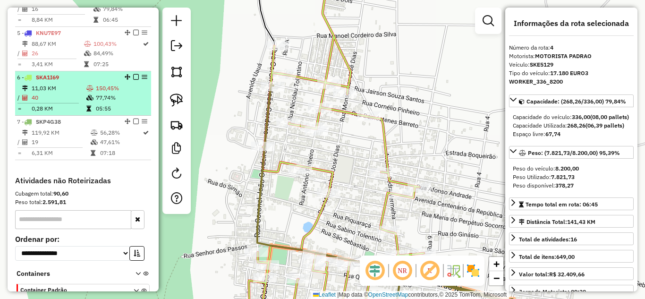
click at [72, 93] on td "11,03 KM" at bounding box center [58, 88] width 55 height 9
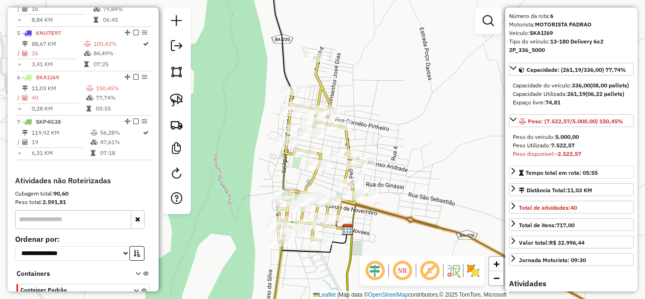
scroll to position [63, 0]
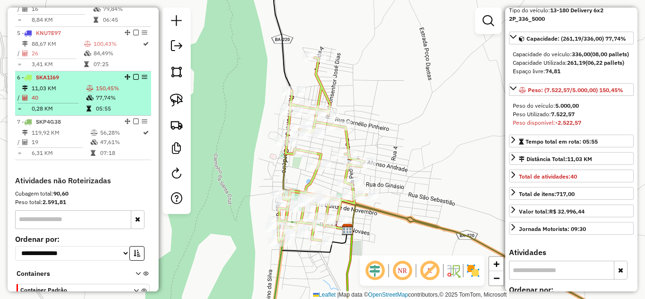
click at [68, 93] on td "11,03 KM" at bounding box center [58, 88] width 55 height 9
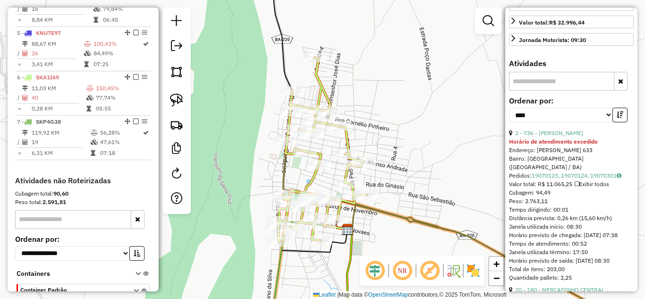
scroll to position [283, 0]
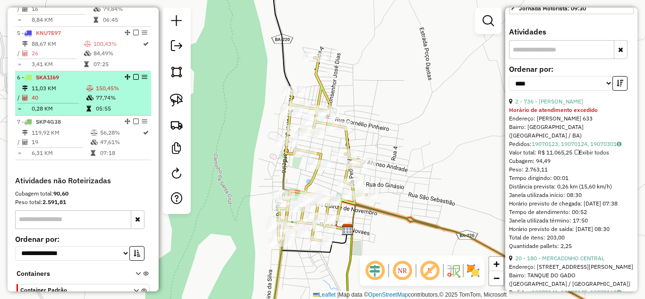
click at [58, 113] on td "0,28 KM" at bounding box center [58, 108] width 55 height 9
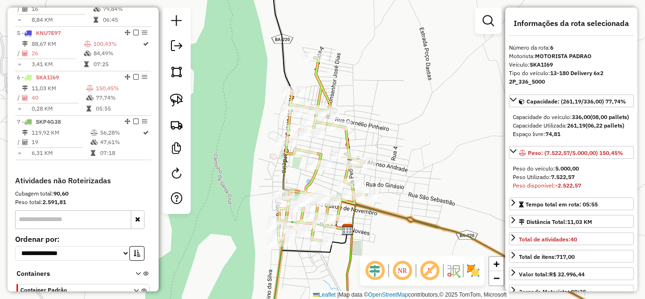
scroll to position [32, 0]
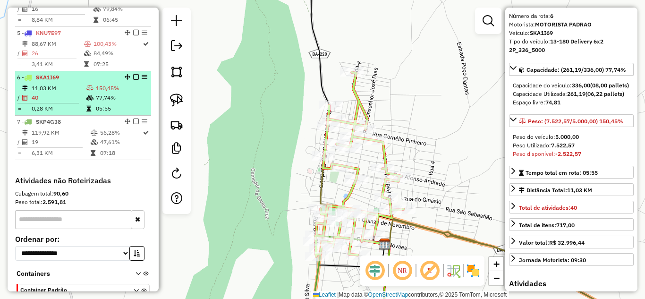
click at [66, 102] on td "40" at bounding box center [58, 97] width 55 height 9
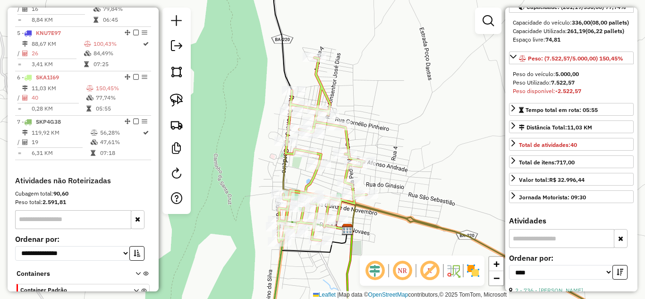
scroll to position [251, 0]
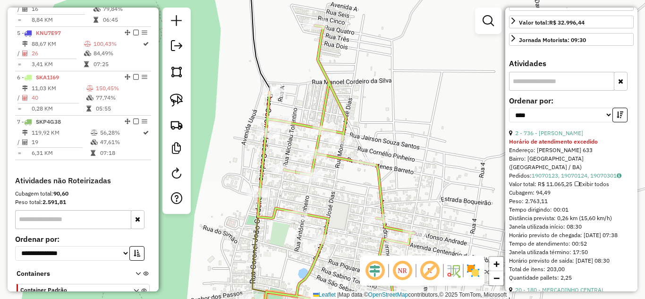
drag, startPoint x: 274, startPoint y: 163, endPoint x: 188, endPoint y: 128, distance: 93.1
click at [210, 140] on div "Janela de atendimento Grade de atendimento Capacidade Transportadoras Veículos …" at bounding box center [322, 149] width 645 height 299
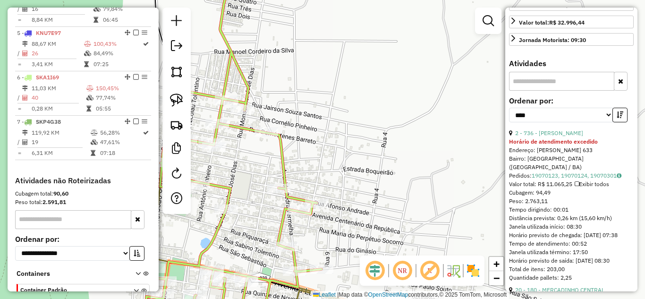
drag, startPoint x: 248, startPoint y: 197, endPoint x: 271, endPoint y: 132, distance: 68.8
click at [266, 139] on div "Janela de atendimento Grade de atendimento Capacidade Transportadoras Veículos …" at bounding box center [322, 149] width 645 height 299
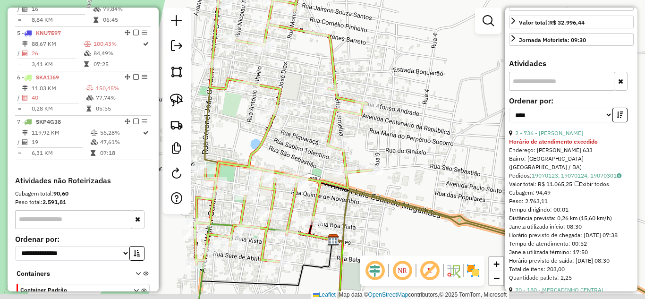
drag, startPoint x: 275, startPoint y: 151, endPoint x: 324, endPoint y: 108, distance: 64.9
click at [321, 101] on div "Janela de atendimento Grade de atendimento Capacidade Transportadoras Veículos …" at bounding box center [322, 149] width 645 height 299
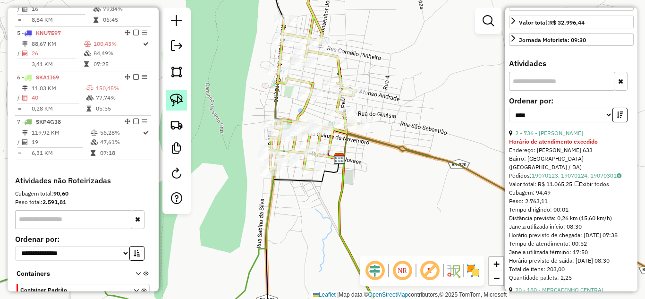
click at [174, 101] on img at bounding box center [176, 99] width 13 height 13
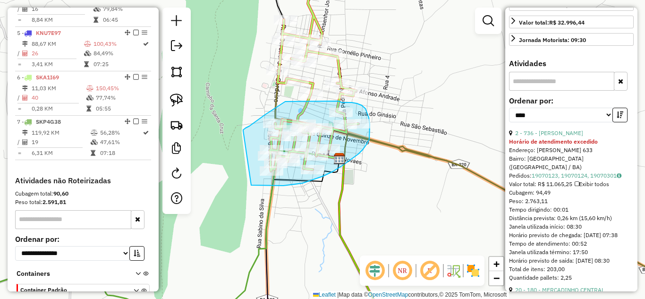
drag, startPoint x: 243, startPoint y: 131, endPoint x: 249, endPoint y: 185, distance: 54.6
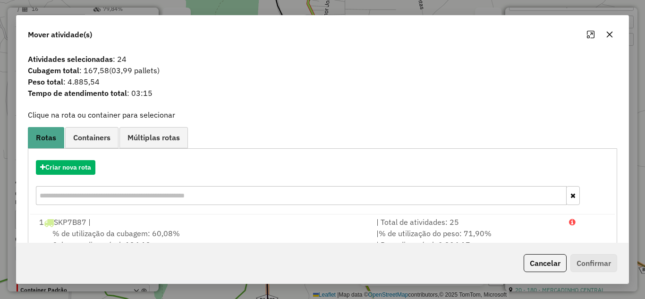
click at [609, 38] on icon "button" at bounding box center [609, 35] width 8 height 8
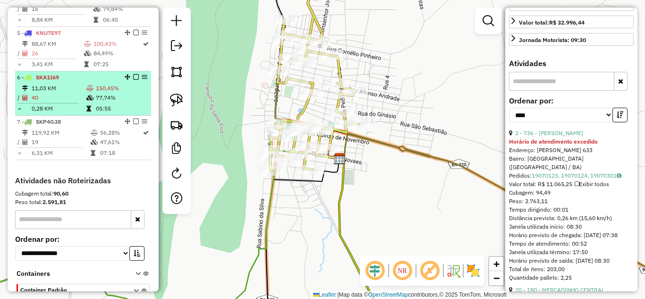
click at [46, 102] on td "40" at bounding box center [58, 97] width 55 height 9
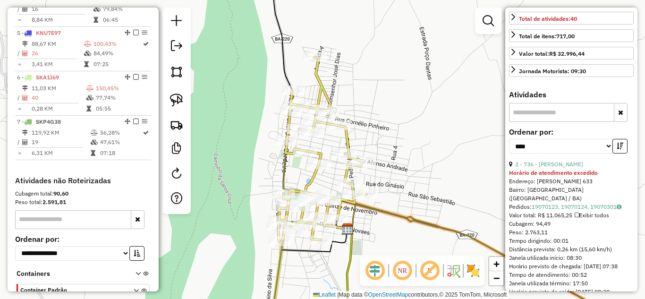
scroll to position [315, 0]
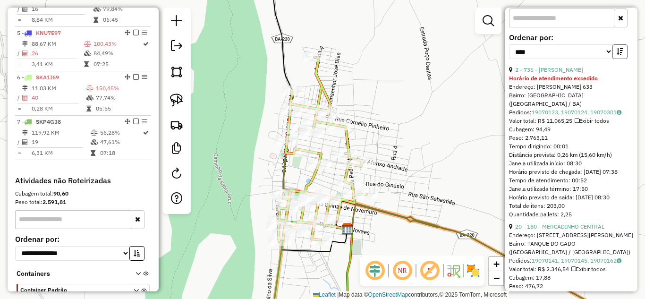
click at [616, 55] on icon "button" at bounding box center [619, 51] width 7 height 7
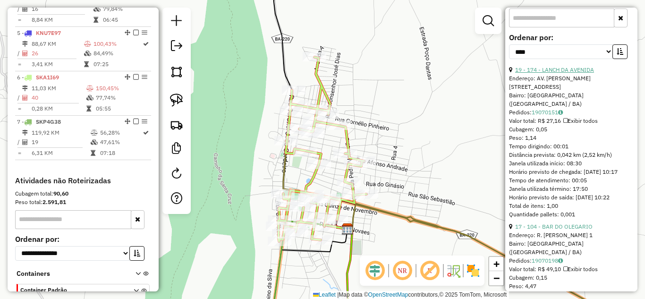
click at [570, 73] on link "19 - 174 - LANCH DA AVENIDA" at bounding box center [554, 69] width 79 height 7
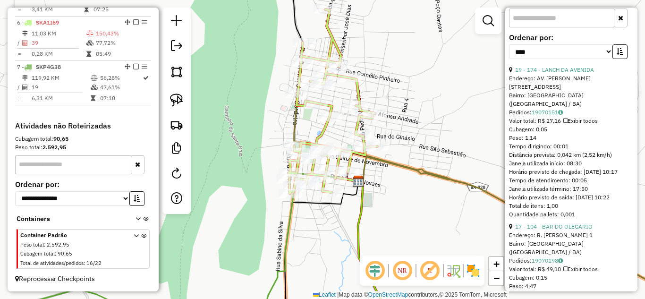
scroll to position [409, 0]
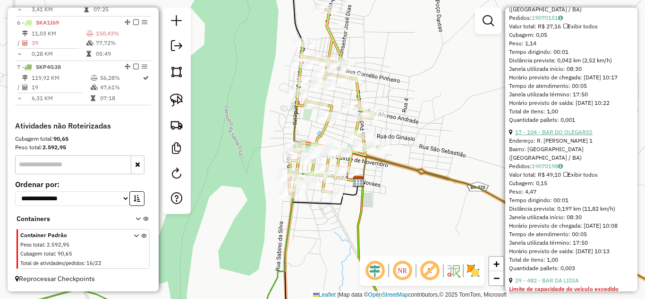
click at [556, 135] on link "17 - 104 - BAR DO OLEGARIO" at bounding box center [553, 131] width 77 height 7
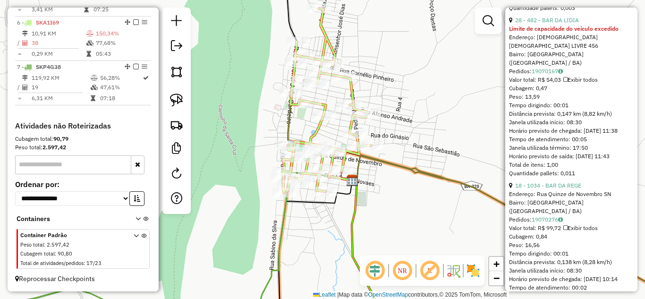
scroll to position [544, 0]
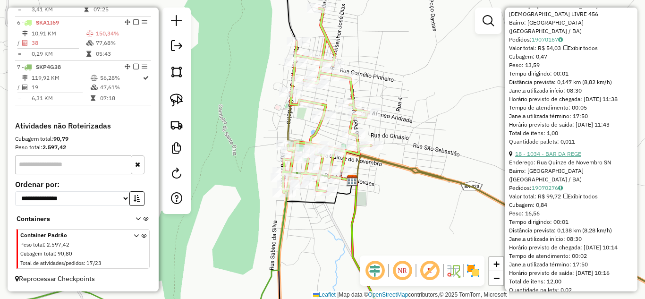
click at [555, 157] on link "18 - 1034 - BAR DA REGE" at bounding box center [548, 153] width 66 height 7
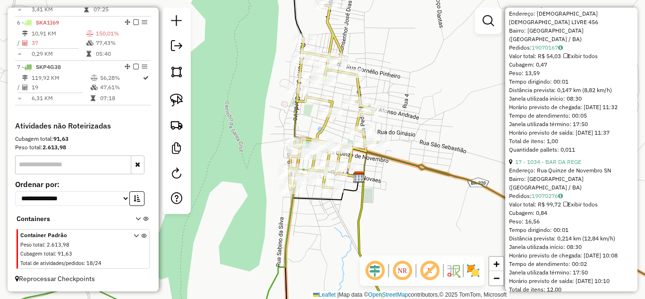
scroll to position [451, 0]
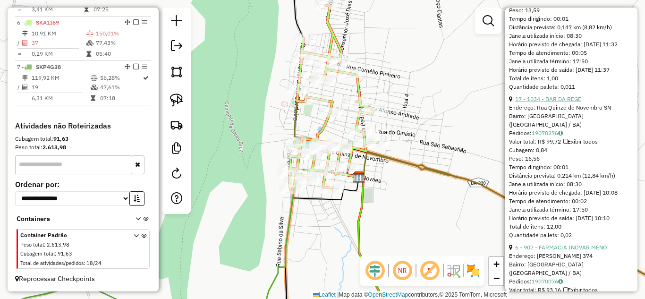
click at [549, 102] on link "17 - 1034 - BAR DA REGE" at bounding box center [548, 98] width 66 height 7
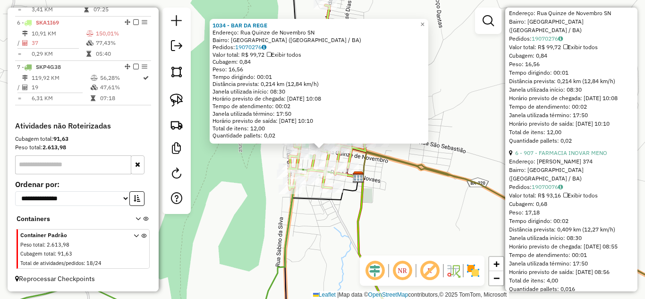
scroll to position [577, 0]
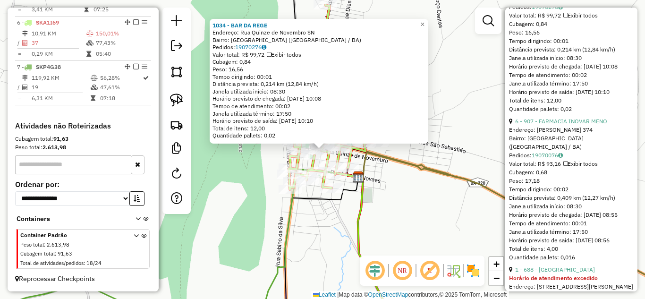
click at [552, 134] on div "Endereço: [PERSON_NAME] 374" at bounding box center [571, 130] width 125 height 8
click at [552, 125] on link "6 - 907 - FARMACIA INOVAR MENO" at bounding box center [561, 120] width 92 height 7
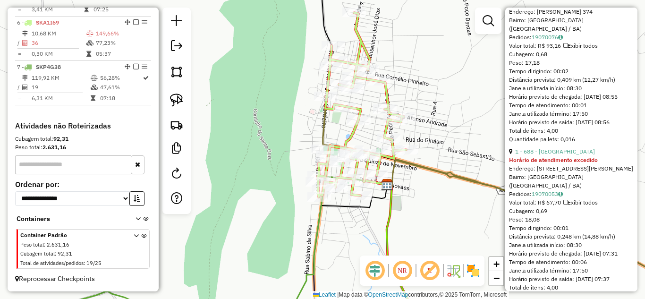
scroll to position [641, 0]
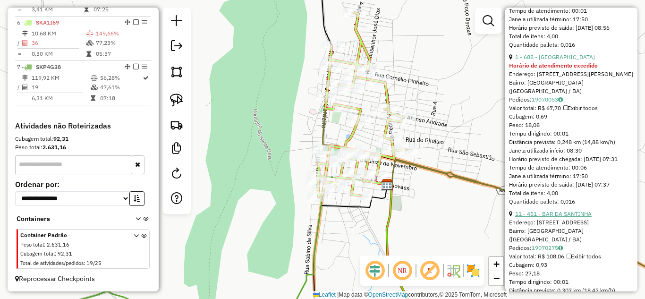
click at [541, 217] on link "11 - 451 - BAR DA SANTINHA" at bounding box center [553, 213] width 76 height 7
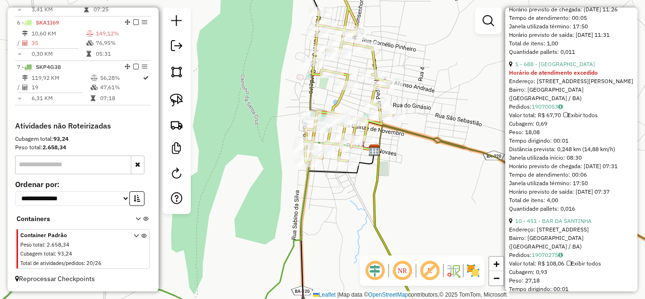
scroll to position [611, 0]
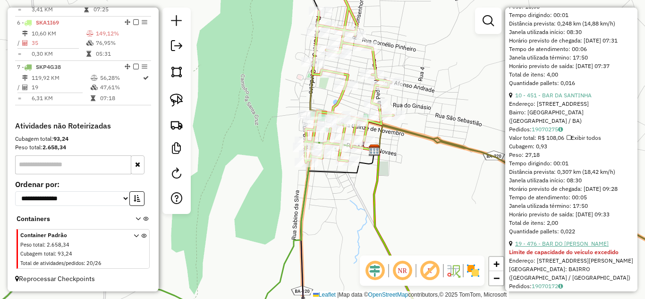
click at [556, 247] on link "19 - 476 - BAR DO [PERSON_NAME]" at bounding box center [561, 243] width 93 height 7
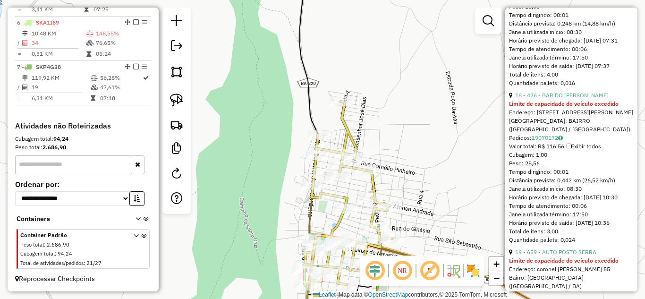
scroll to position [141, 0]
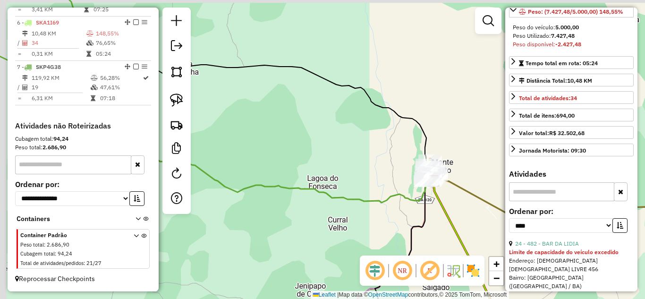
drag, startPoint x: 312, startPoint y: 110, endPoint x: 419, endPoint y: 156, distance: 116.2
click at [415, 153] on div "Janela de atendimento Grade de atendimento Capacidade Transportadoras Veículos …" at bounding box center [322, 149] width 645 height 299
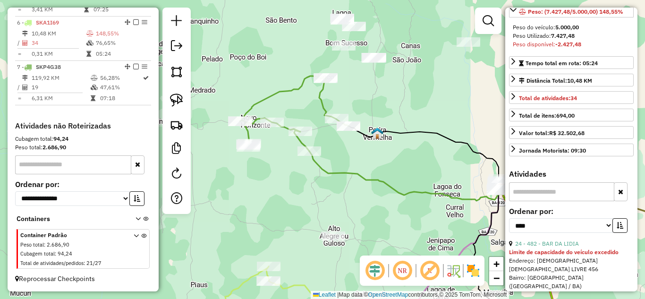
drag, startPoint x: 363, startPoint y: 153, endPoint x: 372, endPoint y: 155, distance: 8.7
click at [371, 155] on div "Janela de atendimento Grade de atendimento Capacidade Transportadoras Veículos …" at bounding box center [322, 149] width 645 height 299
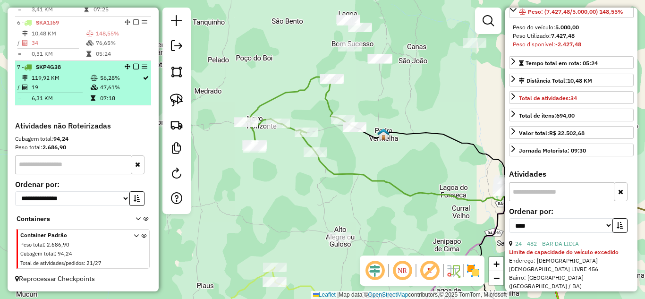
click at [74, 91] on td "19" at bounding box center [60, 87] width 59 height 9
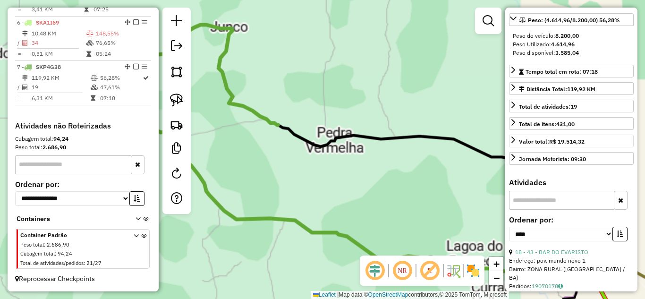
scroll to position [150, 0]
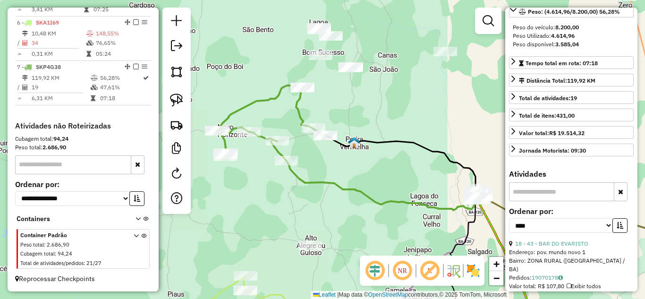
drag, startPoint x: 313, startPoint y: 174, endPoint x: 403, endPoint y: 171, distance: 90.7
click at [403, 171] on div "Janela de atendimento Grade de atendimento Capacidade Transportadoras Veículos …" at bounding box center [322, 149] width 645 height 299
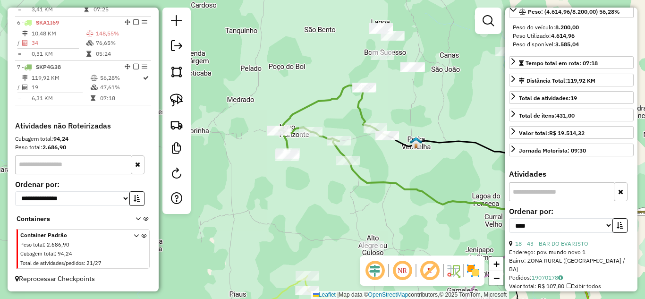
scroll to position [87, 0]
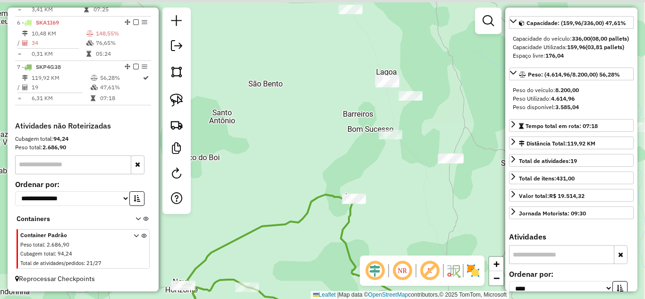
drag, startPoint x: 392, startPoint y: 92, endPoint x: 383, endPoint y: 168, distance: 76.0
click at [382, 168] on div "Janela de atendimento Grade de atendimento Capacidade Transportadoras Veículos …" at bounding box center [322, 149] width 645 height 299
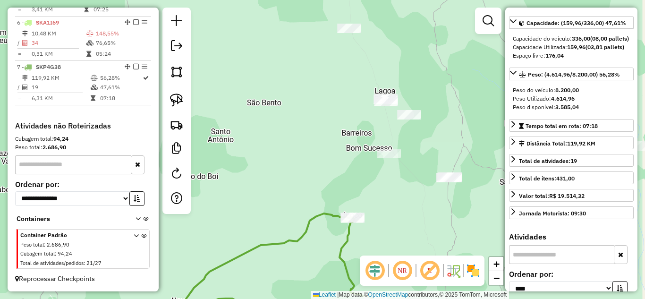
drag, startPoint x: 359, startPoint y: 84, endPoint x: 359, endPoint y: 158, distance: 74.1
click at [359, 158] on div "Janela de atendimento Grade de atendimento Capacidade Transportadoras Veículos …" at bounding box center [322, 149] width 645 height 299
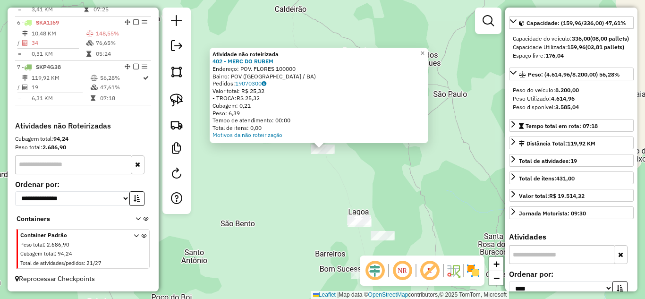
click at [350, 174] on div "Atividade não roteirizada 402 - MERC DO RUBEM Endereço: POV. FLORES 100000 Bair…" at bounding box center [322, 149] width 645 height 299
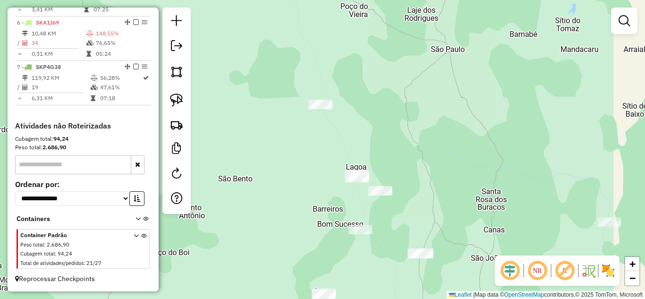
drag, startPoint x: 350, startPoint y: 174, endPoint x: 350, endPoint y: 118, distance: 55.7
click at [349, 116] on div "Janela de atendimento Grade de atendimento Capacidade Transportadoras Veículos …" at bounding box center [322, 149] width 645 height 299
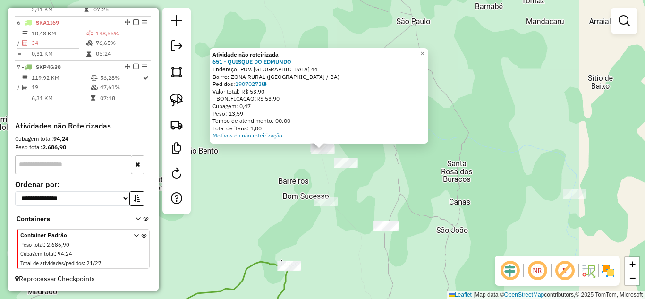
click at [361, 242] on div "Atividade não roteirizada 651 - QUISQUE DO [PERSON_NAME]: POV. [GEOGRAPHIC_DATA…" at bounding box center [322, 149] width 645 height 299
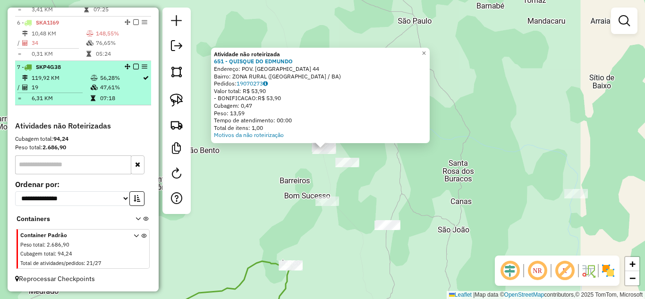
scroll to position [507, 0]
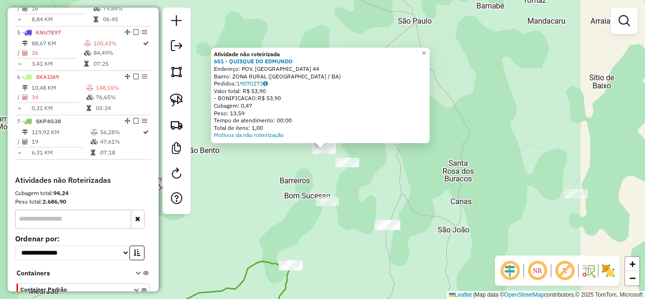
click at [61, 102] on td "34" at bounding box center [58, 96] width 55 height 9
select select "*********"
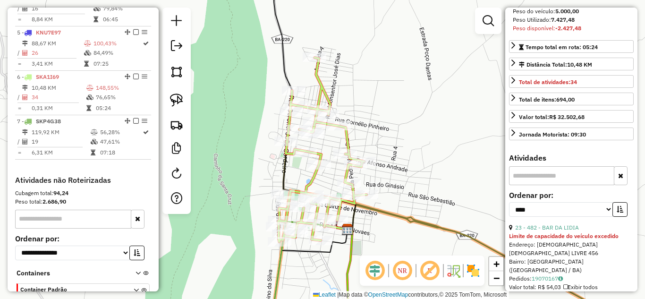
scroll to position [283, 0]
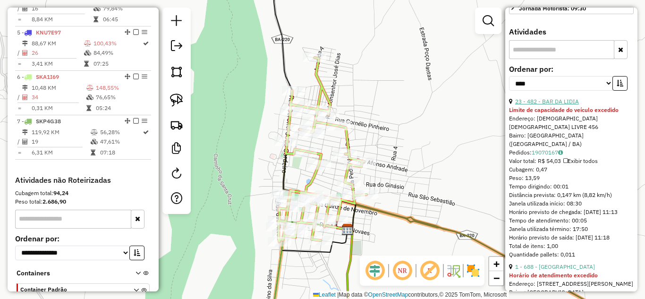
click at [560, 105] on link "23 - 482 - BAR DA LIDIA" at bounding box center [547, 101] width 64 height 7
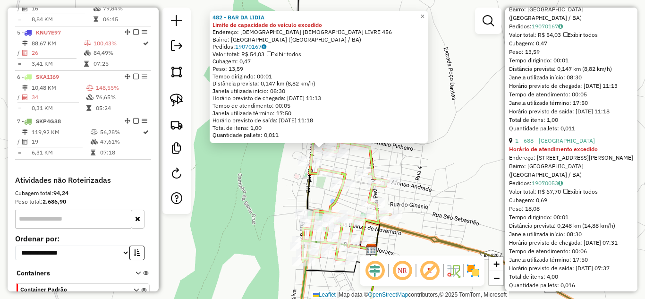
scroll to position [440, 0]
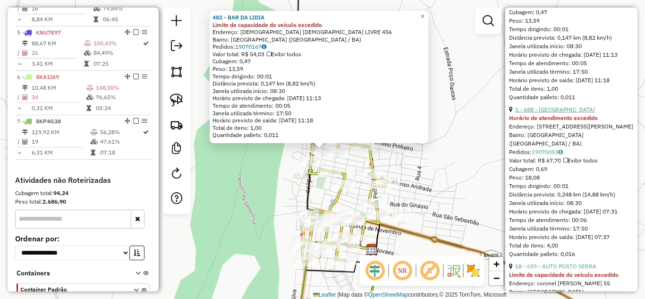
click at [560, 113] on link "1 - 688 - [GEOGRAPHIC_DATA]" at bounding box center [555, 109] width 80 height 7
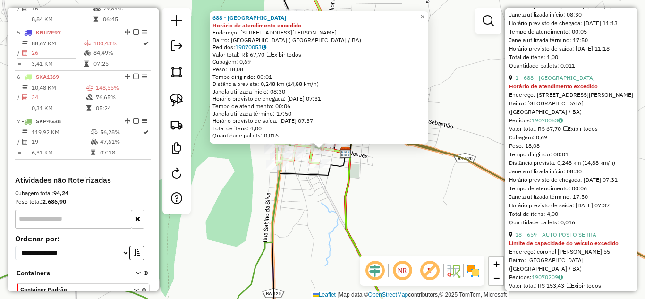
scroll to position [566, 0]
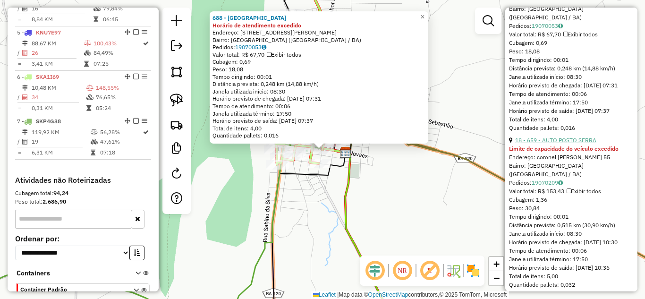
click at [564, 143] on link "18 - 659 - AUTO POSTO SERRA" at bounding box center [555, 139] width 81 height 7
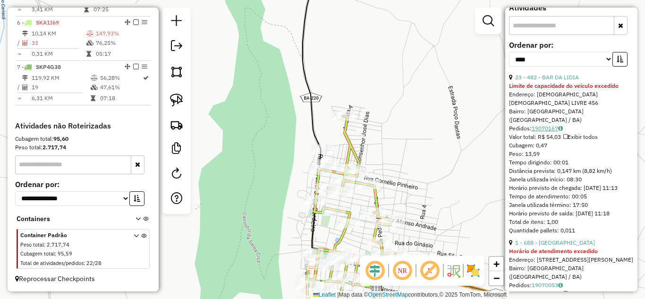
scroll to position [339, 0]
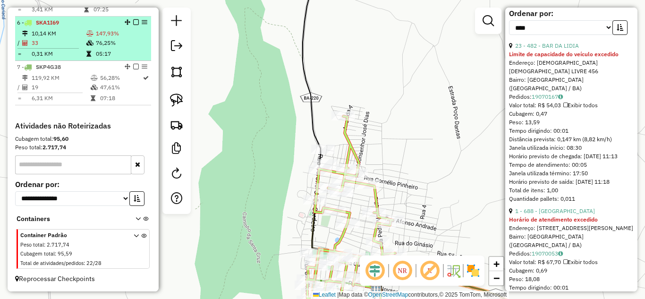
click at [29, 24] on icon at bounding box center [28, 23] width 8 height 6
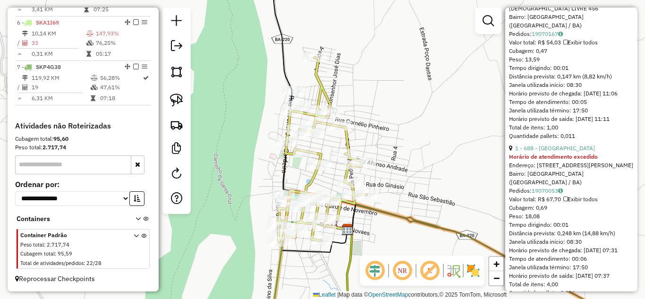
scroll to position [465, 0]
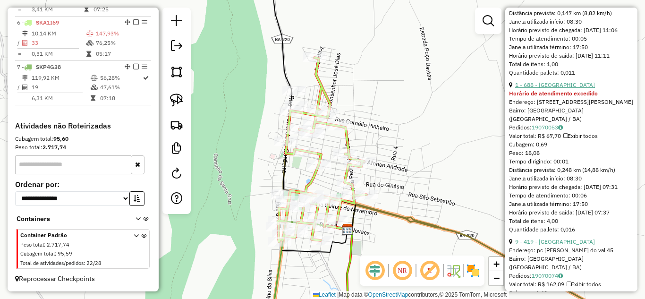
click at [580, 88] on link "1 - 688 - [GEOGRAPHIC_DATA]" at bounding box center [555, 84] width 80 height 7
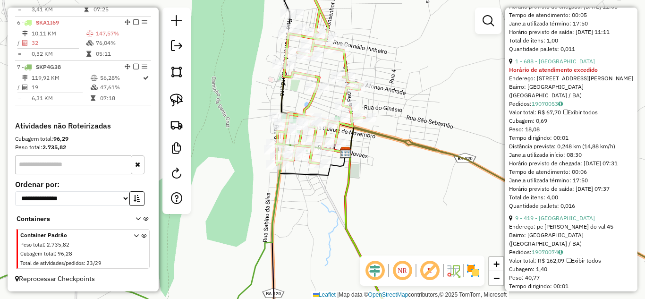
scroll to position [645, 0]
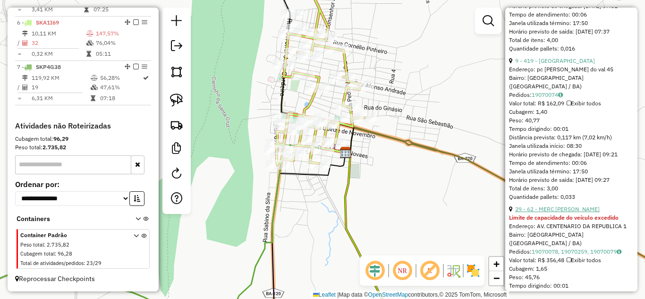
click at [548, 212] on link "29 - 62 - MERC [PERSON_NAME]" at bounding box center [557, 208] width 84 height 7
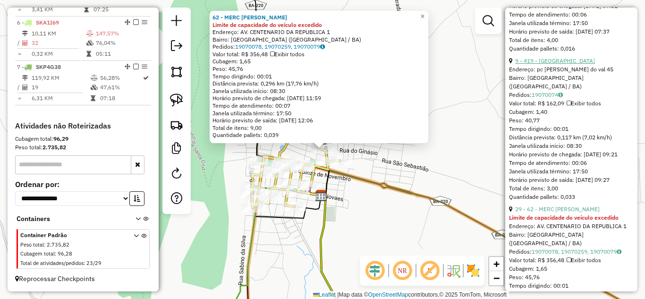
click at [556, 64] on link "9 - 419 - [GEOGRAPHIC_DATA]" at bounding box center [555, 60] width 80 height 7
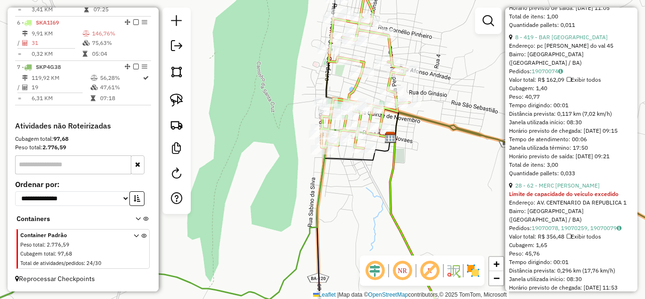
scroll to position [607, 0]
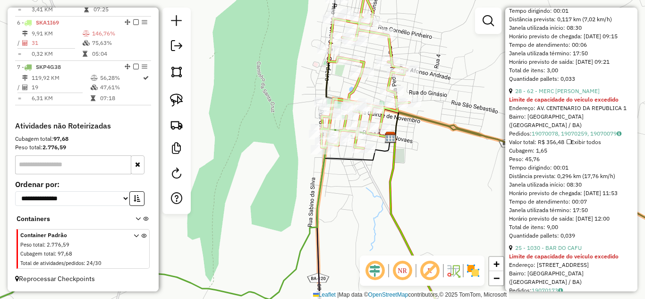
click at [562, 95] on div "28 - 62 - MERC [PERSON_NAME]" at bounding box center [571, 91] width 125 height 8
click at [564, 94] on link "28 - 62 - MERC [PERSON_NAME]" at bounding box center [557, 90] width 84 height 7
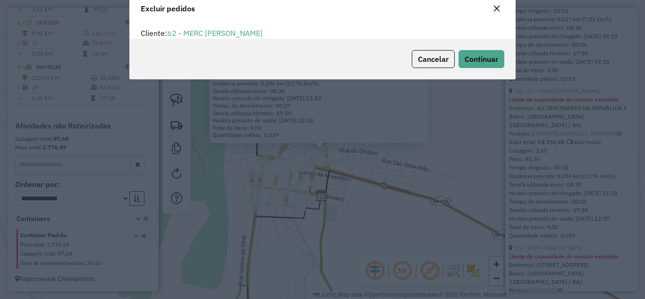
scroll to position [5, 3]
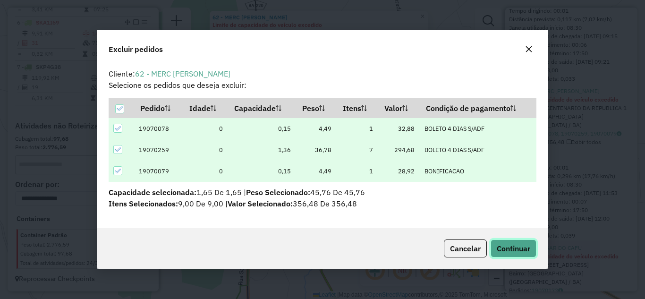
click at [526, 249] on span "Continuar" at bounding box center [513, 247] width 34 height 9
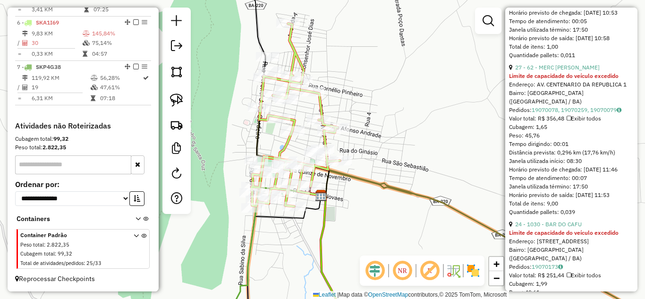
scroll to position [514, 0]
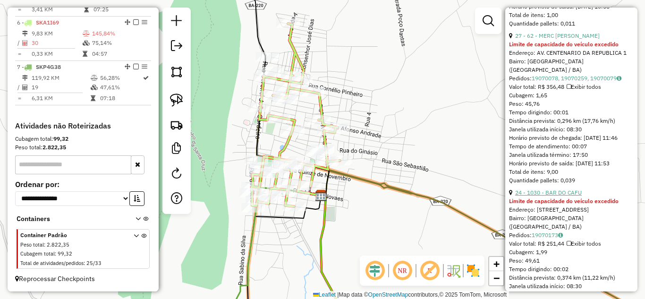
click at [556, 196] on link "24 - 1030 - BAR DO CAFU" at bounding box center [548, 192] width 67 height 7
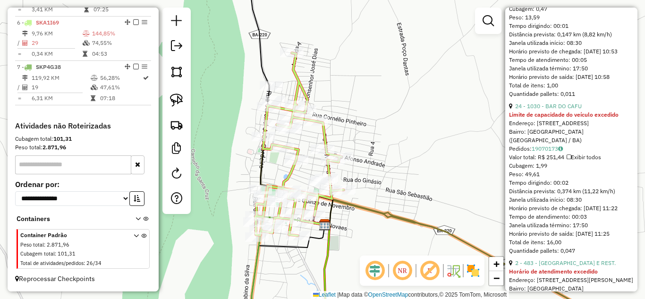
scroll to position [570, 0]
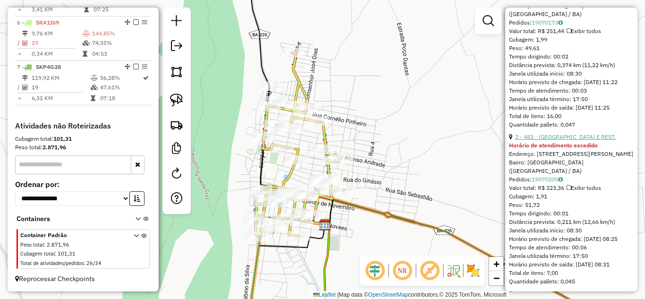
click at [570, 140] on link "2 - 483 - [GEOGRAPHIC_DATA] E REST." at bounding box center [565, 136] width 101 height 7
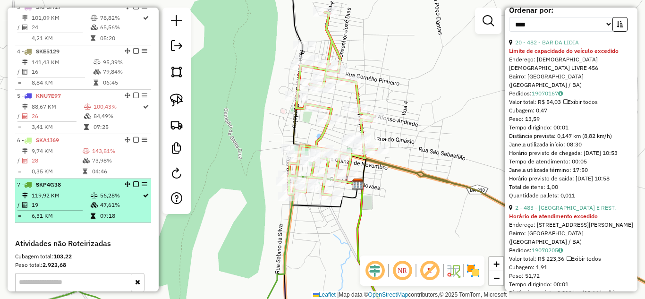
scroll to position [381, 0]
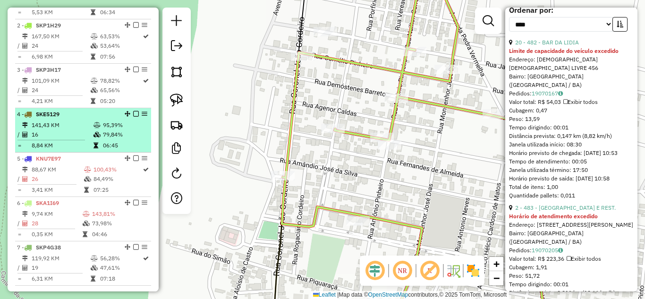
click at [74, 139] on td "16" at bounding box center [62, 134] width 62 height 9
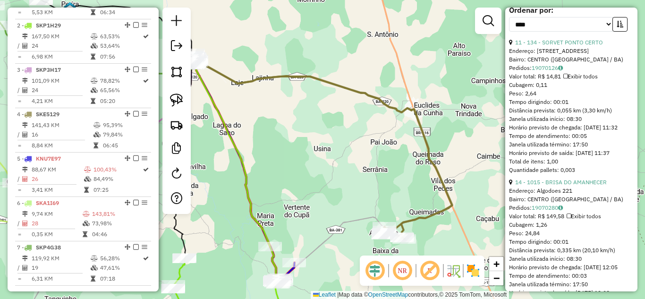
drag, startPoint x: 322, startPoint y: 186, endPoint x: 275, endPoint y: 115, distance: 85.3
click at [275, 116] on div "Janela de atendimento Grade de atendimento Capacidade Transportadoras Veículos …" at bounding box center [322, 149] width 645 height 299
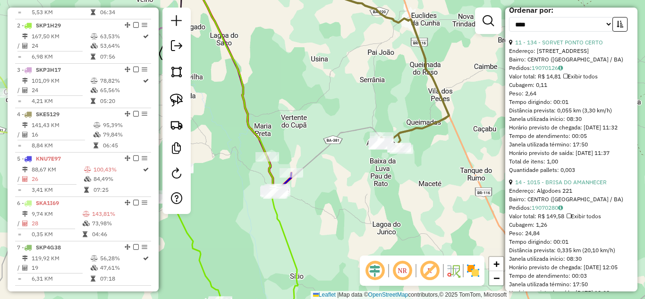
drag, startPoint x: 310, startPoint y: 201, endPoint x: 348, endPoint y: 180, distance: 44.1
click at [351, 180] on div "Janela de atendimento Grade de atendimento Capacidade Transportadoras Veículos …" at bounding box center [322, 149] width 645 height 299
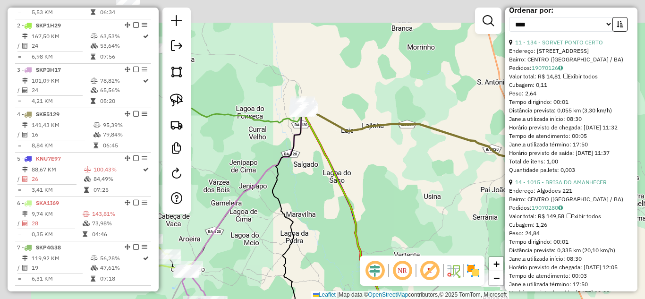
drag, startPoint x: 310, startPoint y: 106, endPoint x: 423, endPoint y: 249, distance: 183.1
click at [421, 243] on div "Janela de atendimento Grade de atendimento Capacidade Transportadoras Veículos …" at bounding box center [322, 149] width 645 height 299
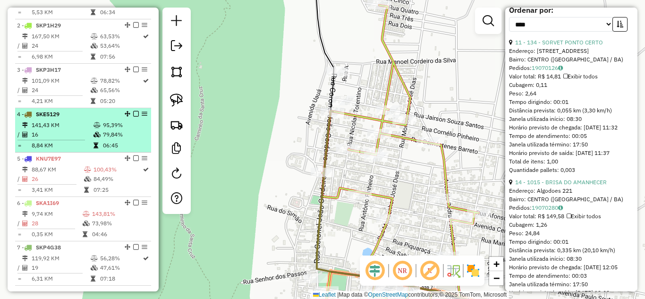
scroll to position [349, 0]
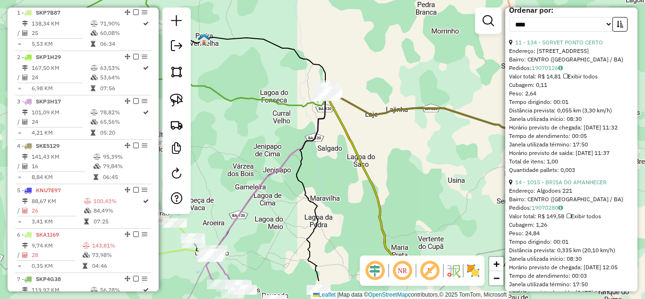
drag, startPoint x: 384, startPoint y: 175, endPoint x: 347, endPoint y: 123, distance: 63.9
click at [348, 124] on div "Janela de atendimento Grade de atendimento Capacidade Transportadoras Veículos …" at bounding box center [322, 149] width 645 height 299
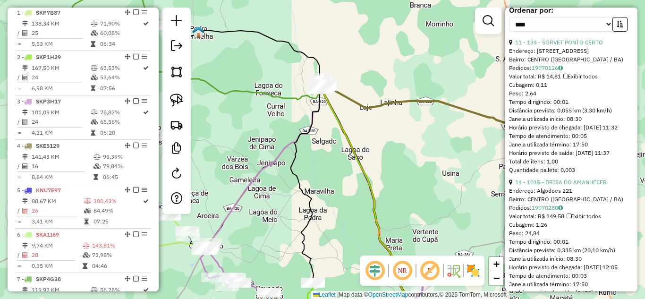
drag, startPoint x: 343, startPoint y: 134, endPoint x: 324, endPoint y: 121, distance: 23.7
click at [336, 128] on icon at bounding box center [366, 208] width 84 height 241
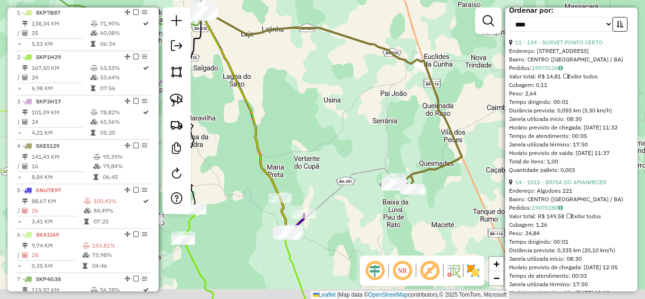
drag, startPoint x: 418, startPoint y: 135, endPoint x: 310, endPoint y: 95, distance: 115.1
click at [328, 105] on div "Janela de atendimento Grade de atendimento Capacidade Transportadoras Veículos …" at bounding box center [322, 149] width 645 height 299
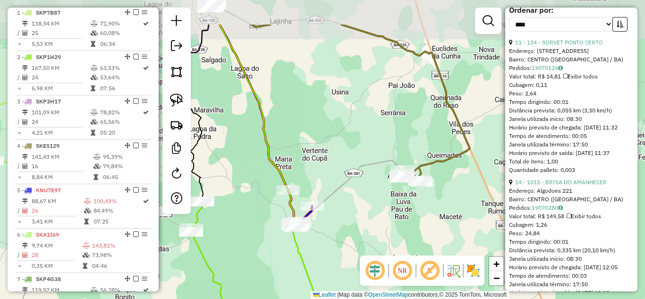
drag, startPoint x: 344, startPoint y: 78, endPoint x: 398, endPoint y: 131, distance: 75.8
click at [398, 131] on div "Janela de atendimento Grade de atendimento Capacidade Transportadoras Veículos …" at bounding box center [322, 149] width 645 height 299
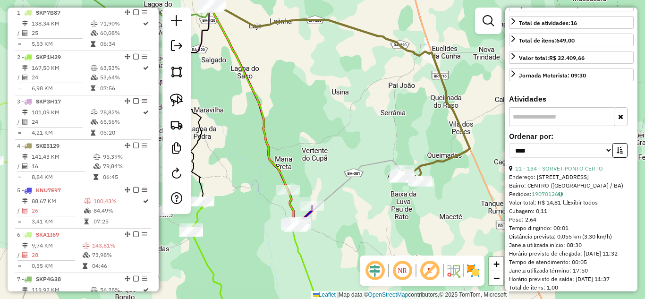
scroll to position [90, 0]
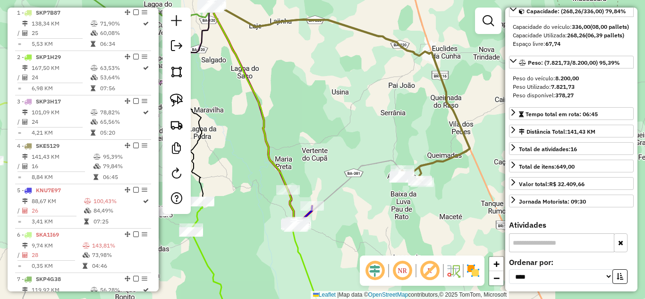
click at [166, 99] on div at bounding box center [176, 111] width 28 height 206
click at [174, 99] on img at bounding box center [176, 99] width 13 height 13
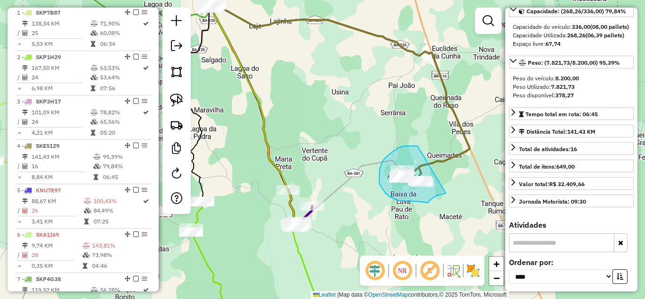
drag, startPoint x: 417, startPoint y: 146, endPoint x: 445, endPoint y: 193, distance: 55.0
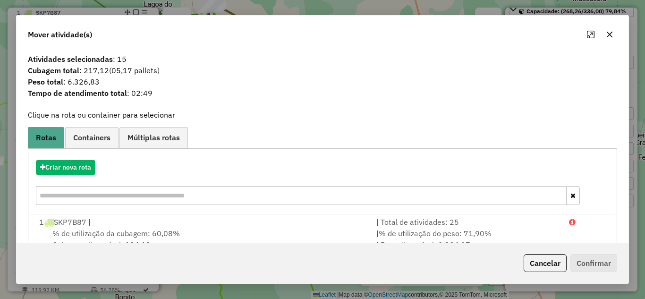
click at [608, 37] on icon "button" at bounding box center [609, 35] width 8 height 8
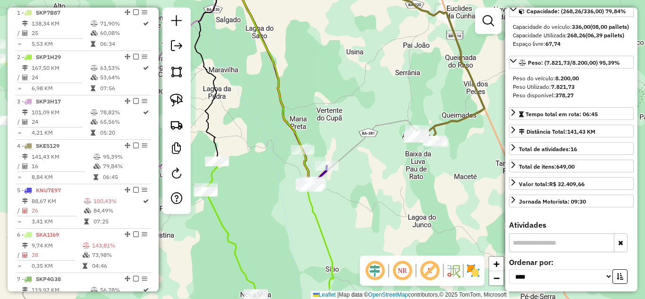
drag, startPoint x: 330, startPoint y: 150, endPoint x: 376, endPoint y: 65, distance: 96.3
click at [376, 66] on div "Janela de atendimento Grade de atendimento Capacidade Transportadoras Veículos …" at bounding box center [322, 149] width 645 height 299
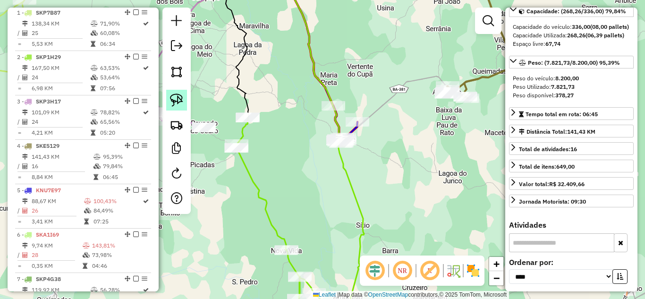
click at [175, 103] on img at bounding box center [176, 99] width 13 height 13
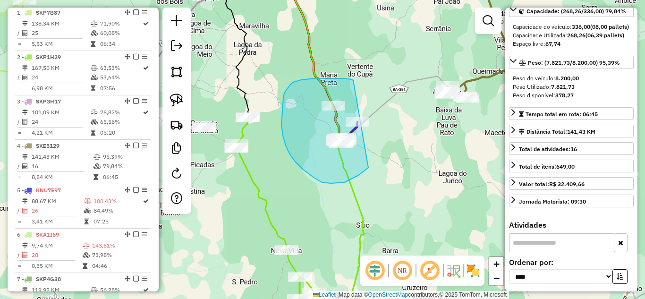
drag, startPoint x: 353, startPoint y: 80, endPoint x: 377, endPoint y: 139, distance: 63.9
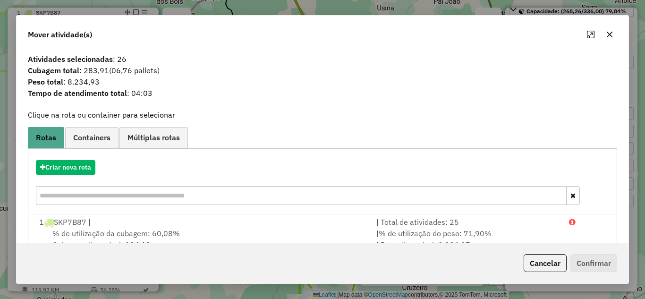
click at [609, 32] on icon "button" at bounding box center [609, 35] width 8 height 8
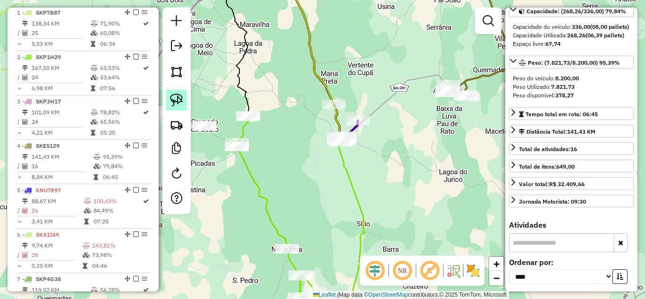
click at [178, 103] on img at bounding box center [176, 99] width 13 height 13
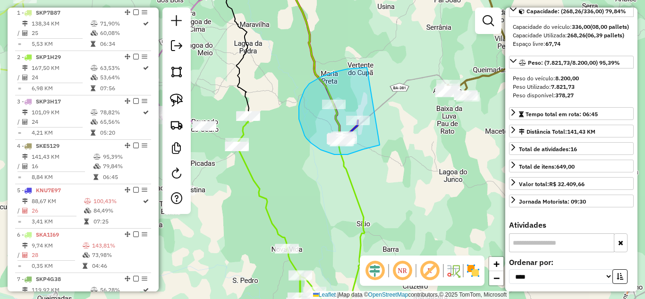
drag, startPoint x: 367, startPoint y: 67, endPoint x: 379, endPoint y: 145, distance: 78.4
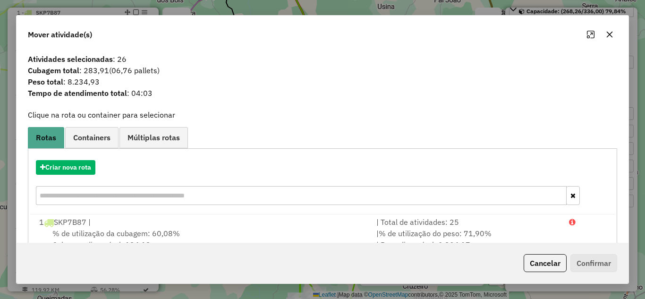
click at [610, 34] on icon "button" at bounding box center [609, 35] width 8 height 8
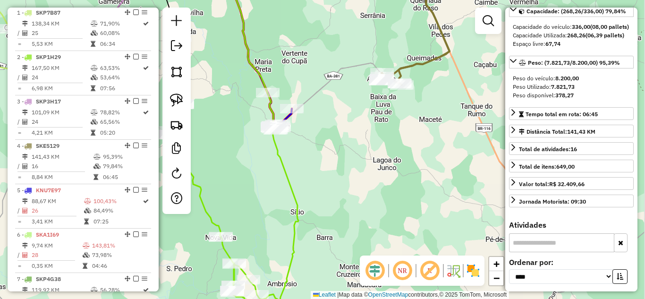
drag, startPoint x: 395, startPoint y: 111, endPoint x: 327, endPoint y: 102, distance: 68.0
click at [327, 102] on div "Janela de atendimento Grade de atendimento Capacidade Transportadoras Veículos …" at bounding box center [322, 149] width 645 height 299
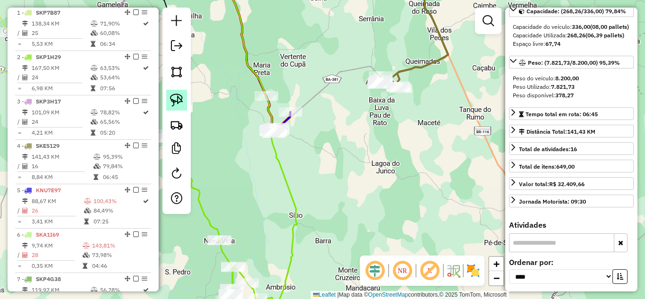
click at [170, 101] on img at bounding box center [176, 99] width 13 height 13
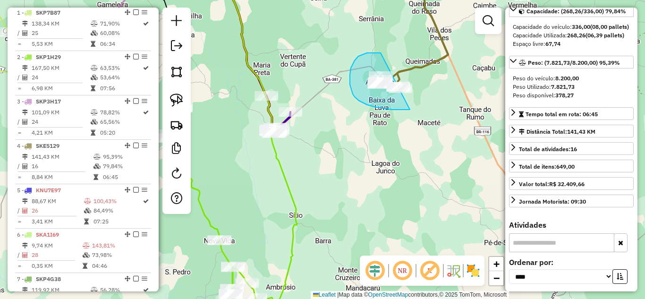
drag, startPoint x: 380, startPoint y: 53, endPoint x: 454, endPoint y: 83, distance: 79.4
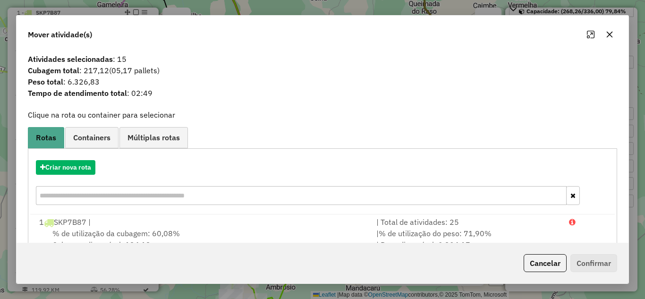
click at [609, 34] on icon "button" at bounding box center [609, 34] width 6 height 6
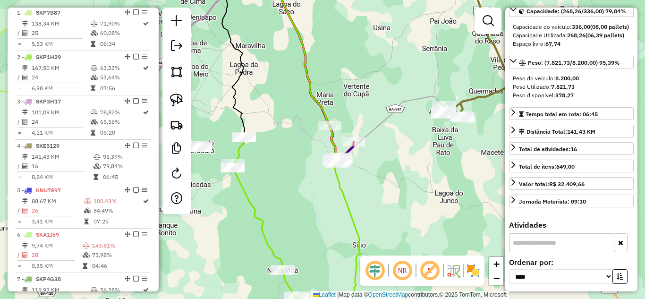
drag, startPoint x: 293, startPoint y: 68, endPoint x: 360, endPoint y: 96, distance: 72.4
click at [360, 93] on div "Janela de atendimento Grade de atendimento Capacidade Transportadoras Veículos …" at bounding box center [322, 149] width 645 height 299
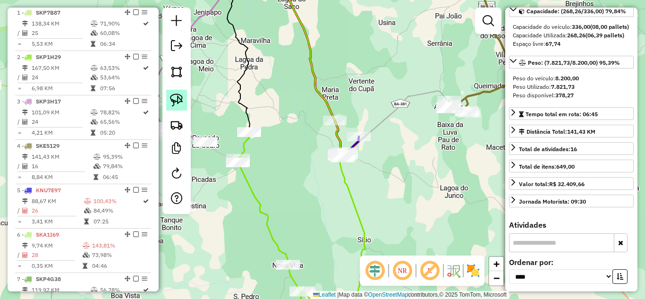
click at [176, 105] on img at bounding box center [176, 99] width 13 height 13
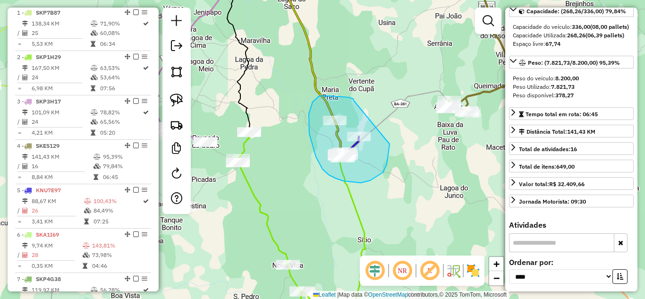
drag, startPoint x: 354, startPoint y: 101, endPoint x: 389, endPoint y: 144, distance: 55.6
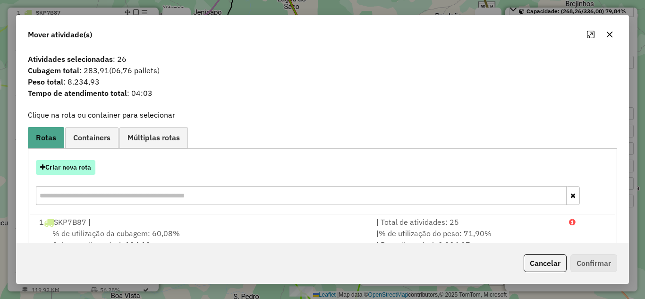
click at [75, 171] on button "Criar nova rota" at bounding box center [65, 167] width 59 height 15
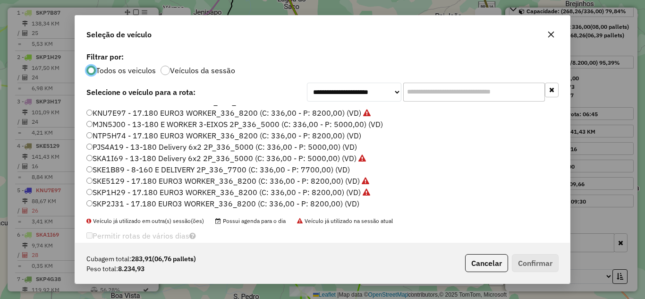
scroll to position [63, 0]
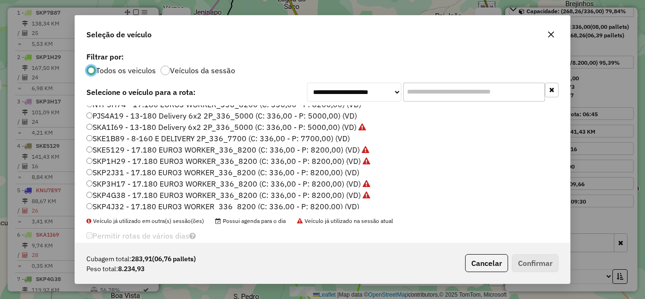
click at [555, 34] on button "button" at bounding box center [550, 34] width 15 height 15
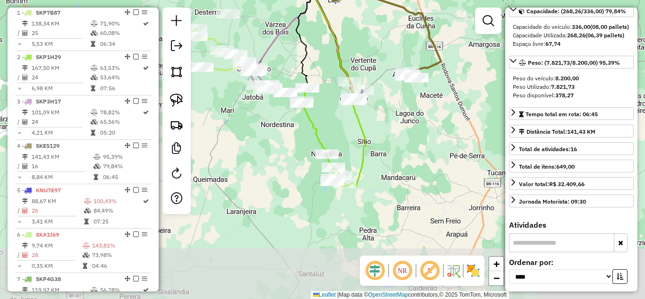
drag, startPoint x: 327, startPoint y: 201, endPoint x: 369, endPoint y: 145, distance: 70.0
click at [365, 145] on icon at bounding box center [338, 89] width 53 height 196
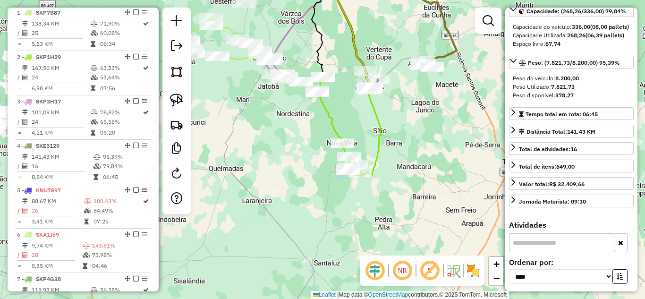
drag, startPoint x: 408, startPoint y: 69, endPoint x: 406, endPoint y: 122, distance: 52.4
click at [406, 122] on div "Janela de atendimento Grade de atendimento Capacidade Transportadoras Veículos …" at bounding box center [322, 149] width 645 height 299
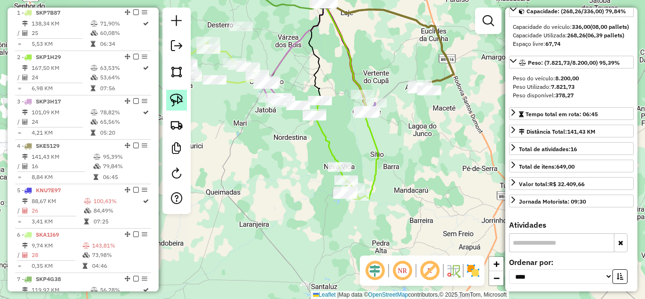
click at [181, 104] on img at bounding box center [176, 99] width 13 height 13
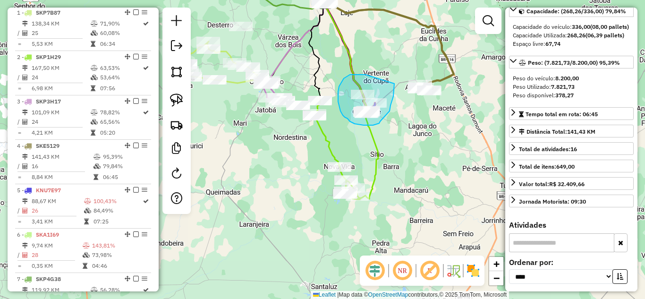
drag, startPoint x: 353, startPoint y: 74, endPoint x: 394, endPoint y: 84, distance: 41.7
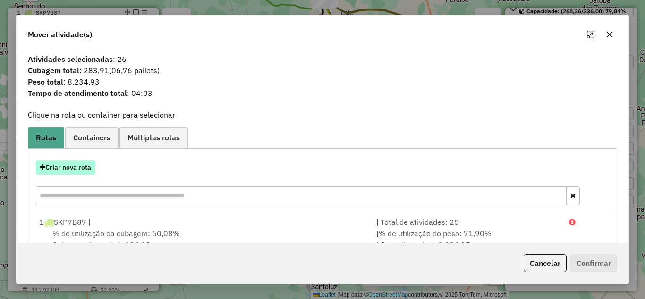
click at [67, 169] on button "Criar nova rota" at bounding box center [65, 167] width 59 height 15
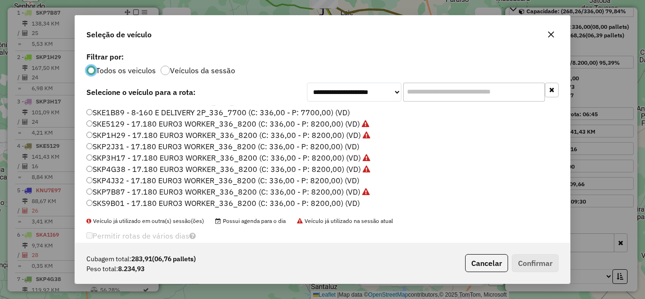
scroll to position [16, 0]
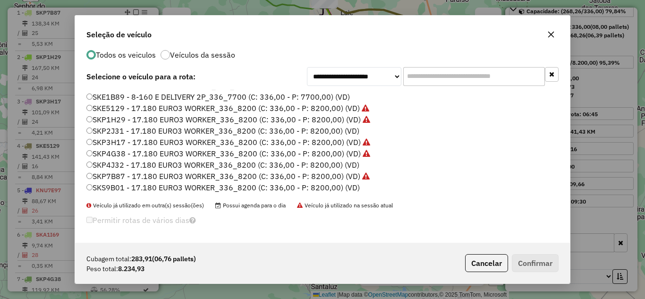
click at [112, 131] on label "SKP2J31 - 17.180 EURO3 WORKER_336_8200 (C: 336,00 - P: 8200,00) (VD)" at bounding box center [222, 130] width 273 height 11
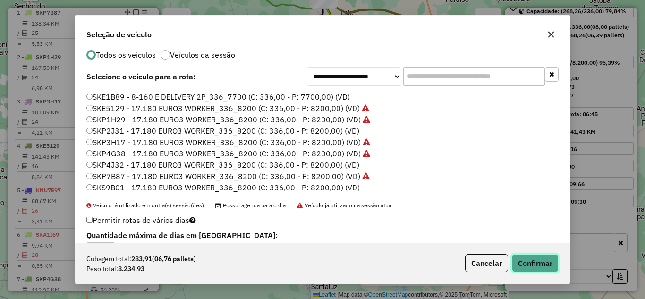
click at [514, 259] on button "Confirmar" at bounding box center [534, 263] width 47 height 18
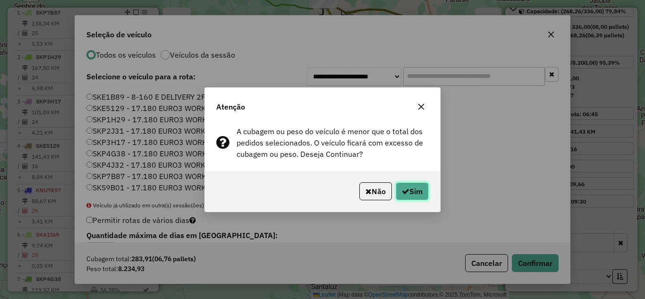
click at [415, 190] on button "Sim" at bounding box center [411, 191] width 33 height 18
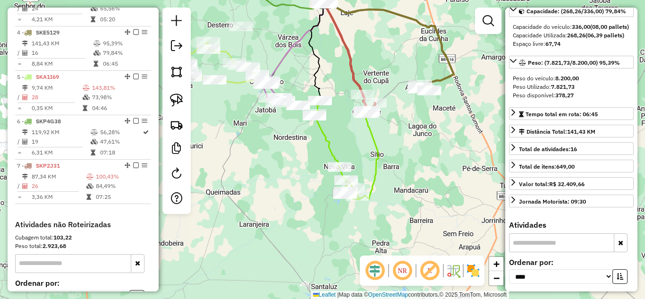
scroll to position [490, 0]
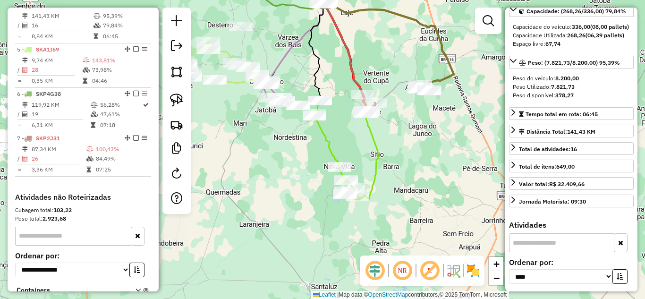
click at [391, 128] on div "Janela de atendimento Grade de atendimento Capacidade Transportadoras Veículos …" at bounding box center [322, 149] width 645 height 299
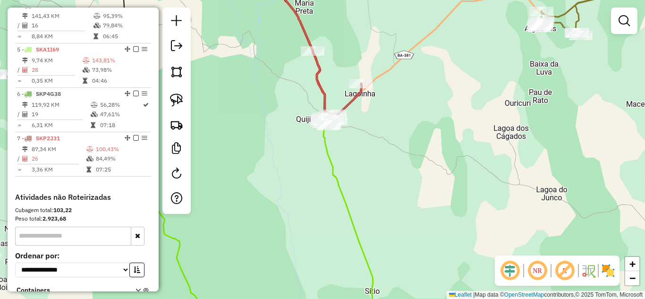
drag, startPoint x: 361, startPoint y: 105, endPoint x: 379, endPoint y: 122, distance: 25.4
click at [379, 122] on div "Janela de atendimento Grade de atendimento Capacidade Transportadoras Veículos …" at bounding box center [322, 149] width 645 height 299
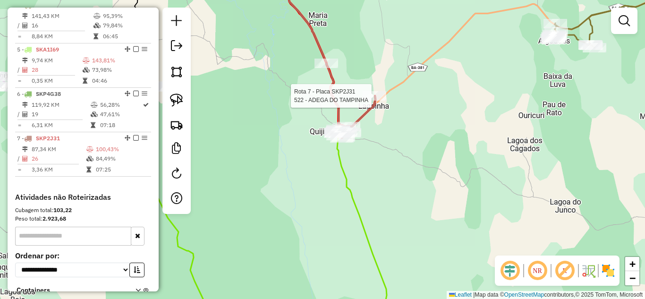
select select "*********"
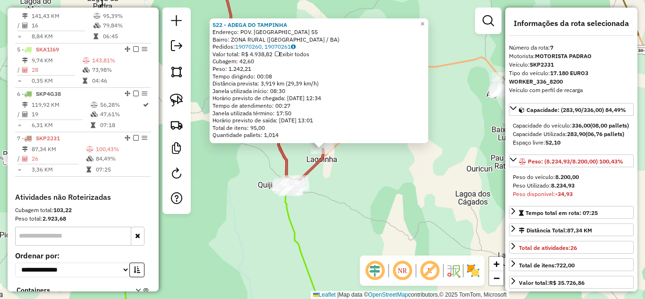
scroll to position [570, 0]
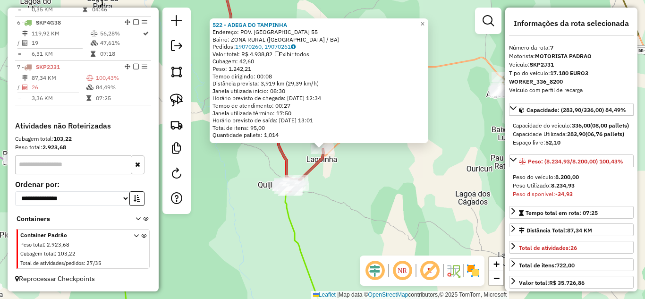
click at [367, 163] on div "522 - ADEGA DO TAMPINHA Endereço: POV. LAGOA DA EMA 55 Bairro: ZONA RURAL ([GEO…" at bounding box center [322, 149] width 645 height 299
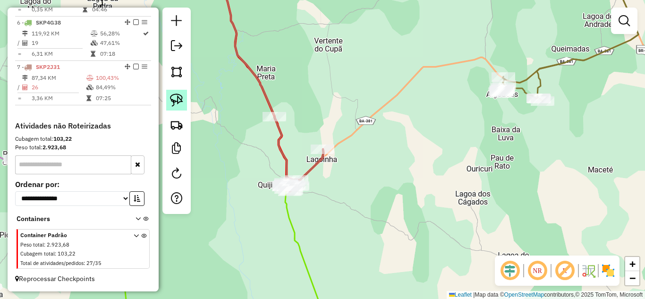
click at [178, 101] on img at bounding box center [176, 99] width 13 height 13
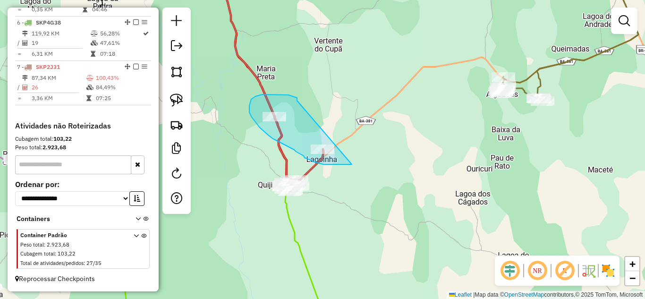
drag, startPoint x: 297, startPoint y: 101, endPoint x: 366, endPoint y: 142, distance: 80.8
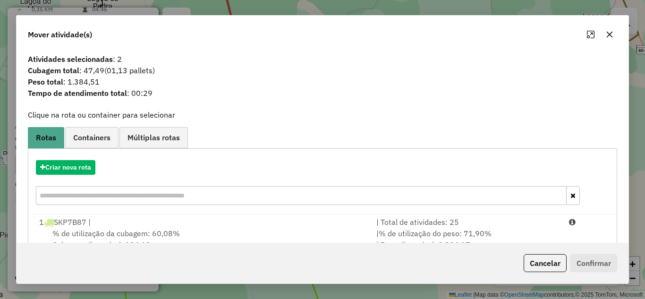
click at [610, 36] on icon "button" at bounding box center [609, 35] width 8 height 8
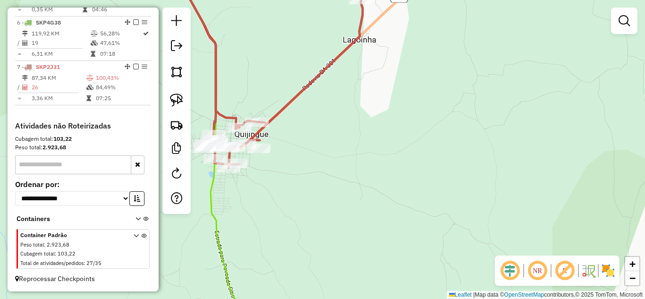
drag, startPoint x: 295, startPoint y: 140, endPoint x: 361, endPoint y: 103, distance: 75.6
click at [361, 103] on div "Janela de atendimento Grade de atendimento Capacidade Transportadoras Veículos …" at bounding box center [322, 149] width 645 height 299
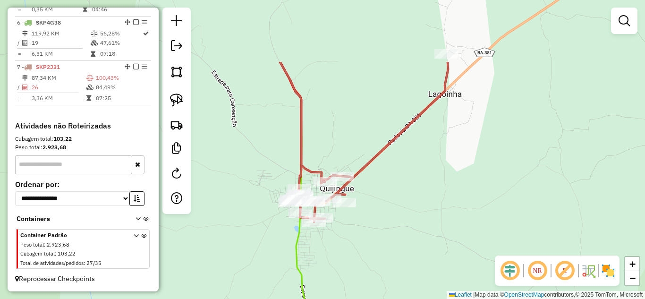
drag, startPoint x: 374, startPoint y: 82, endPoint x: 393, endPoint y: 173, distance: 93.4
click at [393, 173] on div "Janela de atendimento Grade de atendimento Capacidade Transportadoras Veículos …" at bounding box center [322, 149] width 645 height 299
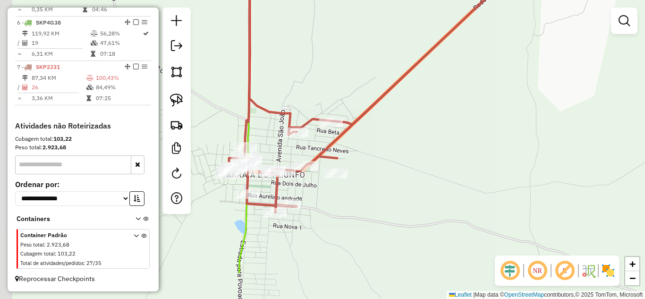
drag, startPoint x: 340, startPoint y: 197, endPoint x: 371, endPoint y: 137, distance: 67.1
click at [371, 137] on div "Janela de atendimento Grade de atendimento Capacidade Transportadoras Veículos …" at bounding box center [322, 149] width 645 height 299
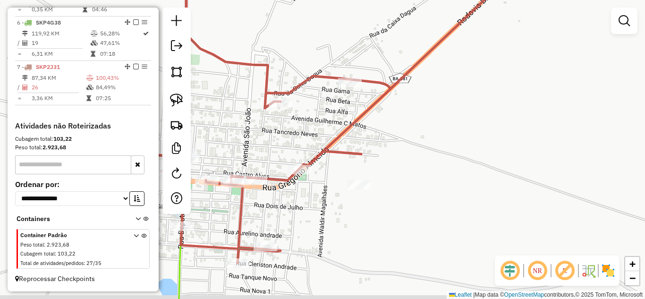
drag, startPoint x: 324, startPoint y: 153, endPoint x: 382, endPoint y: 135, distance: 60.4
click at [382, 135] on div "Janela de atendimento Grade de atendimento Capacidade Transportadoras Veículos …" at bounding box center [322, 149] width 645 height 299
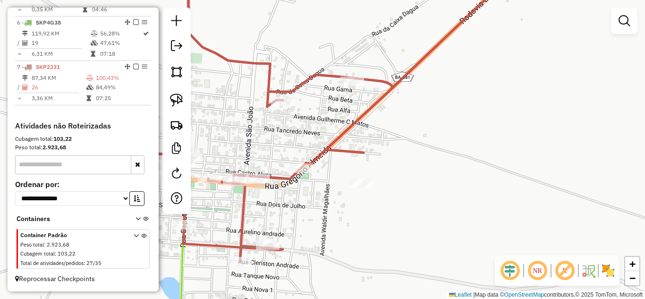
drag, startPoint x: 180, startPoint y: 98, endPoint x: 249, endPoint y: 74, distance: 73.0
click at [180, 97] on img at bounding box center [176, 99] width 13 height 13
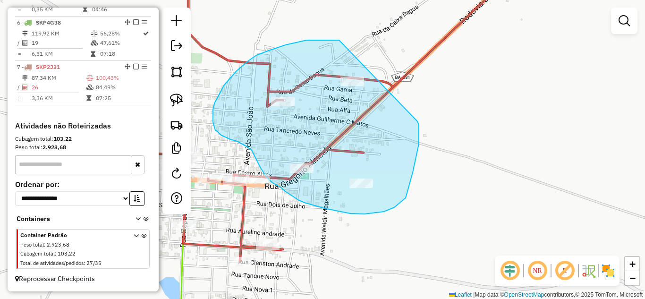
drag, startPoint x: 339, startPoint y: 40, endPoint x: 417, endPoint y: 120, distance: 111.4
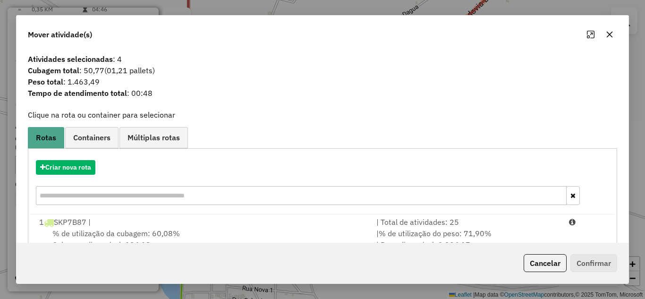
scroll to position [63, 0]
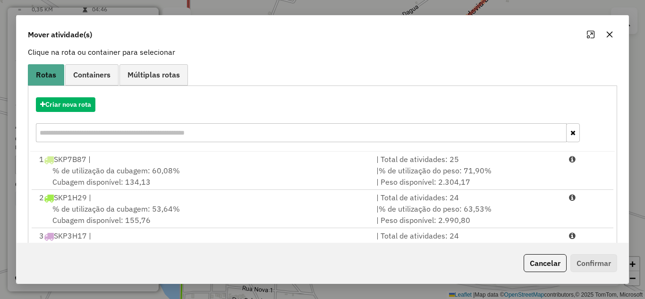
click at [606, 32] on icon "button" at bounding box center [609, 34] width 6 height 6
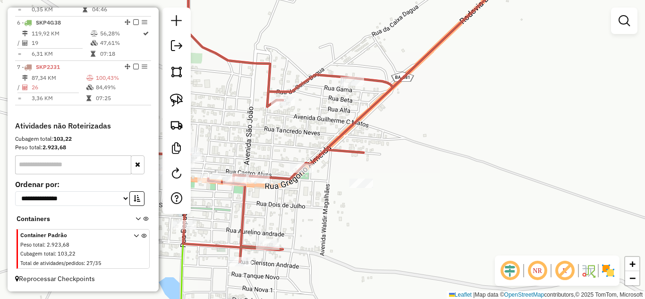
drag, startPoint x: 549, startPoint y: 105, endPoint x: 376, endPoint y: 111, distance: 173.3
click at [376, 111] on div "Janela de atendimento Grade de atendimento Capacidade Transportadoras Veículos …" at bounding box center [322, 149] width 645 height 299
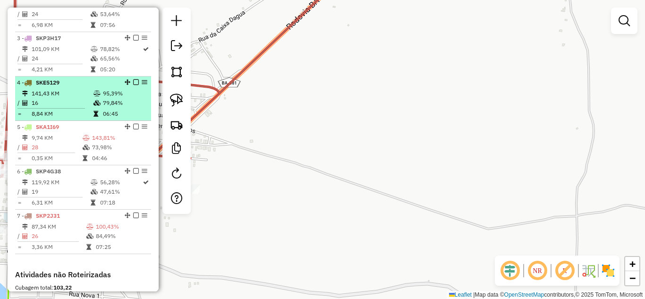
scroll to position [318, 0]
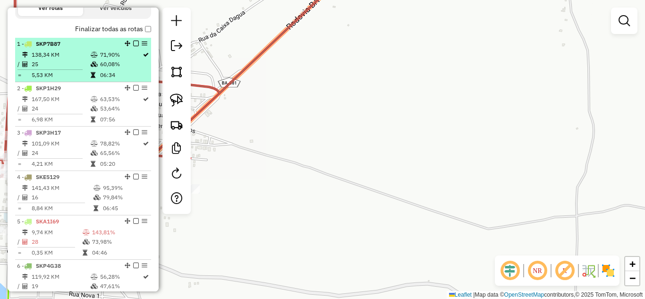
click at [64, 59] on td "138,34 KM" at bounding box center [60, 54] width 59 height 9
select select "*********"
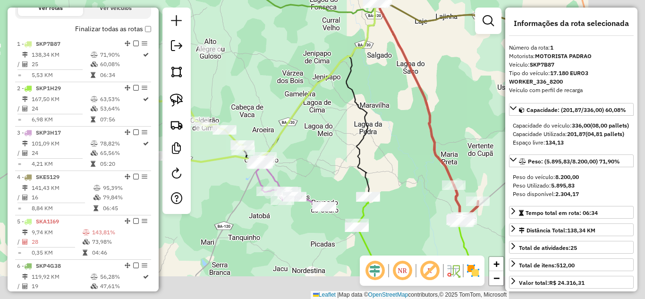
drag, startPoint x: 358, startPoint y: 145, endPoint x: 260, endPoint y: 73, distance: 121.7
click at [261, 73] on div "Janela de atendimento Grade de atendimento Capacidade Transportadoras Veículos …" at bounding box center [322, 149] width 645 height 299
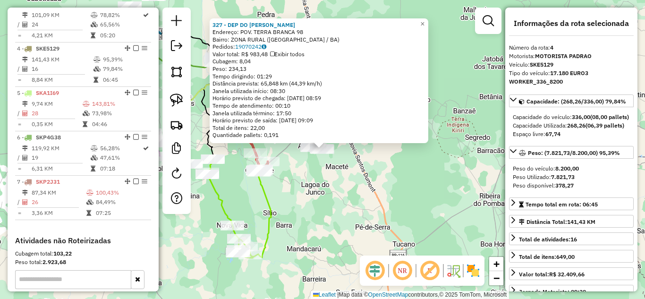
scroll to position [490, 0]
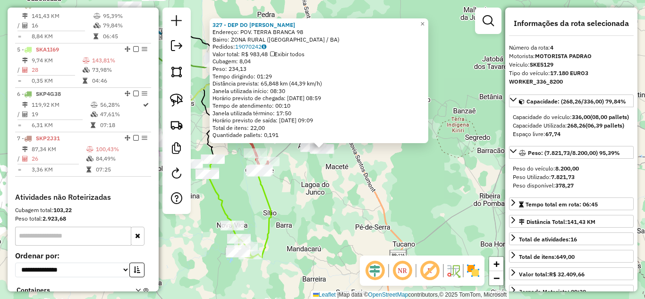
click at [382, 172] on div "327 - DEP DO [PERSON_NAME]: POV. TERRA BRANCA 98 Bairro: ZONA RURAL ([GEOGRAPHI…" at bounding box center [322, 149] width 645 height 299
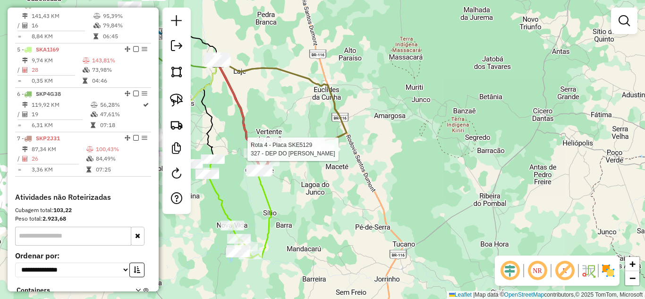
click at [324, 154] on div at bounding box center [322, 148] width 24 height 9
select select "*********"
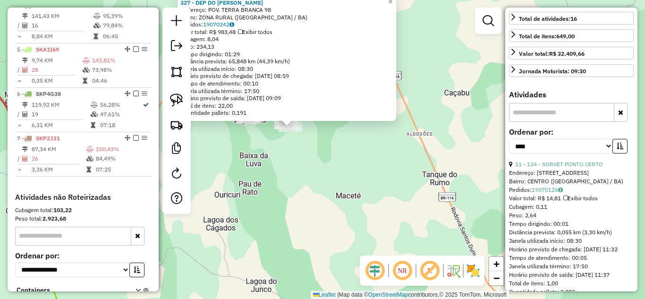
scroll to position [189, 0]
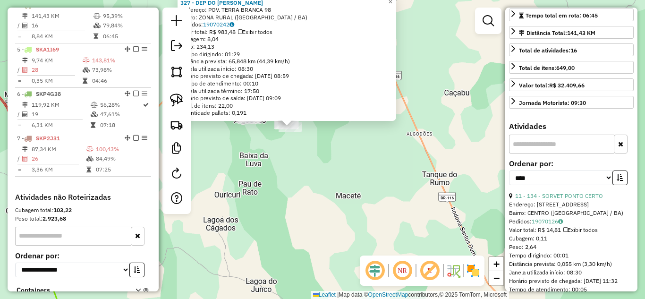
click at [291, 200] on div "327 - DEP DO [PERSON_NAME]: POV. TERRA BRANCA 98 Bairro: ZONA RURAL ([GEOGRAPHI…" at bounding box center [322, 149] width 645 height 299
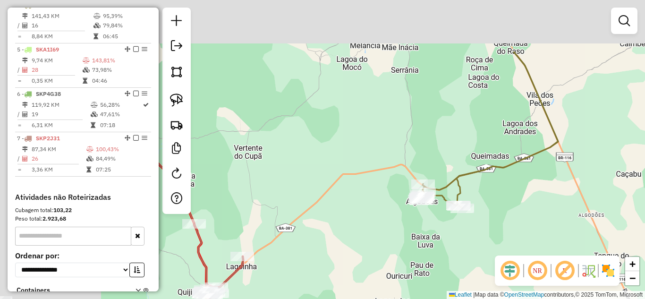
drag, startPoint x: 273, startPoint y: 73, endPoint x: 553, endPoint y: 258, distance: 336.1
click at [553, 258] on hb-router-mapa "Informações da Sessão 991461 - [DATE] Criação: [DATE] 17:27 Depósito: DBS MONTE…" at bounding box center [322, 149] width 645 height 299
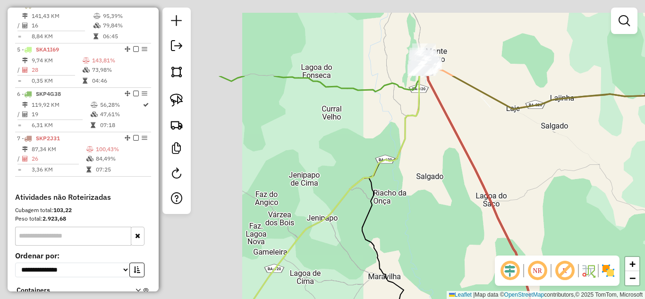
drag, startPoint x: 359, startPoint y: 117, endPoint x: 622, endPoint y: 217, distance: 281.8
click at [622, 216] on div "Janela de atendimento Grade de atendimento Capacidade Transportadoras Veículos …" at bounding box center [322, 149] width 645 height 299
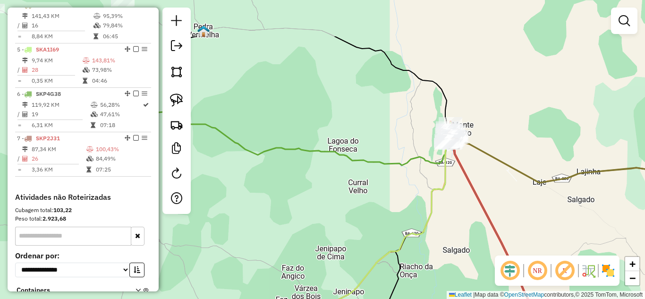
drag, startPoint x: 469, startPoint y: 97, endPoint x: 477, endPoint y: 165, distance: 68.0
click at [477, 165] on div "Janela de atendimento Grade de atendimento Capacidade Transportadoras Veículos …" at bounding box center [322, 149] width 645 height 299
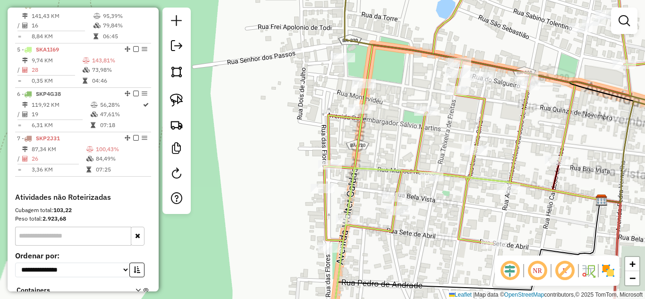
drag, startPoint x: 389, startPoint y: 39, endPoint x: 439, endPoint y: 191, distance: 160.4
click at [438, 189] on div "Janela de atendimento Grade de atendimento Capacidade Transportadoras Veículos …" at bounding box center [322, 149] width 645 height 299
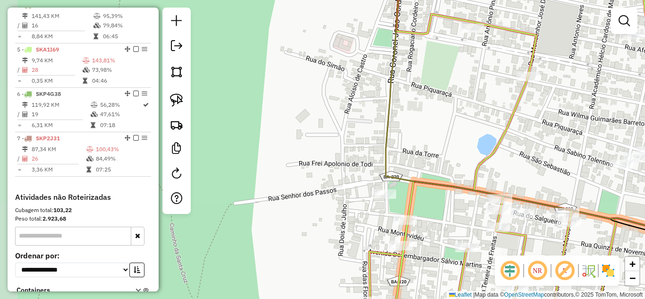
drag, startPoint x: 443, startPoint y: 177, endPoint x: 449, endPoint y: 221, distance: 44.3
click at [449, 221] on div "Janela de atendimento Grade de atendimento Capacidade Transportadoras Veículos …" at bounding box center [322, 149] width 645 height 299
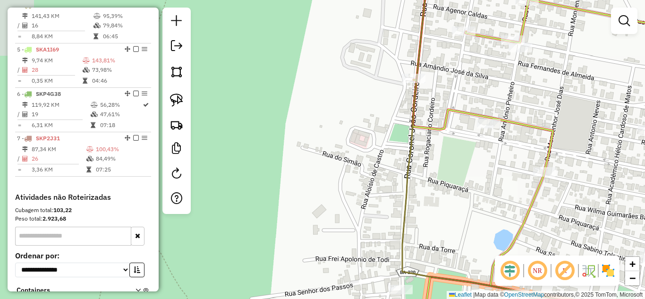
drag, startPoint x: 441, startPoint y: 163, endPoint x: 432, endPoint y: 181, distance: 20.5
click at [446, 209] on div "Janela de atendimento Grade de atendimento Capacidade Transportadoras Veículos …" at bounding box center [322, 149] width 645 height 299
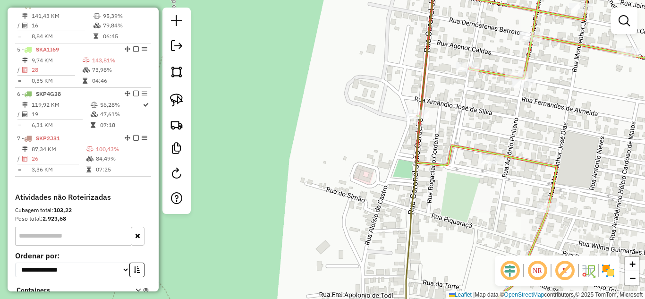
drag, startPoint x: 437, startPoint y: 235, endPoint x: 438, endPoint y: 243, distance: 8.1
click at [438, 243] on div "Janela de atendimento Grade de atendimento Capacidade Transportadoras Veículos …" at bounding box center [322, 149] width 645 height 299
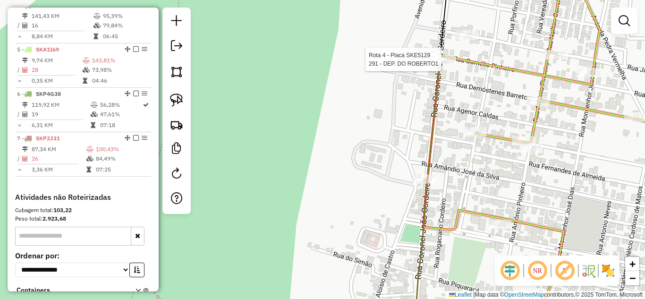
select select "*********"
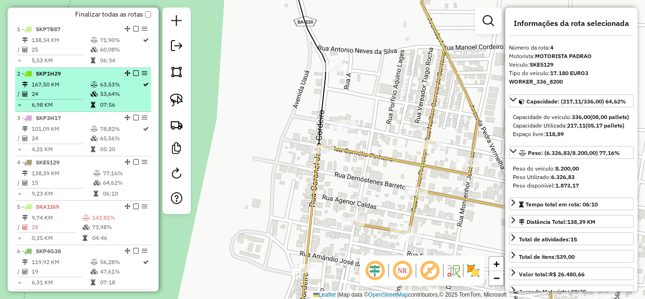
scroll to position [301, 0]
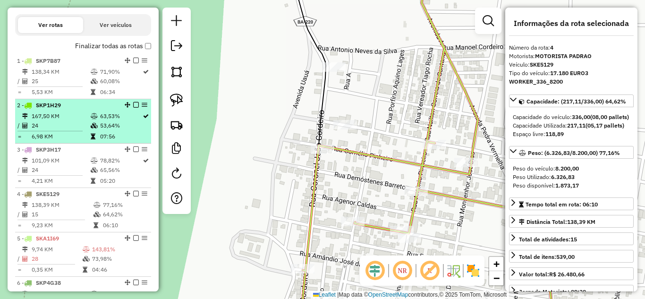
click at [62, 121] on td "167,50 KM" at bounding box center [60, 115] width 59 height 9
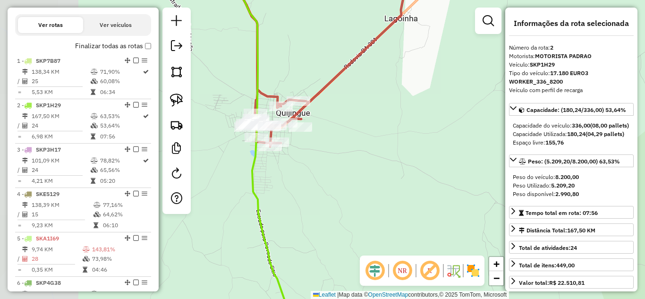
drag, startPoint x: 275, startPoint y: 151, endPoint x: 360, endPoint y: 124, distance: 89.1
click at [360, 124] on div "Janela de atendimento Grade de atendimento Capacidade Transportadoras Veículos …" at bounding box center [322, 149] width 645 height 299
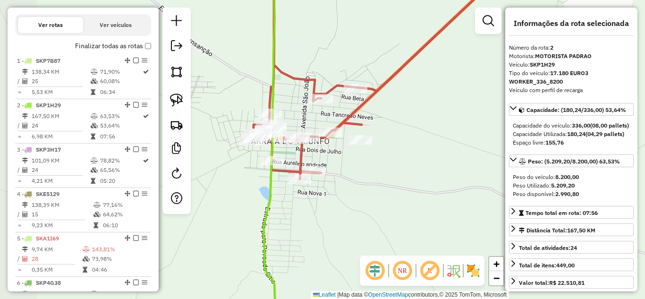
drag, startPoint x: 305, startPoint y: 107, endPoint x: 401, endPoint y: 109, distance: 96.3
click at [401, 109] on div "Janela de atendimento Grade de atendimento Capacidade Transportadoras Veículos …" at bounding box center [322, 149] width 645 height 299
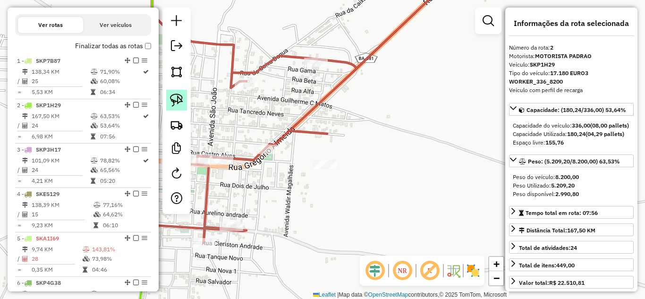
click at [174, 100] on img at bounding box center [176, 99] width 13 height 13
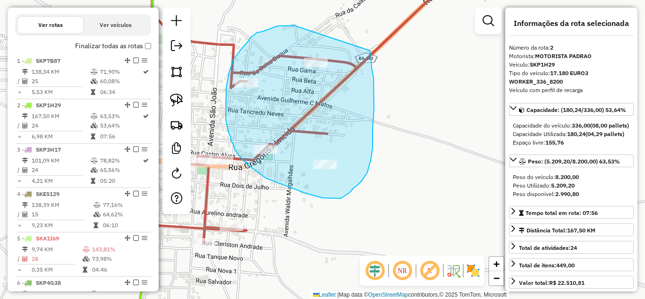
drag, startPoint x: 294, startPoint y: 25, endPoint x: 369, endPoint y: 50, distance: 79.5
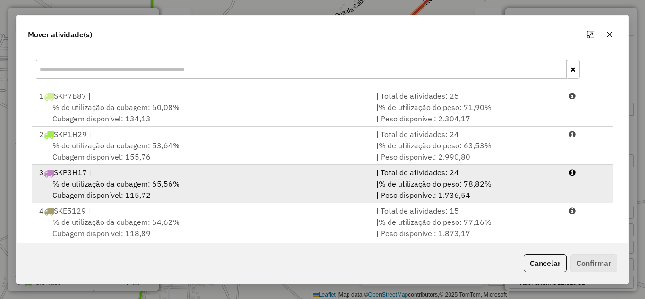
scroll to position [157, 0]
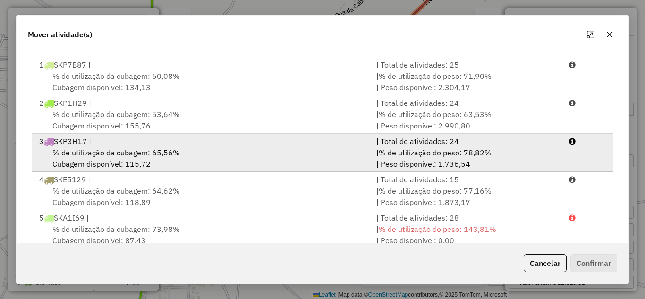
click at [215, 171] on li "3 SKP3H17 | | Total de atividades: 24 % de utilização da cubagem: 65,56% Cubage…" at bounding box center [322, 153] width 581 height 38
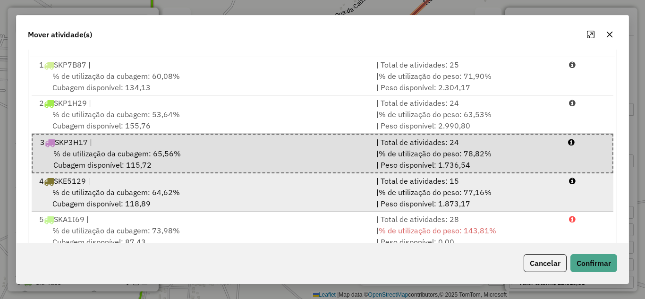
click at [213, 182] on div "4 SKE5129 |" at bounding box center [202, 180] width 337 height 11
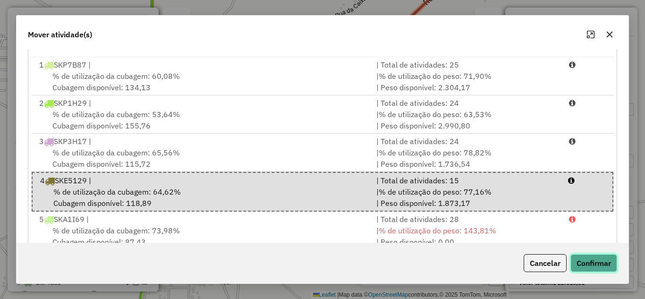
click at [590, 263] on button "Confirmar" at bounding box center [593, 263] width 47 height 18
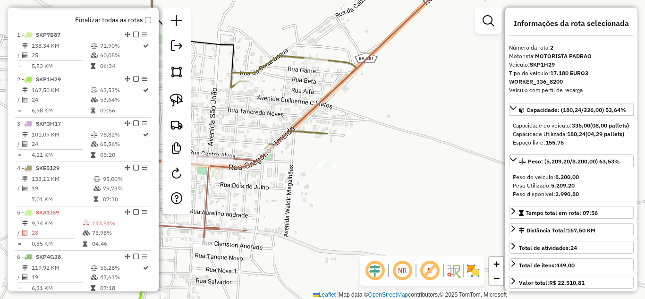
scroll to position [401, 0]
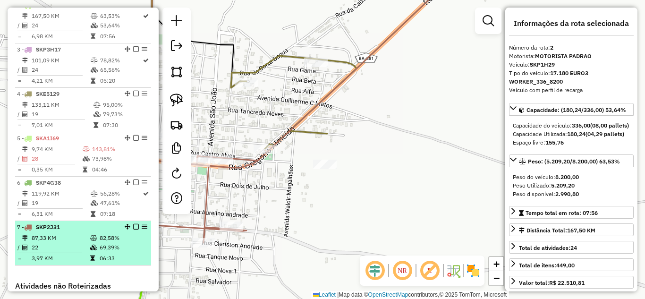
click at [58, 231] on div "7 - SKP2J31" at bounding box center [67, 227] width 100 height 8
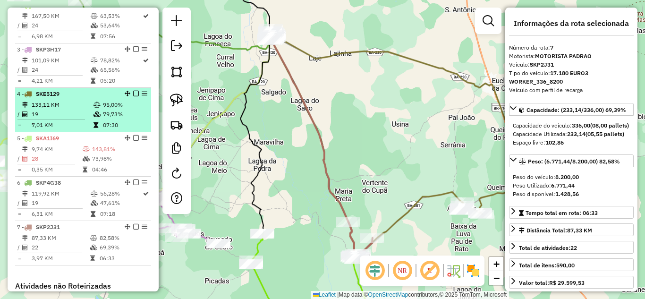
click at [50, 109] on td "133,11 KM" at bounding box center [62, 104] width 62 height 9
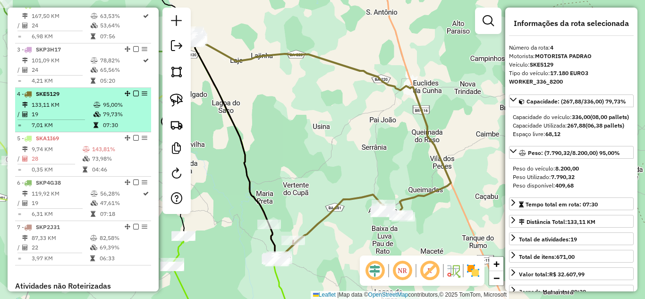
click at [61, 109] on td "133,11 KM" at bounding box center [62, 104] width 62 height 9
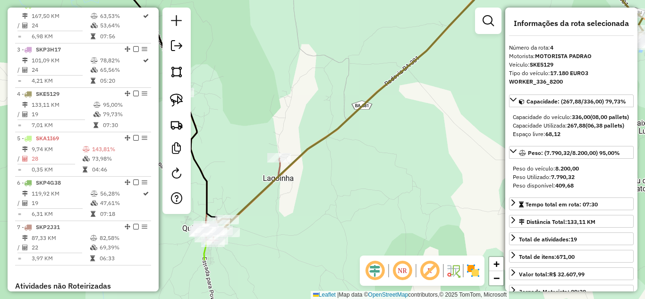
drag, startPoint x: 286, startPoint y: 225, endPoint x: 347, endPoint y: 122, distance: 119.7
click at [346, 123] on div "Janela de atendimento Grade de atendimento Capacidade Transportadoras Veículos …" at bounding box center [322, 149] width 645 height 299
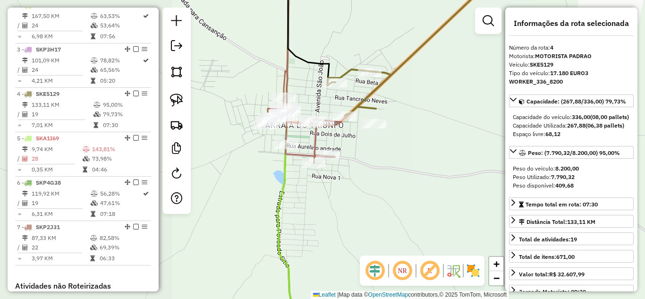
drag, startPoint x: 287, startPoint y: 131, endPoint x: 427, endPoint y: 117, distance: 140.3
click at [427, 117] on div "Janela de atendimento Grade de atendimento Capacidade Transportadoras Veículos …" at bounding box center [322, 149] width 645 height 299
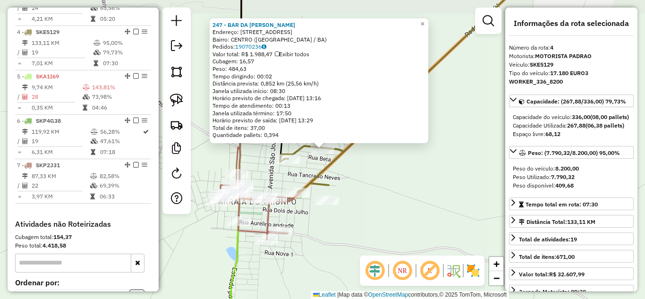
scroll to position [490, 0]
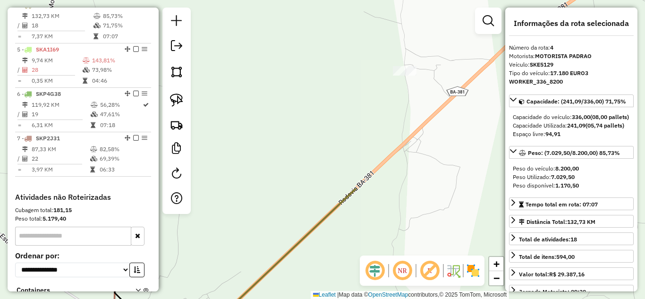
drag, startPoint x: 448, startPoint y: 62, endPoint x: 364, endPoint y: 211, distance: 171.0
click at [325, 280] on div "Janela de atendimento Grade de atendimento Capacidade Transportadoras Veículos …" at bounding box center [322, 149] width 645 height 299
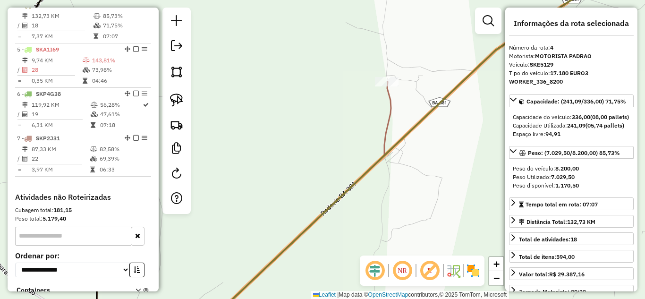
drag, startPoint x: 403, startPoint y: 105, endPoint x: 349, endPoint y: 162, distance: 78.8
click at [349, 162] on icon at bounding box center [212, 160] width 358 height 359
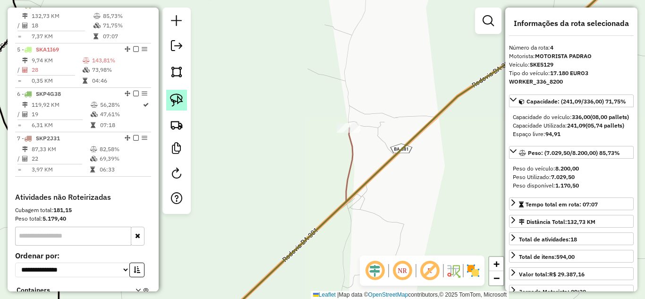
click at [182, 98] on img at bounding box center [176, 99] width 13 height 13
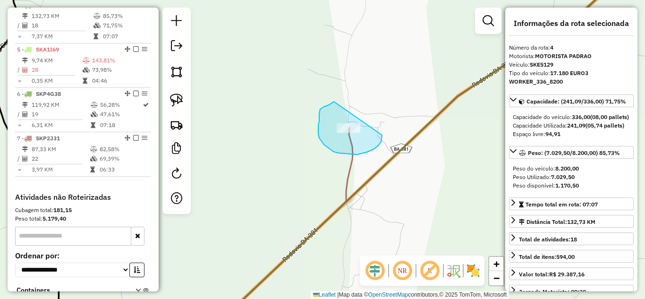
drag, startPoint x: 334, startPoint y: 101, endPoint x: 382, endPoint y: 135, distance: 58.6
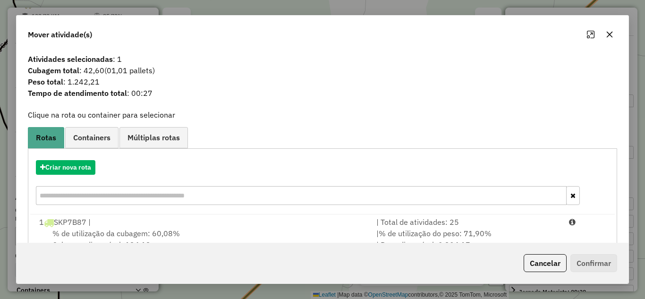
click at [604, 34] on button "button" at bounding box center [609, 34] width 15 height 15
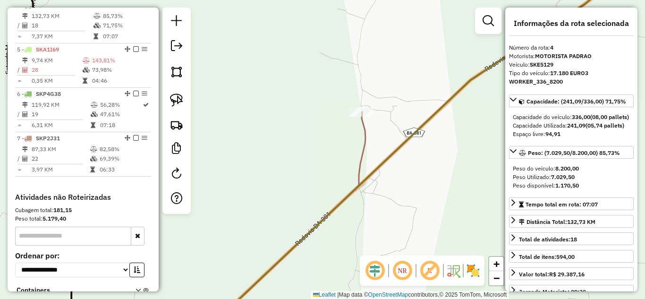
drag, startPoint x: 258, startPoint y: 171, endPoint x: 428, endPoint y: 57, distance: 205.1
click at [428, 55] on div "Janela de atendimento Grade de atendimento Capacidade Transportadoras Veículos …" at bounding box center [322, 149] width 645 height 299
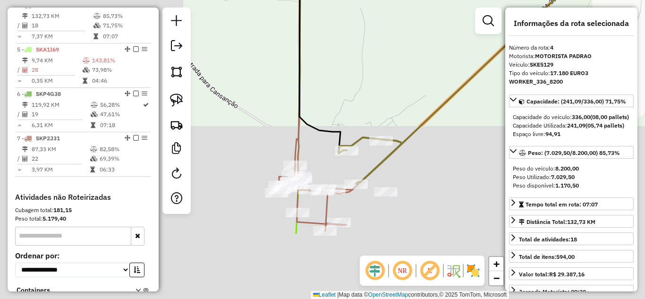
drag, startPoint x: 334, startPoint y: 136, endPoint x: 366, endPoint y: 67, distance: 76.2
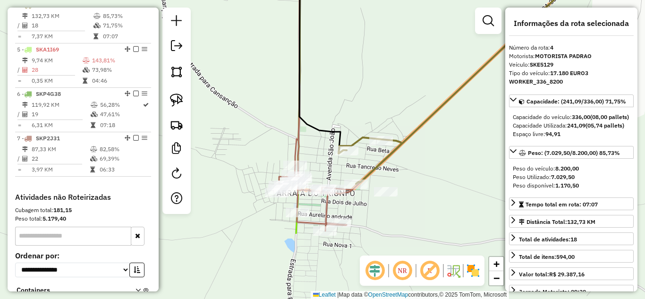
click at [366, 67] on div "Janela de atendimento Grade de atendimento Capacidade Transportadoras Veículos …" at bounding box center [322, 149] width 645 height 299
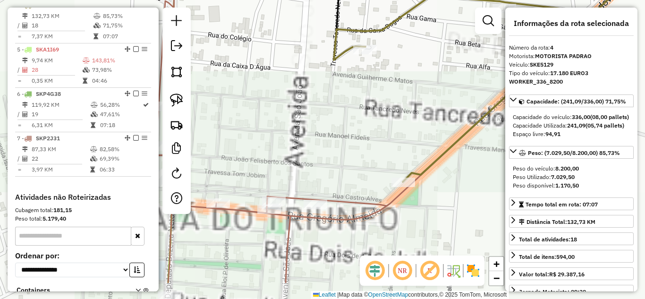
drag, startPoint x: 306, startPoint y: 189, endPoint x: 375, endPoint y: 92, distance: 119.0
click at [375, 92] on div "Janela de atendimento Grade de atendimento Capacidade Transportadoras Veículos …" at bounding box center [322, 149] width 645 height 299
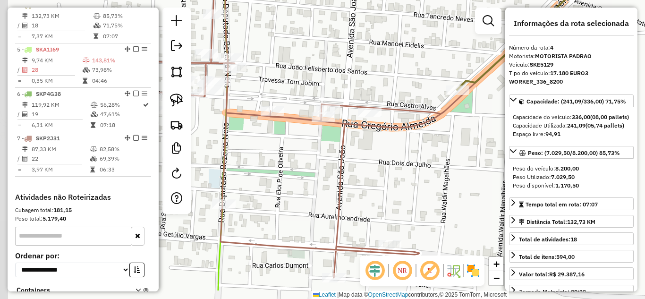
drag, startPoint x: 333, startPoint y: 120, endPoint x: 345, endPoint y: 82, distance: 40.5
click at [345, 82] on div "Janela de atendimento Grade de atendimento Capacidade Transportadoras Veículos …" at bounding box center [322, 149] width 645 height 299
click at [181, 102] on img at bounding box center [176, 99] width 13 height 13
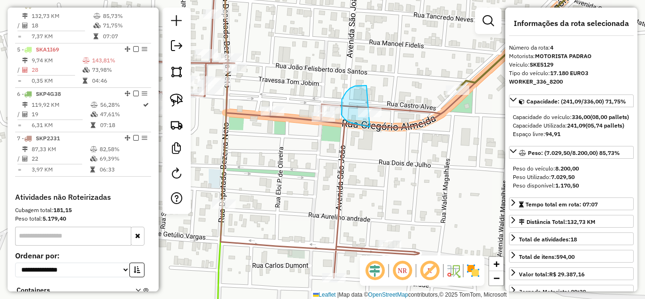
drag, startPoint x: 366, startPoint y: 85, endPoint x: 403, endPoint y: 107, distance: 42.7
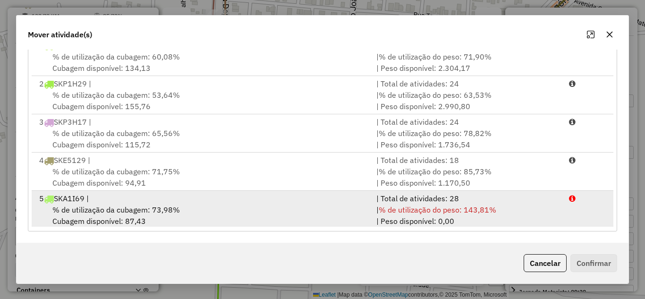
scroll to position [32, 0]
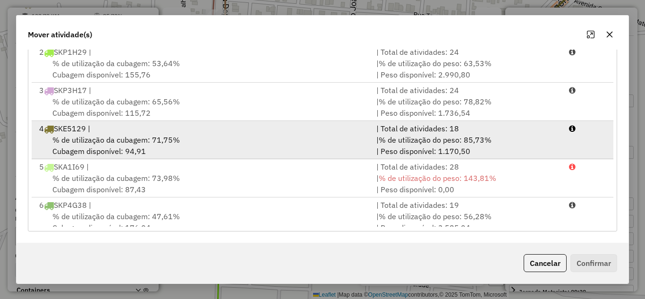
click at [192, 131] on div "4 SKE5129 |" at bounding box center [202, 128] width 337 height 11
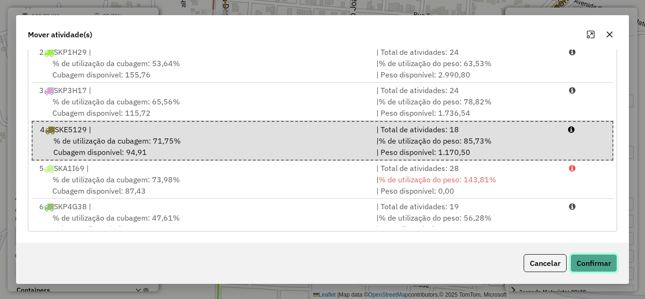
click at [581, 259] on button "Confirmar" at bounding box center [593, 263] width 47 height 18
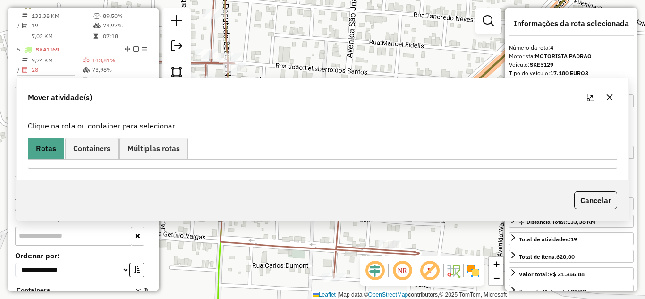
scroll to position [0, 0]
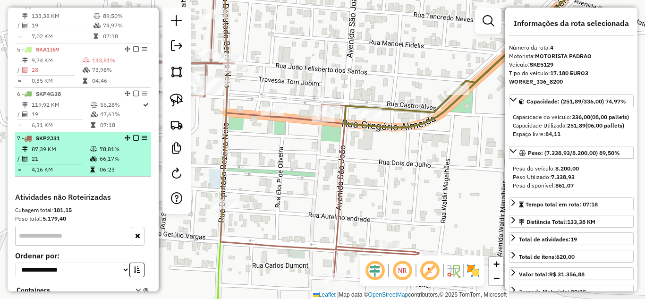
click at [38, 154] on td "87,39 KM" at bounding box center [60, 148] width 59 height 9
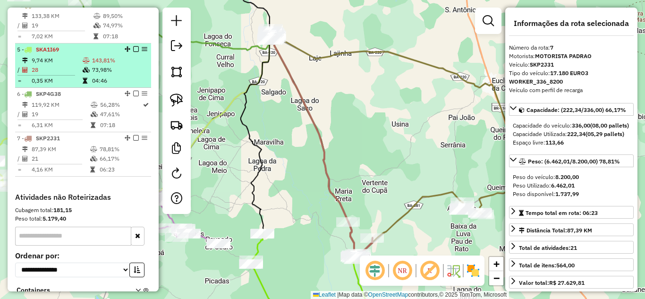
scroll to position [427, 0]
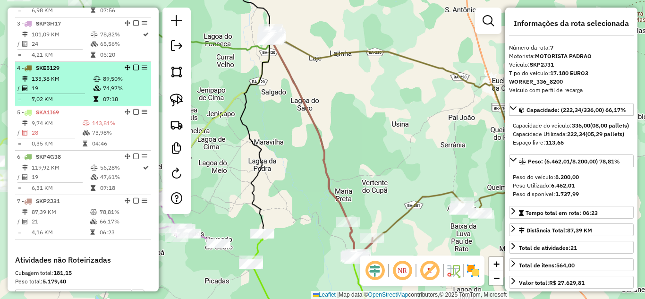
click at [47, 93] on td "19" at bounding box center [62, 88] width 62 height 9
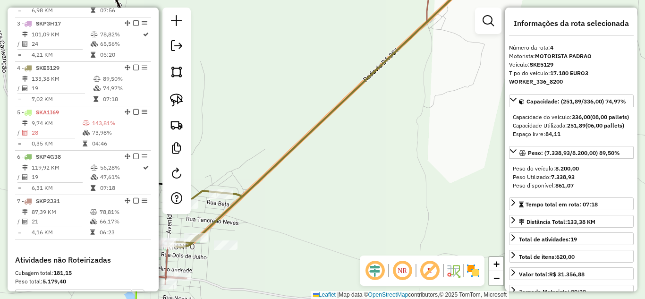
drag, startPoint x: 249, startPoint y: 226, endPoint x: 302, endPoint y: 194, distance: 62.0
click at [302, 194] on div "Janela de atendimento Grade de atendimento Capacidade Transportadoras Veículos …" at bounding box center [322, 149] width 645 height 299
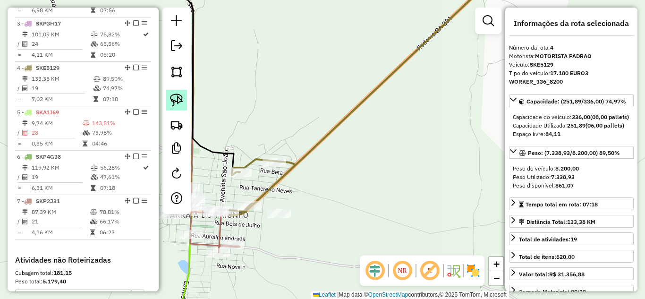
drag, startPoint x: 178, startPoint y: 104, endPoint x: 220, endPoint y: 135, distance: 52.0
click at [178, 104] on img at bounding box center [176, 99] width 13 height 13
drag, startPoint x: 272, startPoint y: 184, endPoint x: 311, endPoint y: 221, distance: 54.1
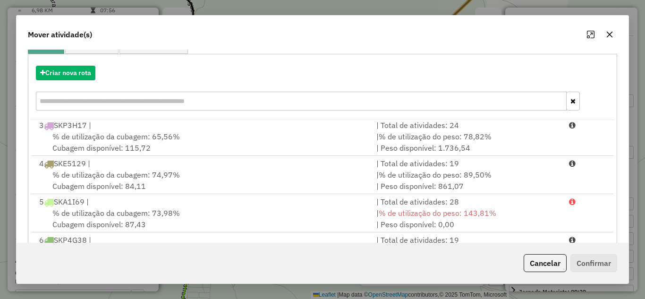
scroll to position [176, 0]
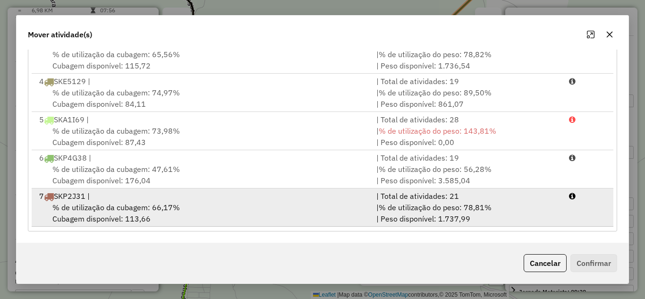
click at [151, 196] on div "7 SKP2J31 |" at bounding box center [202, 195] width 337 height 11
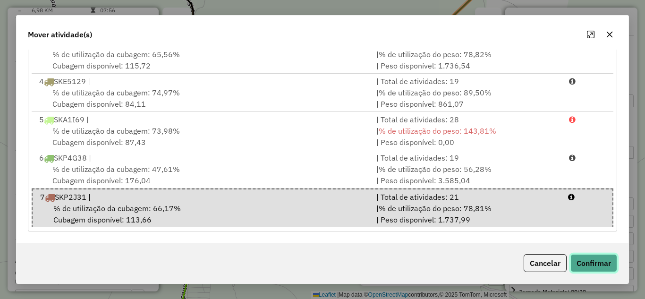
click at [598, 261] on button "Confirmar" at bounding box center [593, 263] width 47 height 18
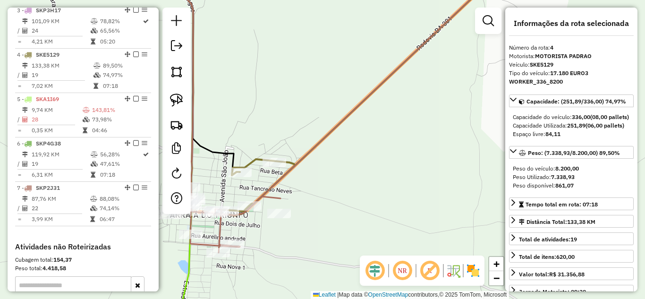
scroll to position [490, 0]
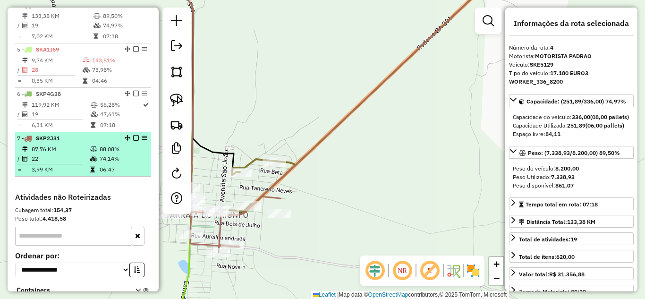
click at [38, 152] on li "7 - SKP2J31 87,76 KM 88,08% / 22 74,14% = 3,99 KM 06:47" at bounding box center [83, 154] width 136 height 44
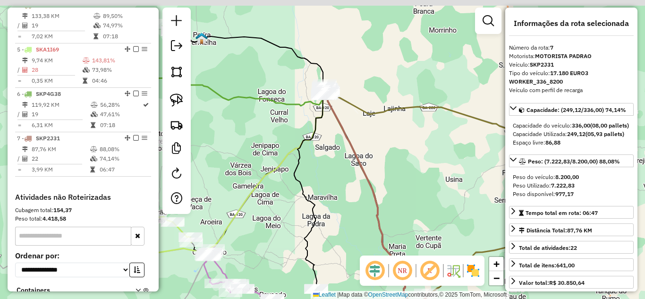
drag, startPoint x: 384, startPoint y: 167, endPoint x: 372, endPoint y: 192, distance: 27.2
click at [438, 223] on div "Janela de atendimento Grade de atendimento Capacidade Transportadoras Veículos …" at bounding box center [322, 149] width 645 height 299
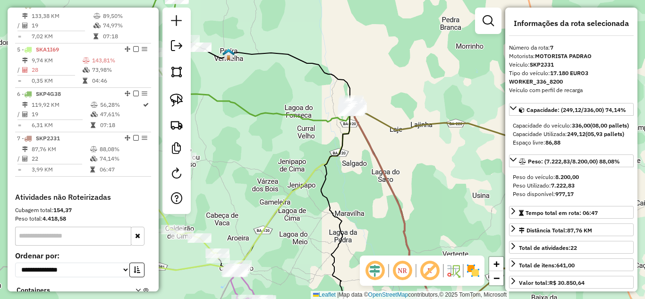
drag, startPoint x: 323, startPoint y: 170, endPoint x: 430, endPoint y: 210, distance: 114.2
click at [430, 210] on div "Janela de atendimento Grade de atendimento Capacidade Transportadoras Veículos …" at bounding box center [322, 149] width 645 height 299
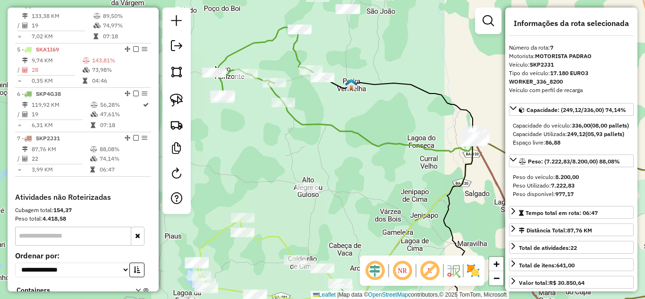
drag, startPoint x: 339, startPoint y: 176, endPoint x: 377, endPoint y: 182, distance: 38.6
click at [377, 182] on div "Janela de atendimento Grade de atendimento Capacidade Transportadoras Veículos …" at bounding box center [322, 149] width 645 height 299
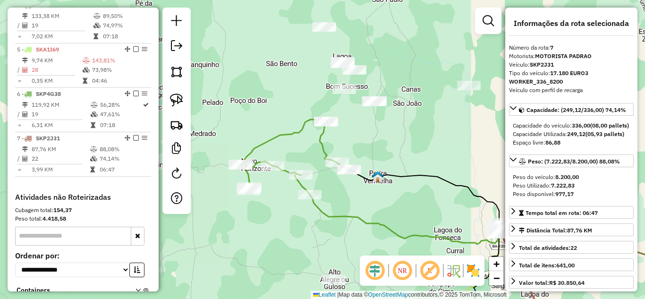
drag, startPoint x: 287, startPoint y: 134, endPoint x: 302, endPoint y: 214, distance: 81.5
click at [302, 214] on div "Janela de atendimento Grade de atendimento Capacidade Transportadoras Veículos …" at bounding box center [322, 149] width 645 height 299
drag, startPoint x: 180, startPoint y: 102, endPoint x: 204, endPoint y: 103, distance: 24.1
click at [180, 102] on img at bounding box center [176, 99] width 13 height 13
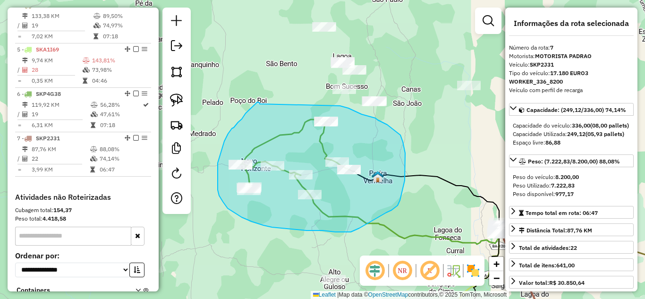
drag, startPoint x: 260, startPoint y: 104, endPoint x: 339, endPoint y: 106, distance: 79.8
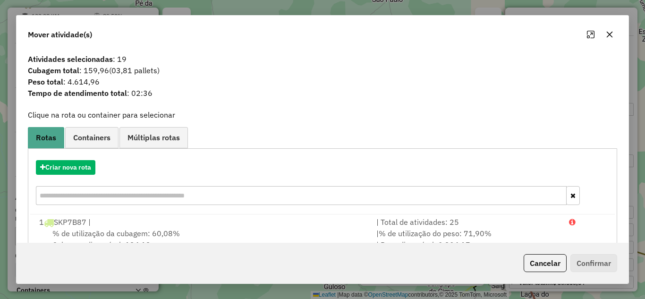
drag, startPoint x: 610, startPoint y: 32, endPoint x: 556, endPoint y: 82, distance: 73.1
click at [610, 32] on icon "button" at bounding box center [609, 35] width 8 height 8
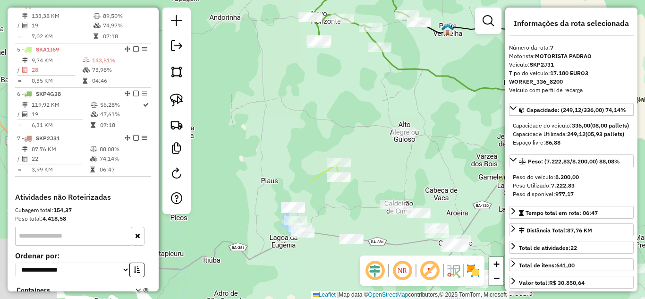
drag, startPoint x: 252, startPoint y: 270, endPoint x: 348, endPoint y: 56, distance: 235.1
click at [347, 56] on div "Janela de atendimento Grade de atendimento Capacidade Transportadoras Veículos …" at bounding box center [322, 149] width 645 height 299
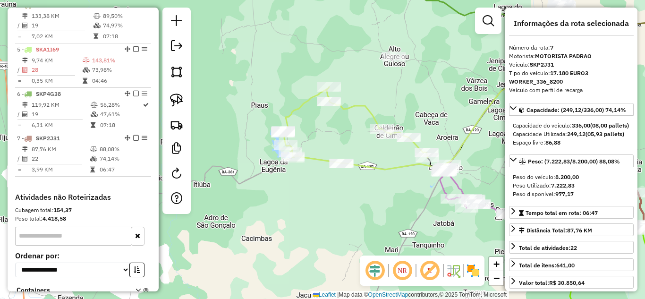
drag, startPoint x: 350, startPoint y: 139, endPoint x: 314, endPoint y: 130, distance: 36.9
click at [314, 130] on div "Janela de atendimento Grade de atendimento Capacidade Transportadoras Veículos …" at bounding box center [322, 149] width 645 height 299
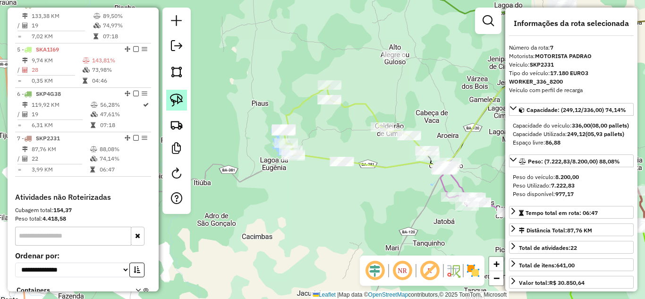
drag, startPoint x: 174, startPoint y: 92, endPoint x: 182, endPoint y: 92, distance: 7.6
click at [175, 92] on link at bounding box center [176, 100] width 21 height 21
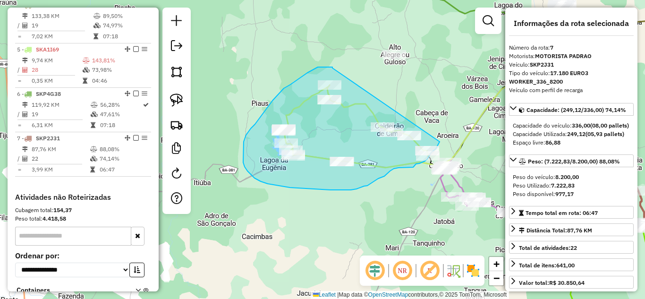
drag, startPoint x: 322, startPoint y: 67, endPoint x: 439, endPoint y: 142, distance: 138.8
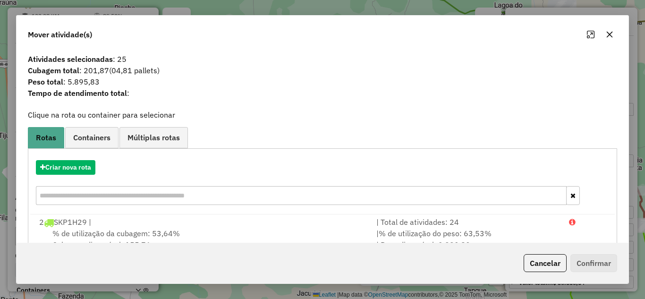
click at [609, 35] on icon "button" at bounding box center [609, 34] width 6 height 6
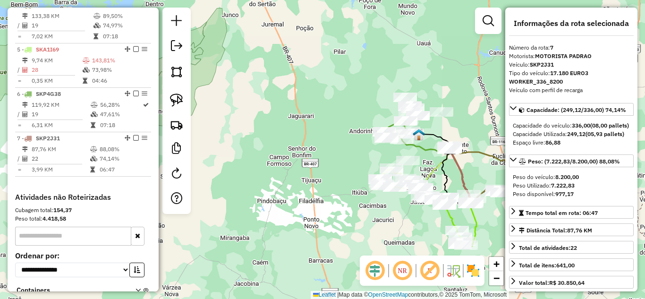
click at [374, 219] on div "Janela de atendimento Grade de atendimento Capacidade Transportadoras Veículos …" at bounding box center [322, 149] width 645 height 299
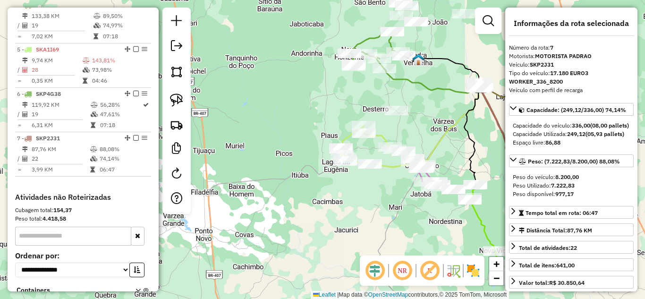
drag, startPoint x: 451, startPoint y: 179, endPoint x: 410, endPoint y: 92, distance: 96.5
click at [410, 92] on div "Janela de atendimento Grade de atendimento Capacidade Transportadoras Veículos …" at bounding box center [322, 149] width 645 height 299
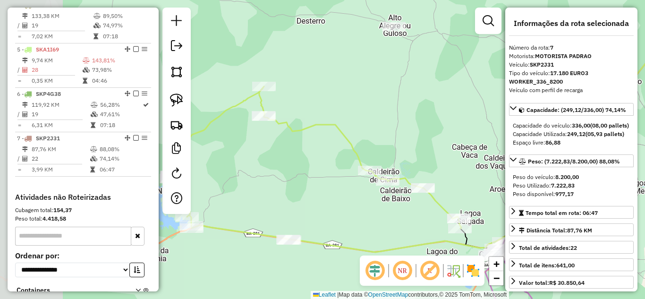
drag, startPoint x: 430, startPoint y: 107, endPoint x: 542, endPoint y: 122, distance: 112.8
click at [542, 122] on hb-router-mapa "Informações da Sessão 991461 - [DATE] Criação: [DATE] 17:27 Depósito: DBS [GEOG…" at bounding box center [322, 149] width 645 height 299
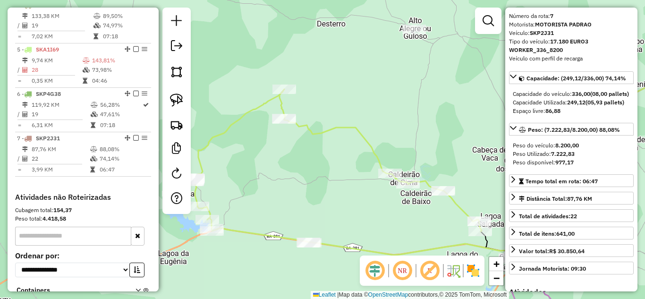
scroll to position [63, 0]
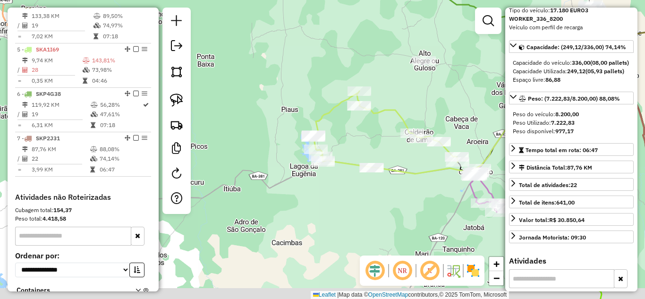
drag, startPoint x: 449, startPoint y: 125, endPoint x: 436, endPoint y: 106, distance: 22.4
click at [436, 106] on div "Janela de atendimento Grade de atendimento Capacidade Transportadoras Veículos …" at bounding box center [322, 149] width 645 height 299
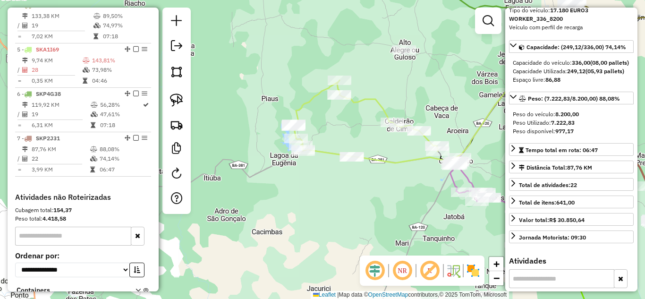
drag, startPoint x: 397, startPoint y: 145, endPoint x: 328, endPoint y: 113, distance: 76.2
click at [328, 113] on div "Janela de atendimento Grade de atendimento Capacidade Transportadoras Veículos …" at bounding box center [322, 149] width 645 height 299
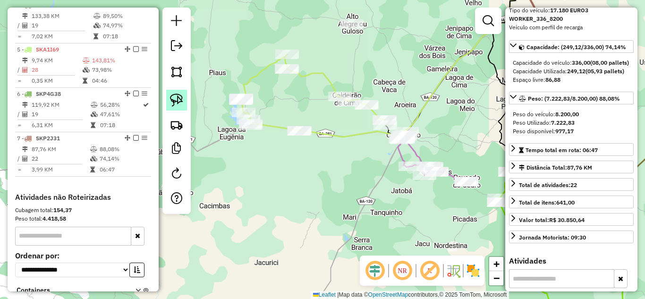
click at [181, 99] on img at bounding box center [176, 99] width 13 height 13
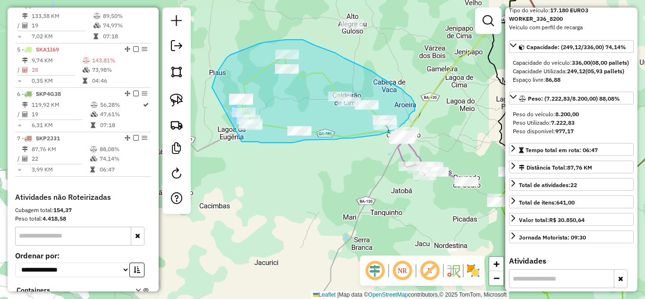
drag, startPoint x: 212, startPoint y: 86, endPoint x: 238, endPoint y: 142, distance: 61.6
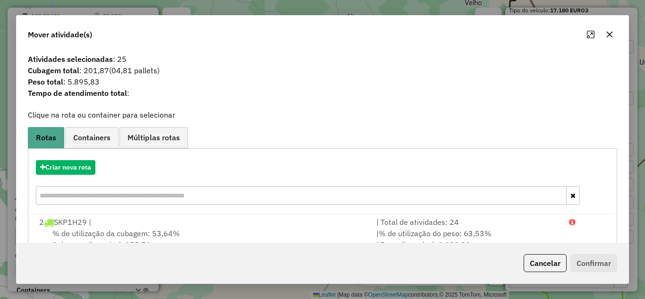
click at [611, 35] on icon "button" at bounding box center [609, 35] width 8 height 8
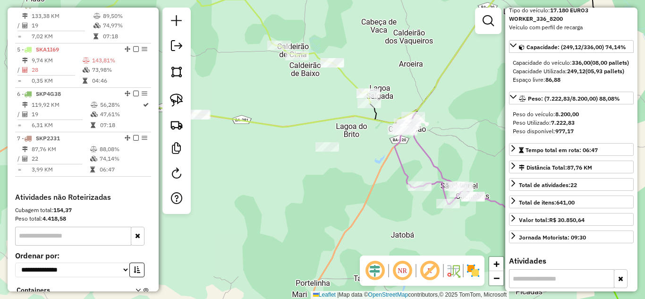
drag, startPoint x: 404, startPoint y: 137, endPoint x: 330, endPoint y: 153, distance: 76.2
click at [330, 151] on div at bounding box center [327, 146] width 24 height 9
click at [184, 98] on link at bounding box center [176, 100] width 21 height 21
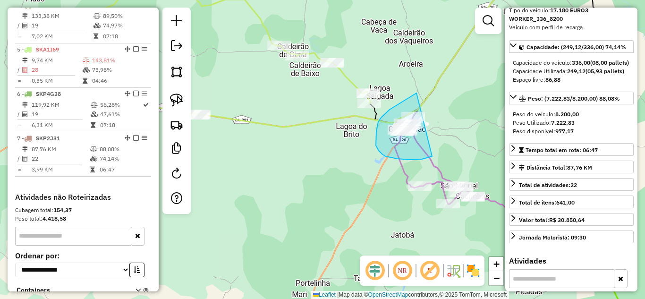
drag, startPoint x: 416, startPoint y: 93, endPoint x: 452, endPoint y: 130, distance: 51.4
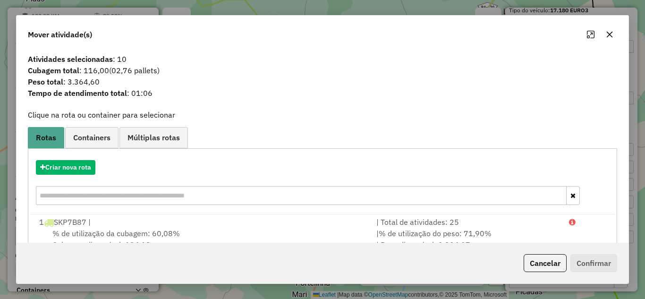
click at [608, 31] on icon "button" at bounding box center [609, 35] width 8 height 8
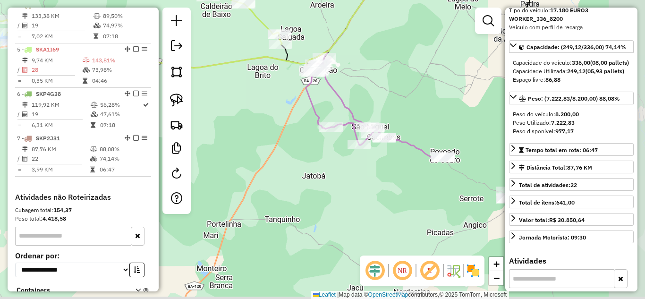
drag, startPoint x: 347, startPoint y: 172, endPoint x: 260, endPoint y: 113, distance: 105.4
click at [260, 113] on div "Janela de atendimento Grade de atendimento Capacidade Transportadoras Veículos …" at bounding box center [322, 149] width 645 height 299
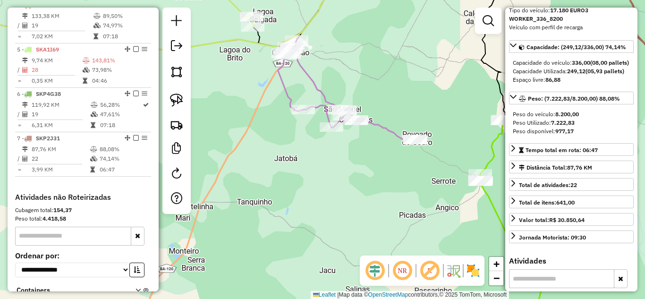
drag, startPoint x: 401, startPoint y: 210, endPoint x: 377, endPoint y: 199, distance: 26.0
click at [377, 199] on div "Janela de atendimento Grade de atendimento Capacidade Transportadoras Veículos …" at bounding box center [322, 149] width 645 height 299
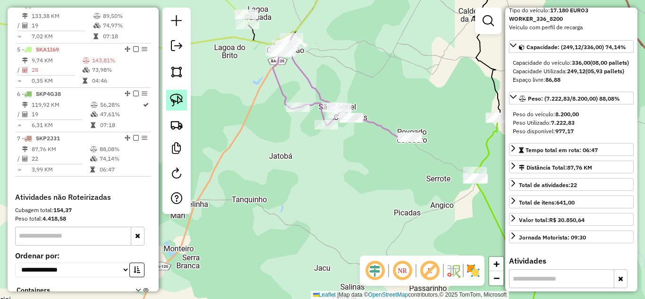
drag, startPoint x: 182, startPoint y: 104, endPoint x: 330, endPoint y: 87, distance: 149.1
click at [182, 104] on img at bounding box center [176, 99] width 13 height 13
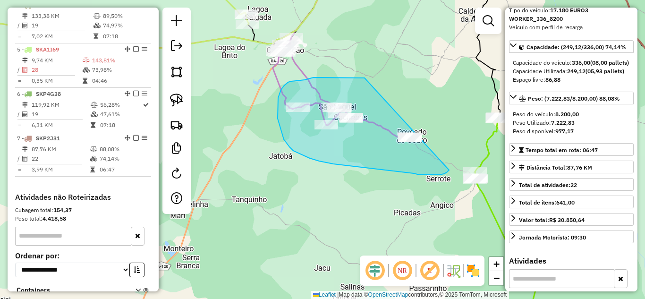
drag, startPoint x: 364, startPoint y: 78, endPoint x: 460, endPoint y: 150, distance: 119.3
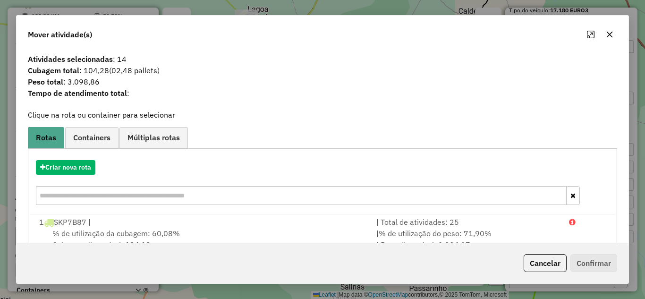
click at [609, 31] on icon "button" at bounding box center [609, 35] width 8 height 8
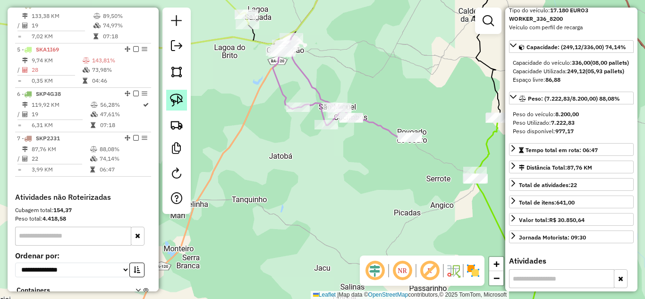
click at [179, 99] on img at bounding box center [176, 99] width 13 height 13
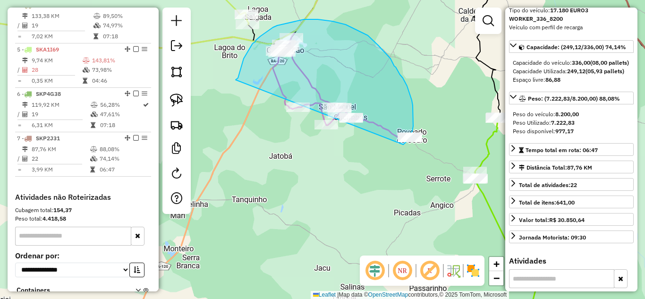
drag, startPoint x: 235, startPoint y: 80, endPoint x: 403, endPoint y: 144, distance: 179.5
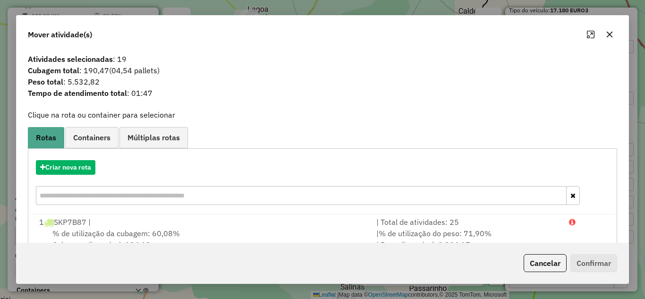
click at [610, 37] on icon "button" at bounding box center [609, 35] width 8 height 8
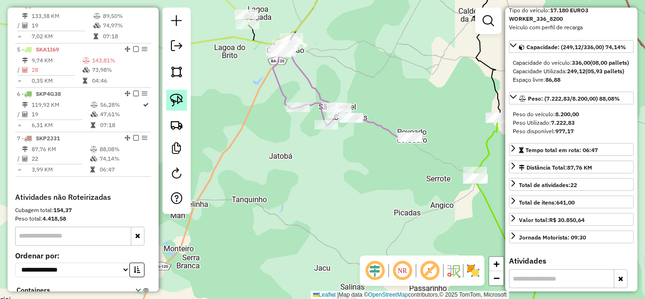
click at [181, 108] on link at bounding box center [176, 100] width 21 height 21
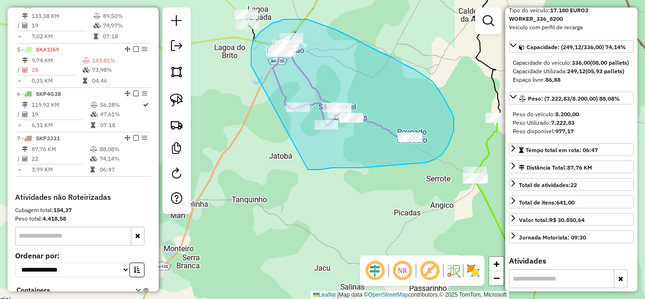
drag, startPoint x: 251, startPoint y: 66, endPoint x: 308, endPoint y: 169, distance: 118.2
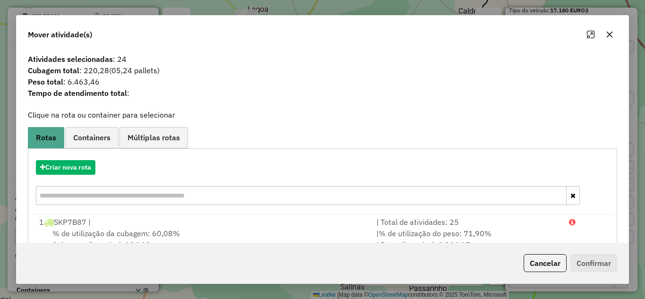
click at [613, 34] on button "button" at bounding box center [609, 34] width 15 height 15
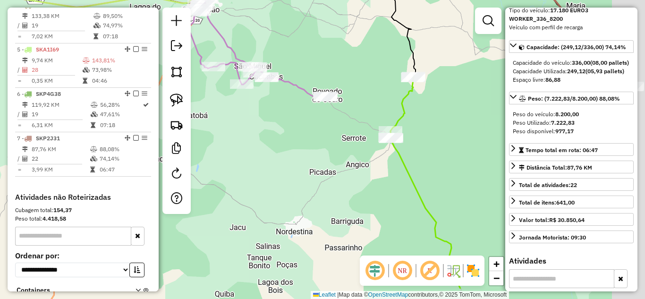
drag, startPoint x: 447, startPoint y: 151, endPoint x: 336, endPoint y: 102, distance: 121.1
click at [336, 102] on div "Janela de atendimento Grade de atendimento Capacidade Transportadoras Veículos …" at bounding box center [322, 149] width 645 height 299
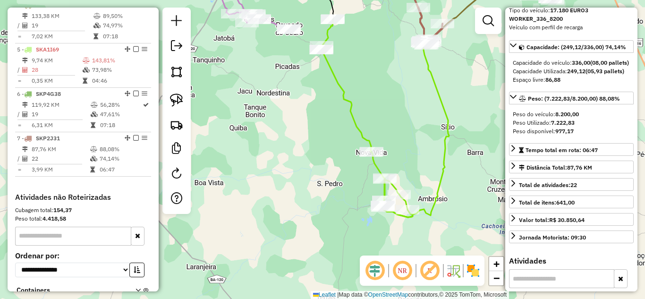
drag, startPoint x: 419, startPoint y: 183, endPoint x: 406, endPoint y: 115, distance: 69.1
click at [406, 115] on div "Janela de atendimento Grade de atendimento Capacidade Transportadoras Veículos …" at bounding box center [322, 149] width 645 height 299
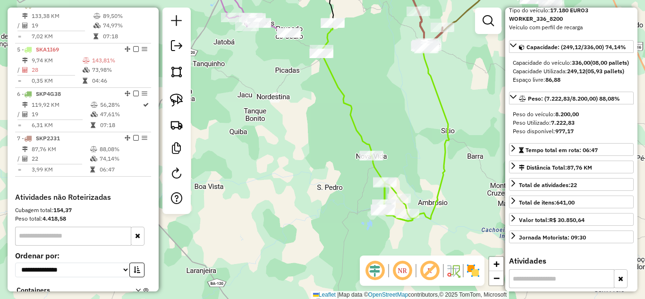
click at [166, 101] on div at bounding box center [176, 111] width 28 height 206
click at [169, 101] on link at bounding box center [176, 100] width 21 height 21
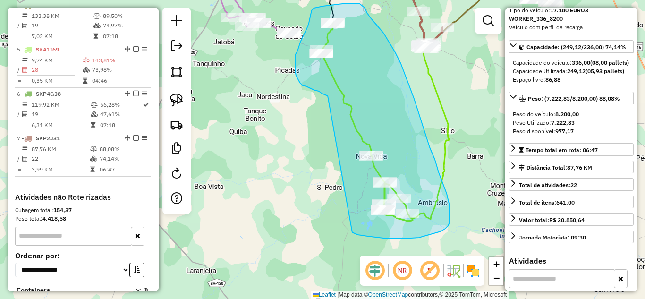
drag, startPoint x: 314, startPoint y: 90, endPoint x: 352, endPoint y: 231, distance: 145.6
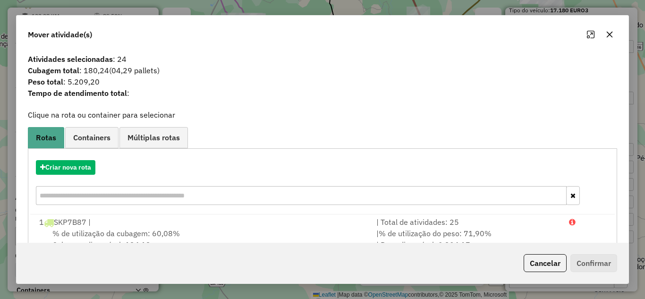
click at [606, 31] on icon "button" at bounding box center [609, 35] width 8 height 8
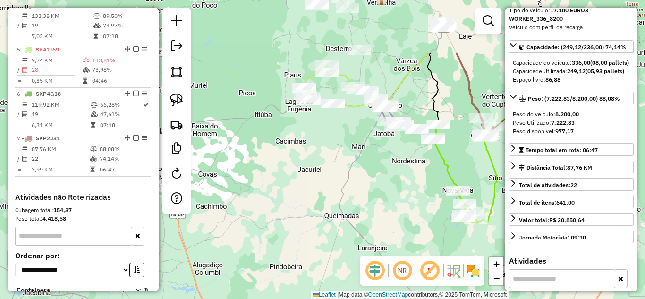
drag, startPoint x: 285, startPoint y: 83, endPoint x: 412, endPoint y: 166, distance: 152.1
click at [412, 166] on div "Janela de atendimento Grade de atendimento Capacidade Transportadoras Veículos …" at bounding box center [322, 149] width 645 height 299
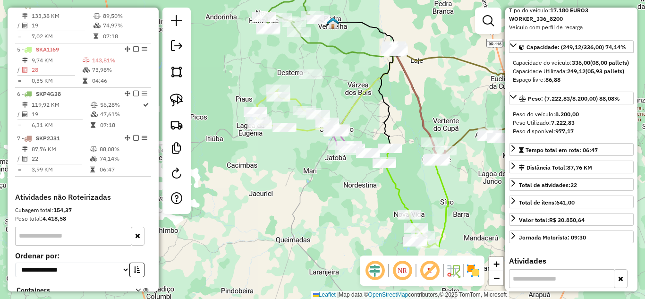
drag, startPoint x: 346, startPoint y: 155, endPoint x: 301, endPoint y: 214, distance: 74.0
click at [301, 214] on div "Janela de atendimento Grade de atendimento Capacidade Transportadoras Veículos …" at bounding box center [322, 149] width 645 height 299
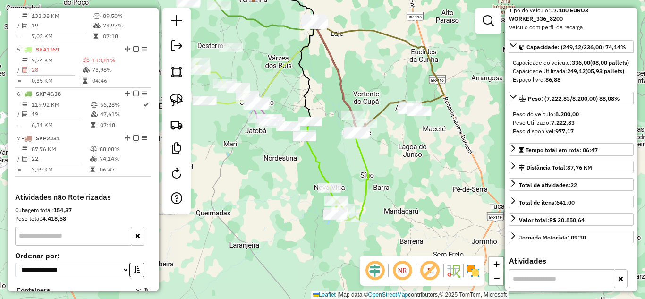
drag, startPoint x: 333, startPoint y: 108, endPoint x: 283, endPoint y: 74, distance: 60.2
click at [283, 74] on icon at bounding box center [260, 64] width 110 height 80
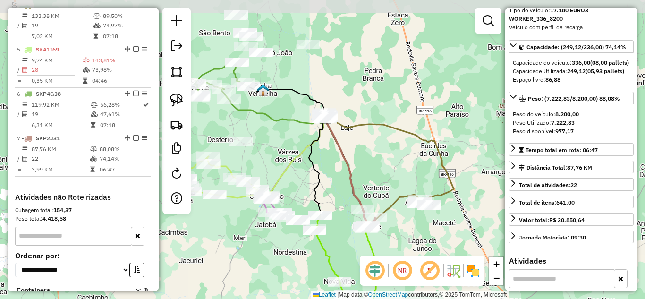
drag, startPoint x: 316, startPoint y: 59, endPoint x: 327, endPoint y: 154, distance: 95.9
click at [326, 156] on div "Janela de atendimento Grade de atendimento Capacidade Transportadoras Veículos …" at bounding box center [322, 149] width 645 height 299
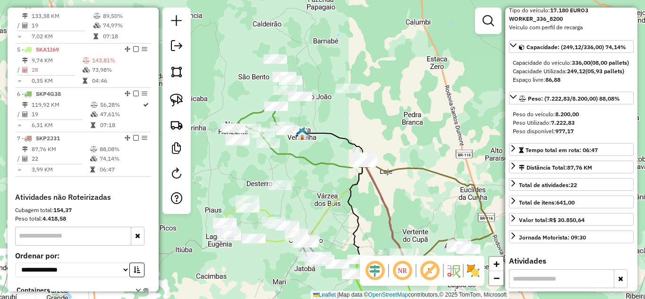
drag, startPoint x: 235, startPoint y: 120, endPoint x: 306, endPoint y: 162, distance: 83.1
click at [306, 162] on icon at bounding box center [316, 155] width 97 height 25
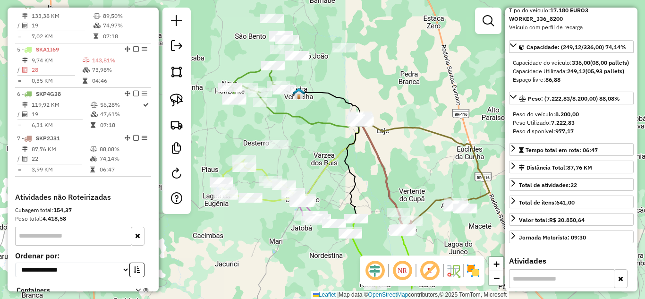
drag, startPoint x: 249, startPoint y: 170, endPoint x: 245, endPoint y: 129, distance: 40.7
click at [245, 129] on div "Janela de atendimento Grade de atendimento Capacidade Transportadoras Veículos …" at bounding box center [322, 149] width 645 height 299
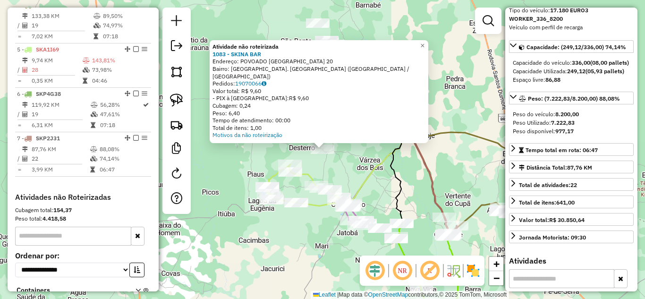
click at [359, 168] on div "Atividade não roteirizada 1083 - SKINA BAR Endereço: POVOADO [GEOGRAPHIC_DATA] …" at bounding box center [322, 149] width 645 height 299
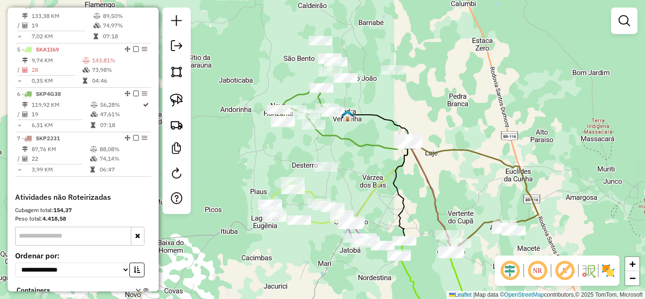
drag, startPoint x: 411, startPoint y: 156, endPoint x: 414, endPoint y: 175, distance: 19.1
click at [414, 175] on div "Janela de atendimento Grade de atendimento Capacidade Transportadoras Veículos …" at bounding box center [322, 149] width 645 height 299
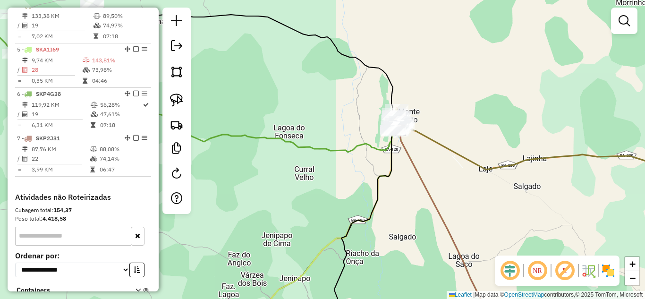
drag, startPoint x: 395, startPoint y: 125, endPoint x: 396, endPoint y: 150, distance: 25.0
click at [396, 150] on icon at bounding box center [368, 241] width 66 height 223
drag, startPoint x: 171, startPoint y: 98, endPoint x: 185, endPoint y: 98, distance: 13.7
click at [171, 98] on img at bounding box center [176, 99] width 13 height 13
drag, startPoint x: 402, startPoint y: 95, endPoint x: 423, endPoint y: 117, distance: 30.4
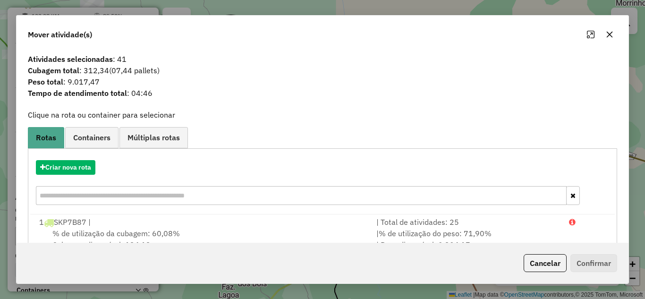
click at [608, 37] on icon "button" at bounding box center [609, 35] width 8 height 8
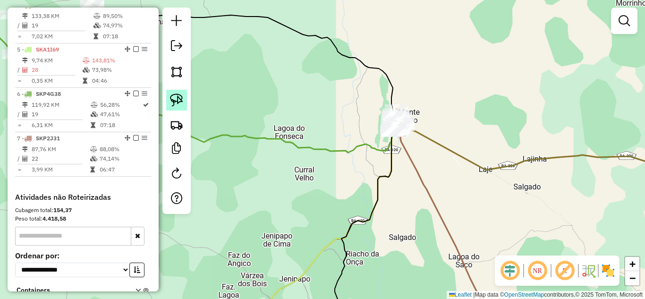
click at [175, 102] on img at bounding box center [176, 99] width 13 height 13
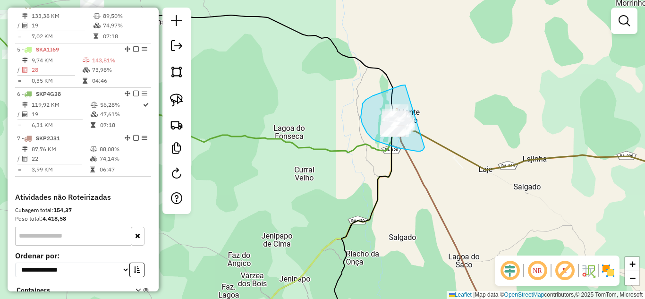
drag, startPoint x: 405, startPoint y: 85, endPoint x: 430, endPoint y: 137, distance: 58.0
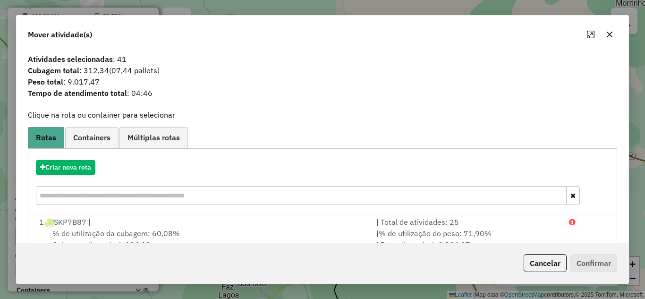
click at [609, 36] on icon "button" at bounding box center [609, 35] width 8 height 8
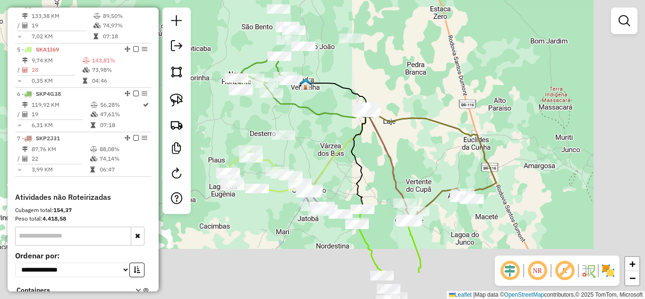
drag, startPoint x: 509, startPoint y: 208, endPoint x: 427, endPoint y: 145, distance: 103.1
click at [427, 145] on div "Janela de atendimento Grade de atendimento Capacidade Transportadoras Veículos …" at bounding box center [322, 149] width 645 height 299
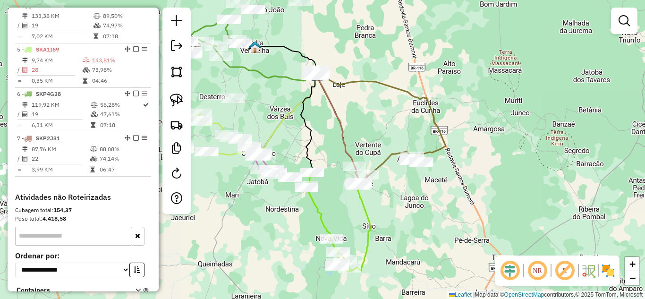
drag, startPoint x: 454, startPoint y: 220, endPoint x: 401, endPoint y: 185, distance: 63.9
click at [402, 185] on div "Janela de atendimento Grade de atendimento Capacidade Transportadoras Veículos …" at bounding box center [322, 149] width 645 height 299
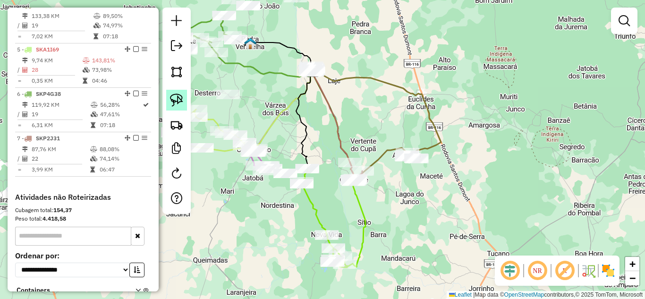
click at [173, 103] on img at bounding box center [176, 99] width 13 height 13
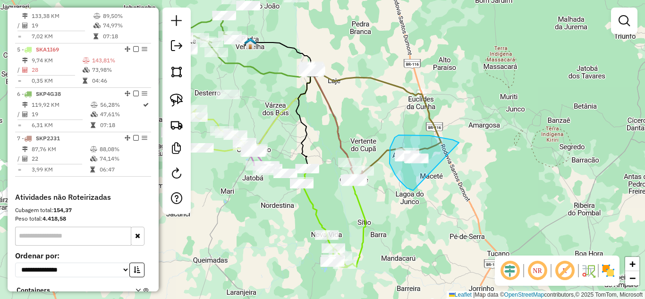
drag, startPoint x: 444, startPoint y: 138, endPoint x: 441, endPoint y: 193, distance: 54.3
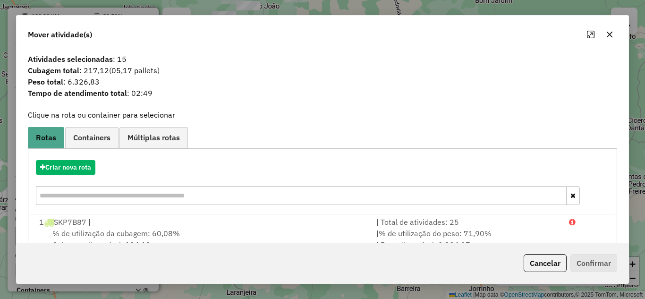
click at [607, 36] on icon "button" at bounding box center [609, 35] width 8 height 8
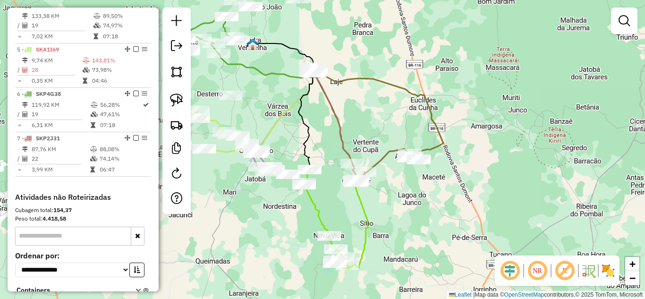
drag, startPoint x: 344, startPoint y: 99, endPoint x: 391, endPoint y: 142, distance: 63.5
click at [391, 141] on div "Janela de atendimento Grade de atendimento Capacidade Transportadoras Veículos …" at bounding box center [322, 149] width 645 height 299
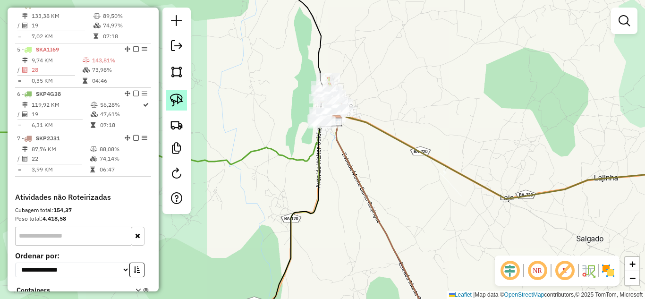
click at [174, 93] on img at bounding box center [176, 99] width 13 height 13
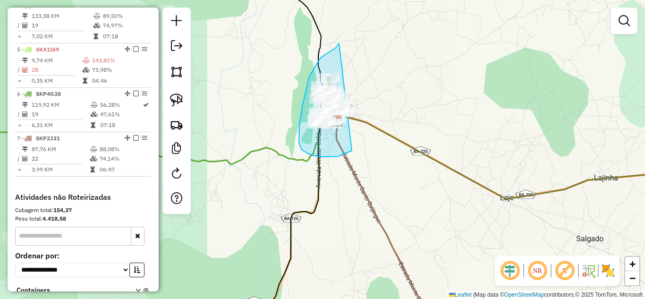
drag, startPoint x: 332, startPoint y: 50, endPoint x: 381, endPoint y: 127, distance: 91.1
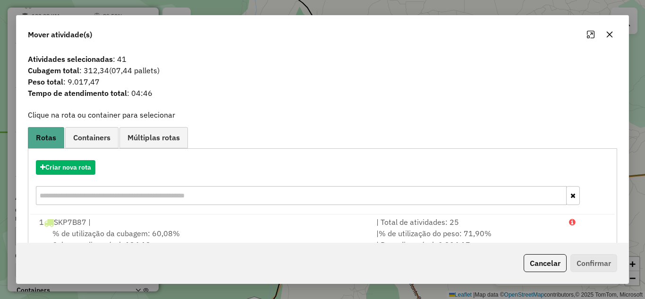
click at [610, 36] on icon "button" at bounding box center [609, 35] width 8 height 8
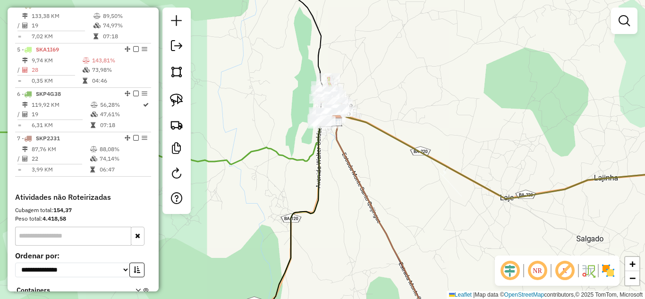
drag, startPoint x: 178, startPoint y: 98, endPoint x: 201, endPoint y: 98, distance: 22.7
click at [180, 98] on img at bounding box center [176, 99] width 13 height 13
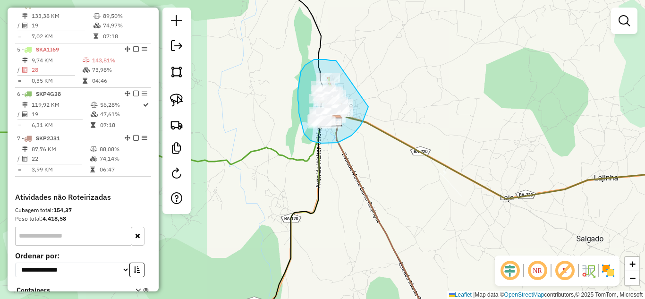
drag, startPoint x: 336, startPoint y: 61, endPoint x: 368, endPoint y: 107, distance: 55.2
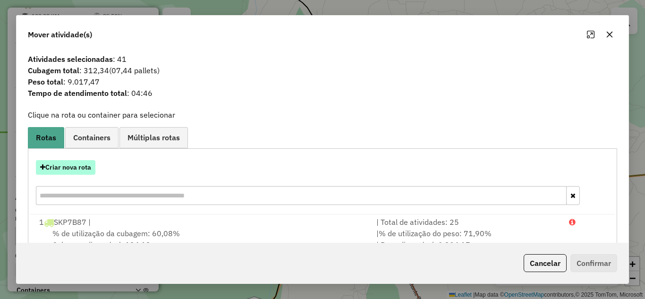
click at [59, 163] on button "Criar nova rota" at bounding box center [65, 167] width 59 height 15
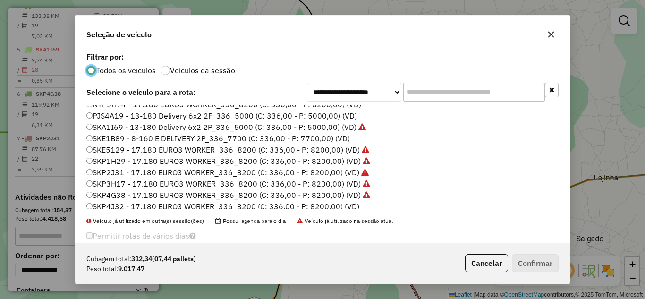
click at [142, 134] on label "SKE1B89 - 8-160 E DELIVERY 2P_336_7700 (C: 336,00 - P: 7700,00) (VD)" at bounding box center [217, 138] width 263 height 11
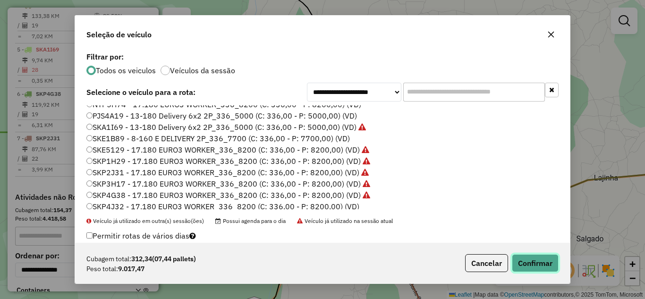
click at [536, 254] on button "Confirmar" at bounding box center [534, 263] width 47 height 18
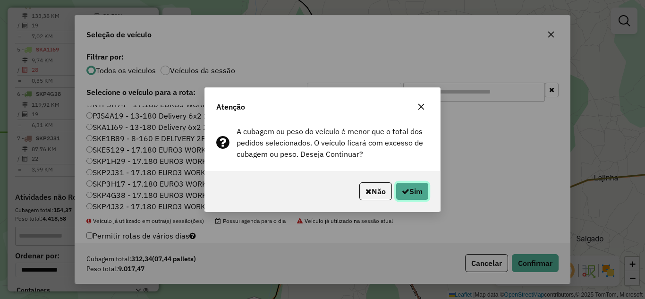
click at [404, 193] on icon "button" at bounding box center [406, 191] width 8 height 8
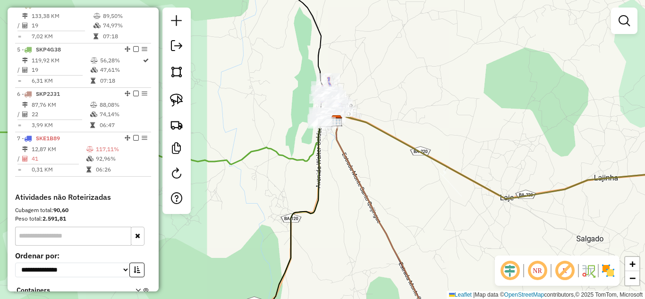
click at [186, 103] on link at bounding box center [176, 100] width 21 height 21
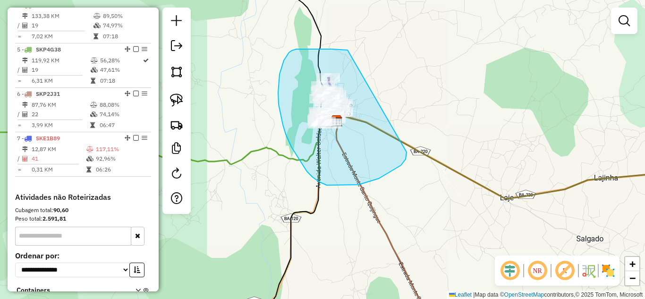
drag, startPoint x: 308, startPoint y: 49, endPoint x: 406, endPoint y: 152, distance: 142.5
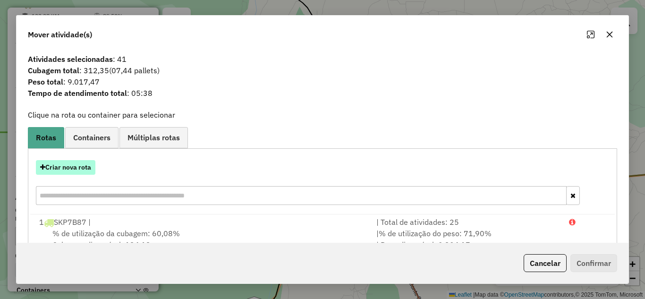
click at [71, 167] on button "Criar nova rota" at bounding box center [65, 167] width 59 height 15
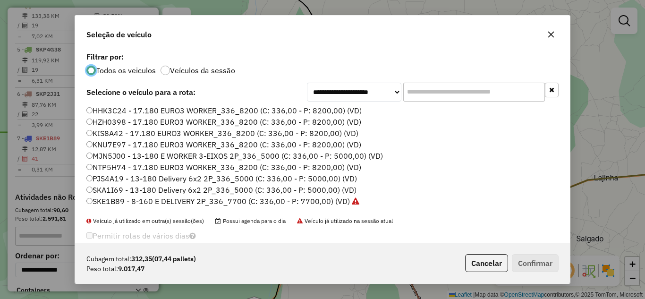
scroll to position [5, 3]
click at [123, 188] on label "SKA1I69 - 13-180 Delivery 6x2 2P_336_5000 (C: 336,00 - P: 5000,00) (VD)" at bounding box center [221, 189] width 270 height 11
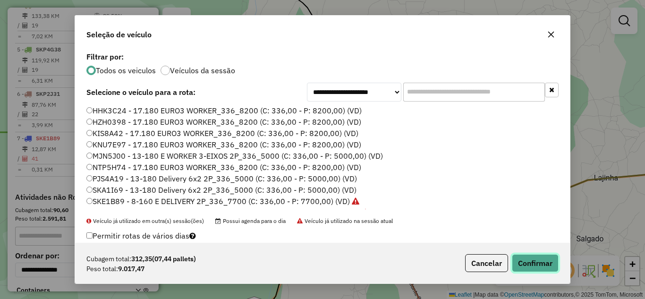
click at [528, 260] on button "Confirmar" at bounding box center [534, 263] width 47 height 18
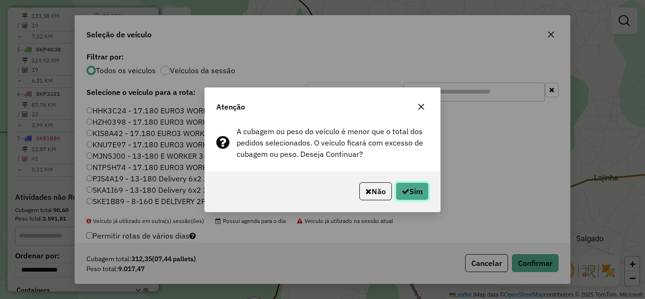
click at [409, 189] on button "Sim" at bounding box center [411, 191] width 33 height 18
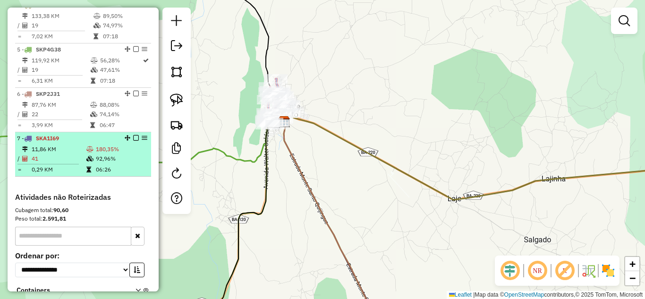
click at [37, 154] on td "11,86 KM" at bounding box center [58, 148] width 55 height 9
select select "*********"
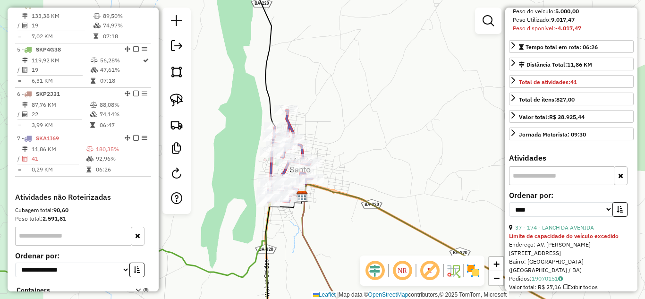
scroll to position [189, 0]
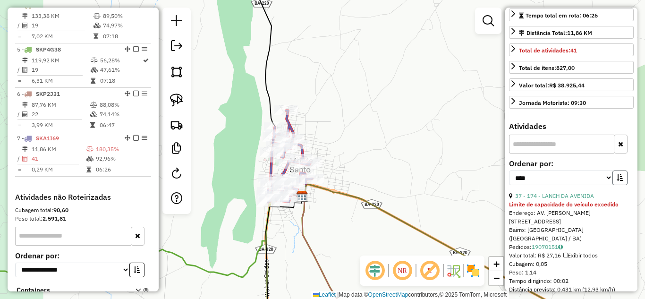
click at [612, 185] on button "button" at bounding box center [619, 177] width 15 height 15
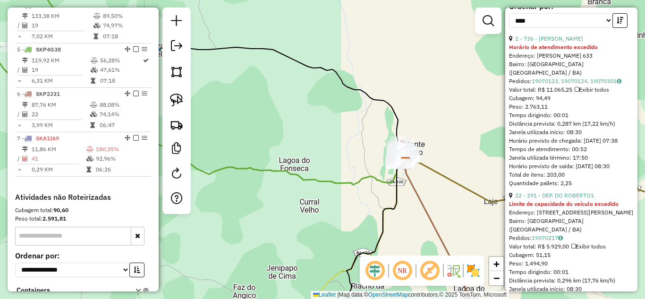
scroll to position [220, 0]
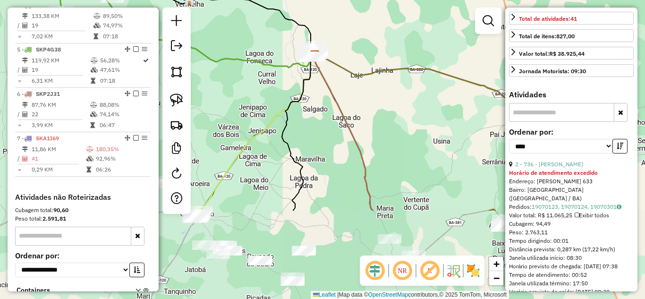
drag, startPoint x: 411, startPoint y: 206, endPoint x: 335, endPoint y: 70, distance: 155.7
click at [335, 73] on div "Janela de atendimento Grade de atendimento Capacidade Transportadoras Veículos …" at bounding box center [322, 149] width 645 height 299
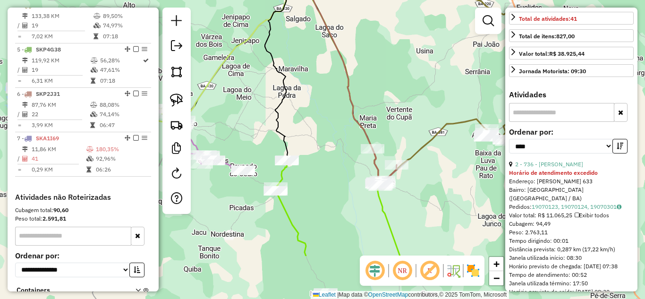
drag, startPoint x: 401, startPoint y: 151, endPoint x: 390, endPoint y: 82, distance: 70.3
click at [390, 82] on div "Janela de atendimento Grade de atendimento Capacidade Transportadoras Veículos …" at bounding box center [322, 149] width 645 height 299
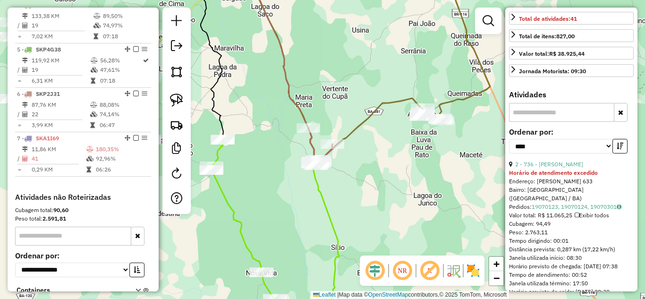
drag, startPoint x: 448, startPoint y: 177, endPoint x: 378, endPoint y: 153, distance: 73.7
click at [381, 156] on div "Janela de atendimento Grade de atendimento Capacidade Transportadoras Veículos …" at bounding box center [322, 149] width 645 height 299
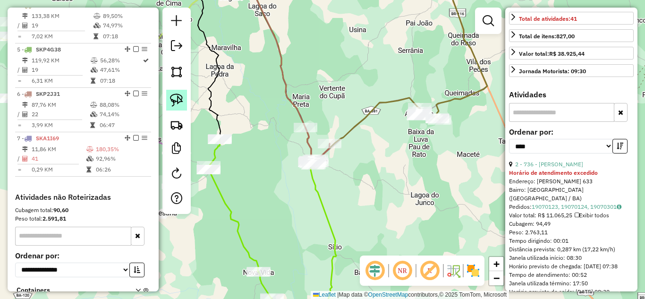
click at [181, 101] on img at bounding box center [176, 99] width 13 height 13
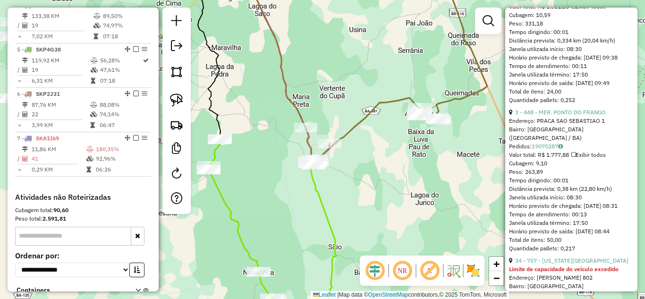
scroll to position [1384, 0]
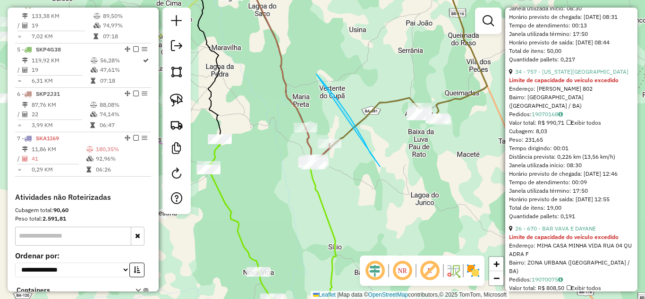
drag, startPoint x: 316, startPoint y: 74, endPoint x: 425, endPoint y: 240, distance: 198.3
drag, startPoint x: 338, startPoint y: 96, endPoint x: 427, endPoint y: 230, distance: 160.4
click at [426, 230] on div "Janela de atendimento Grade de atendimento Capacidade Transportadoras Veículos …" at bounding box center [322, 149] width 645 height 299
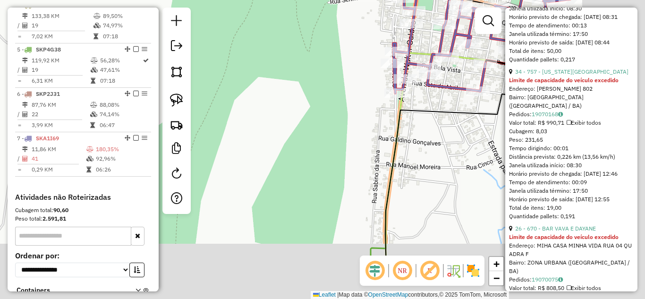
drag, startPoint x: 404, startPoint y: 135, endPoint x: 195, endPoint y: 50, distance: 226.0
click at [195, 50] on div "Janela de atendimento Grade de atendimento Capacidade Transportadoras Veículos …" at bounding box center [322, 149] width 645 height 299
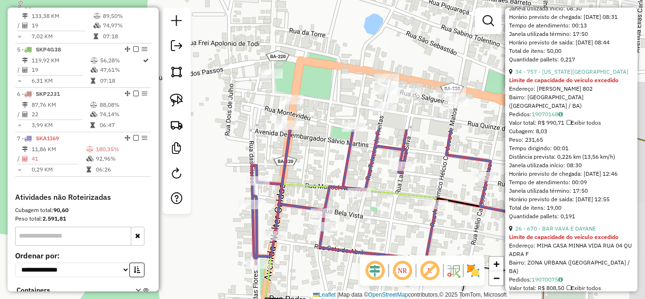
drag, startPoint x: 330, startPoint y: 31, endPoint x: 300, endPoint y: 158, distance: 129.9
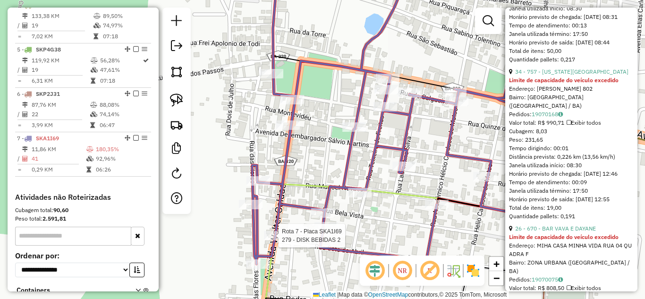
click at [273, 240] on div at bounding box center [276, 235] width 24 height 9
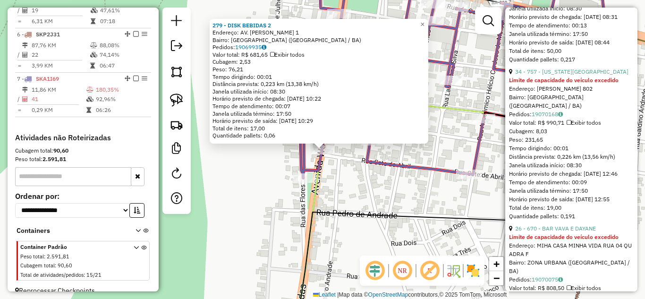
scroll to position [570, 0]
